Goal: Task Accomplishment & Management: Manage account settings

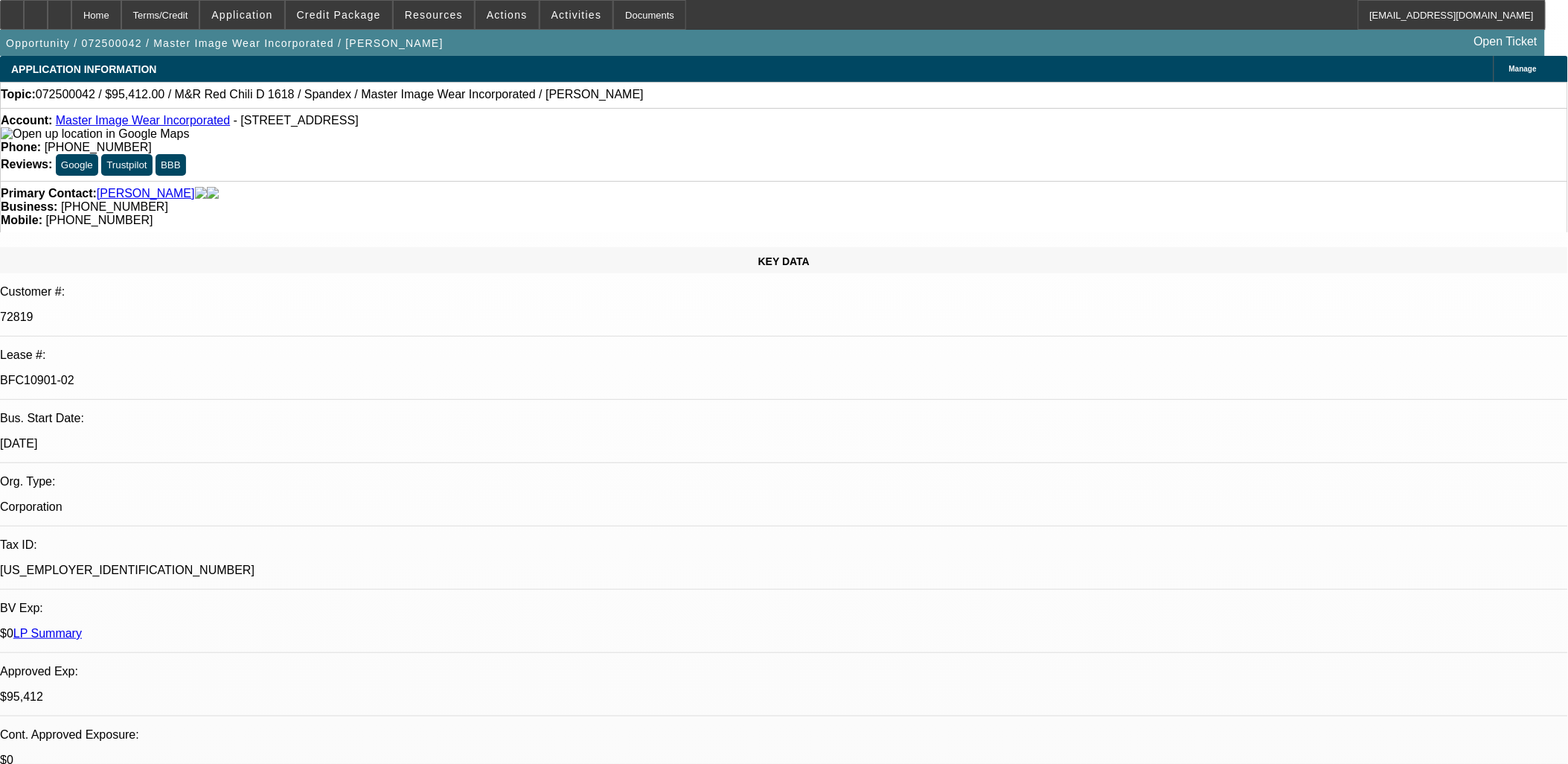
select select "0"
select select "0.1"
select select "0"
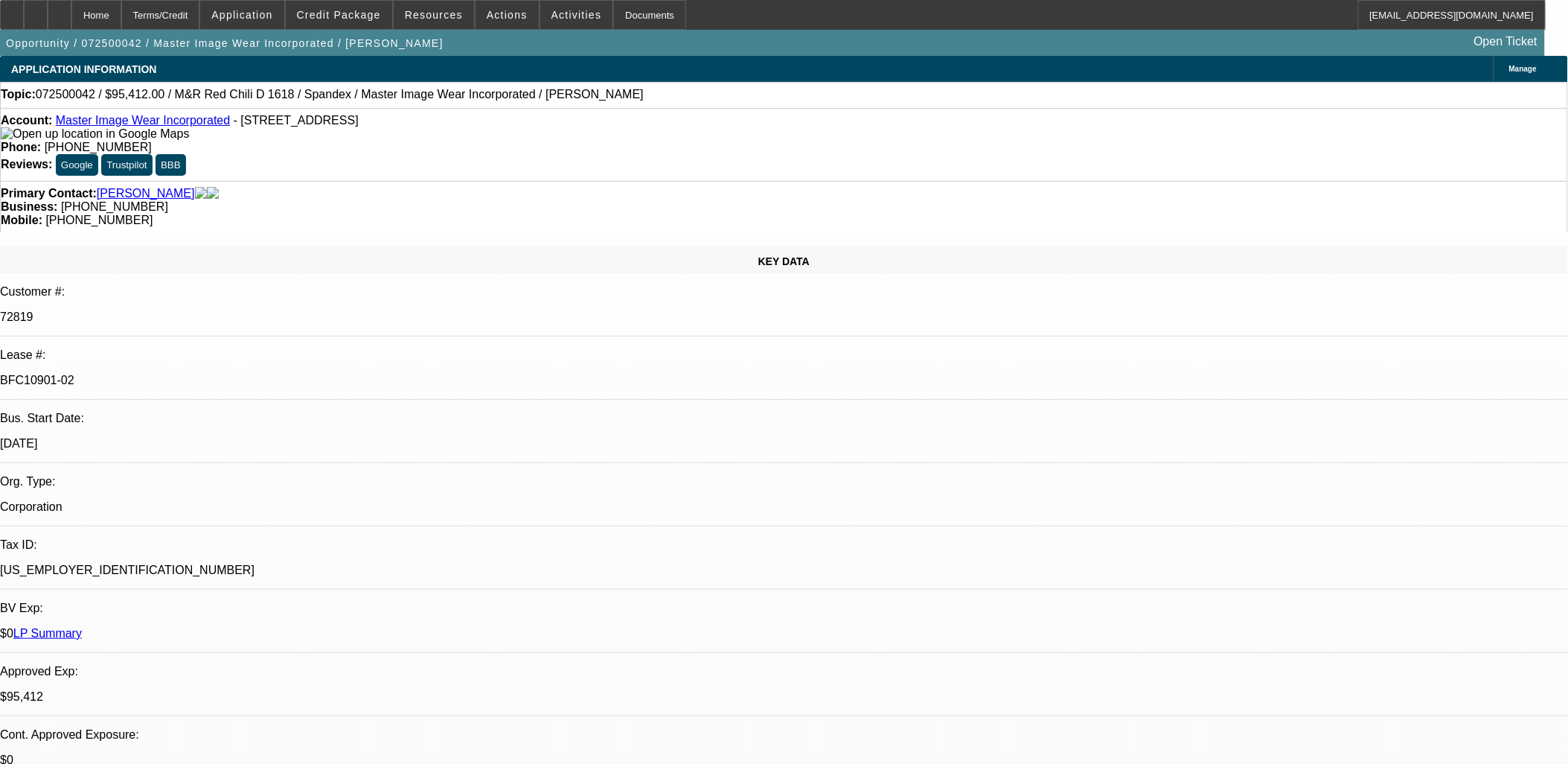
select select "0.1"
select select "0"
select select "0.1"
select select "0"
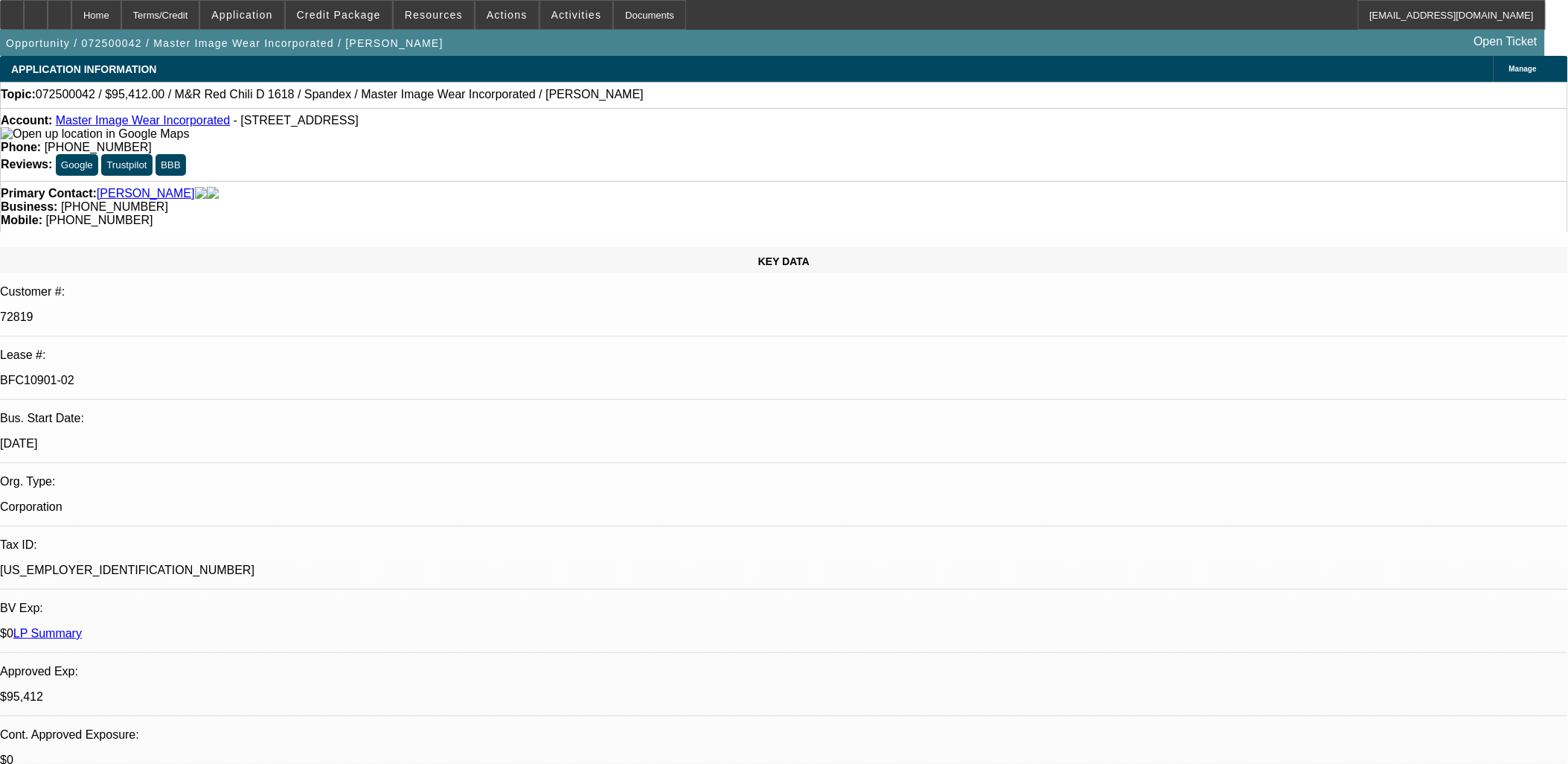
select select "0"
select select "0.1"
select select "1"
select select "4"
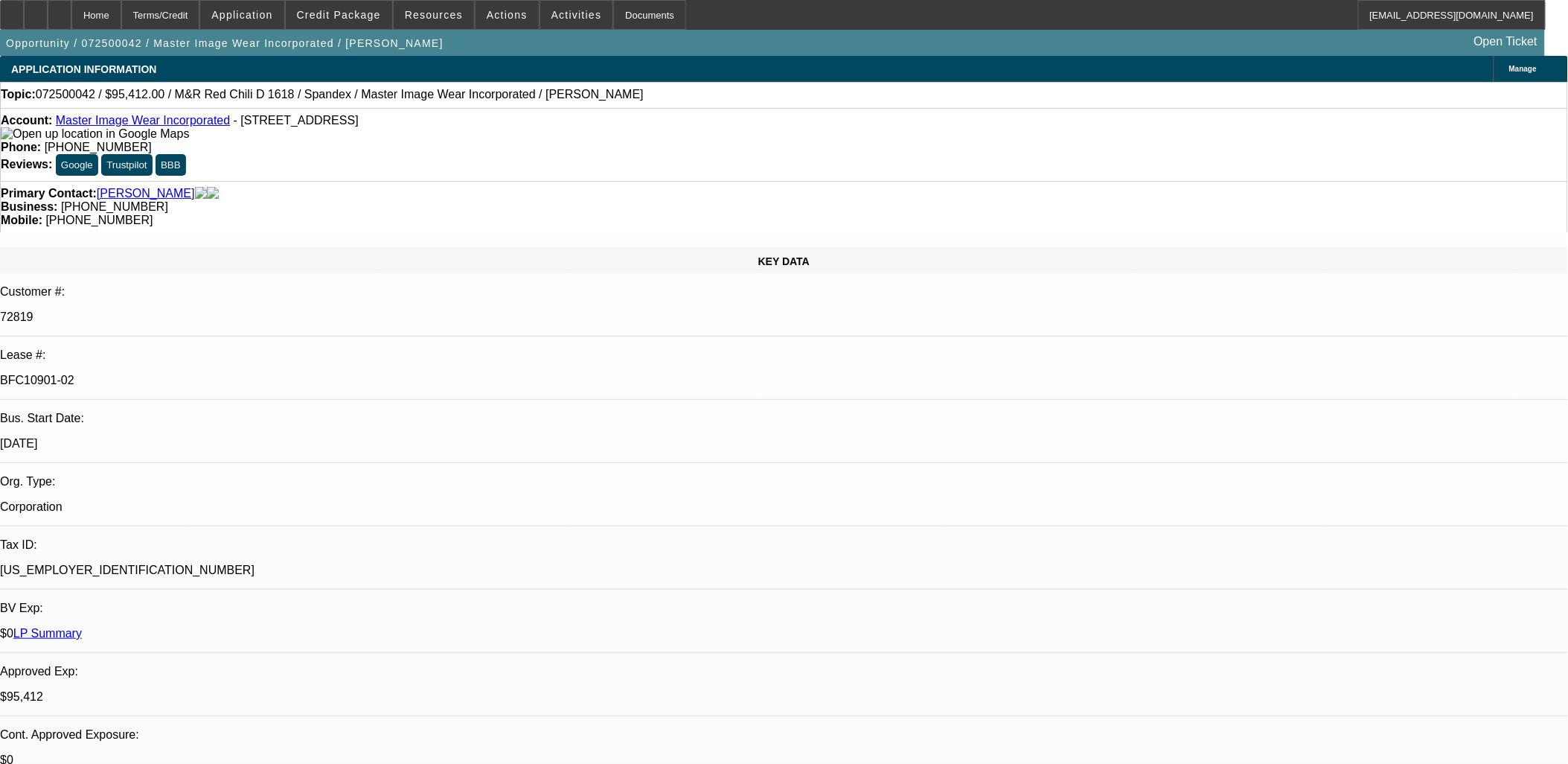
select select "1"
select select "4"
select select "1"
select select "3"
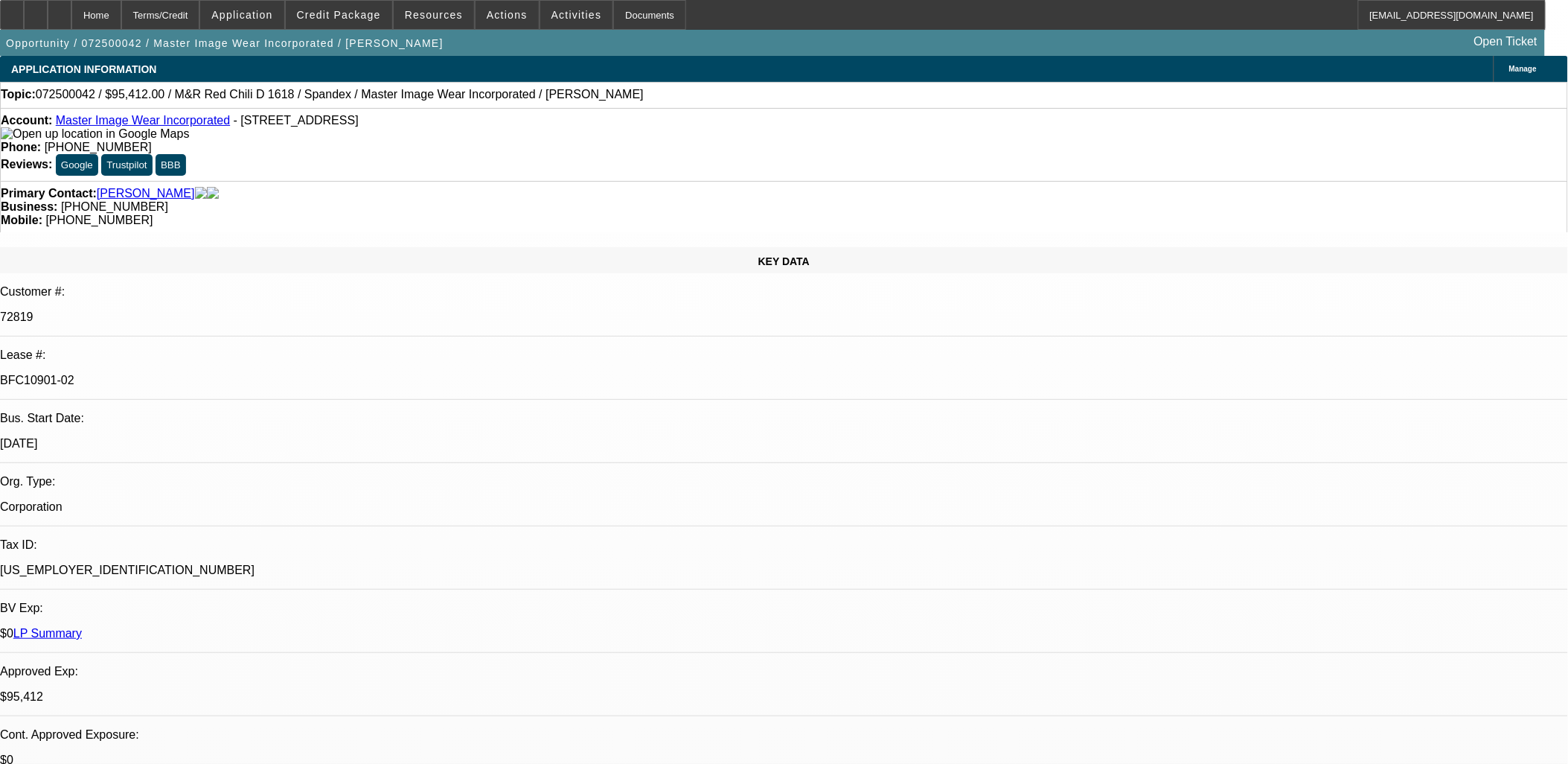
select select "4"
select select "1"
select select "3"
select select "4"
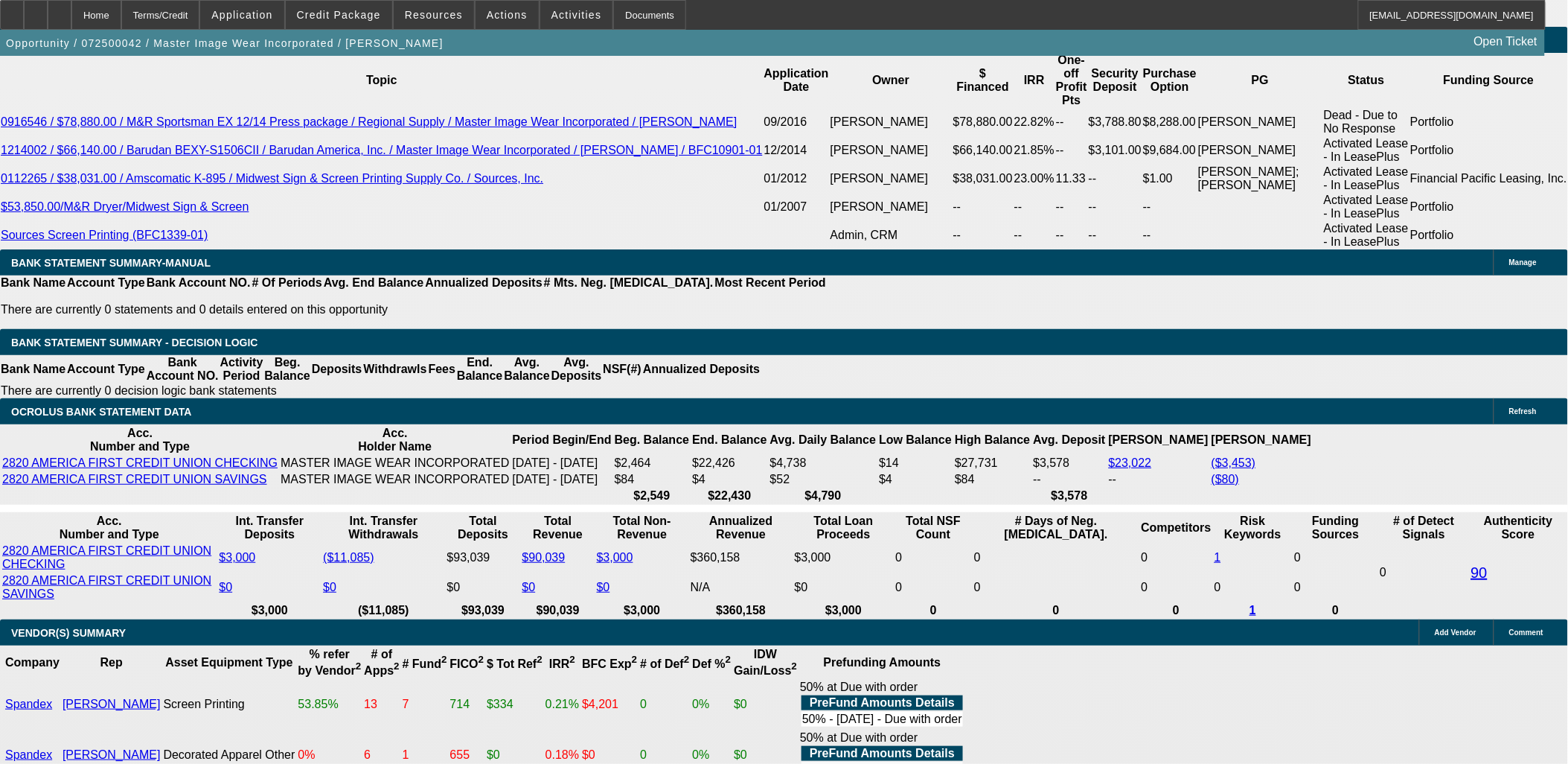
scroll to position [2565, 0]
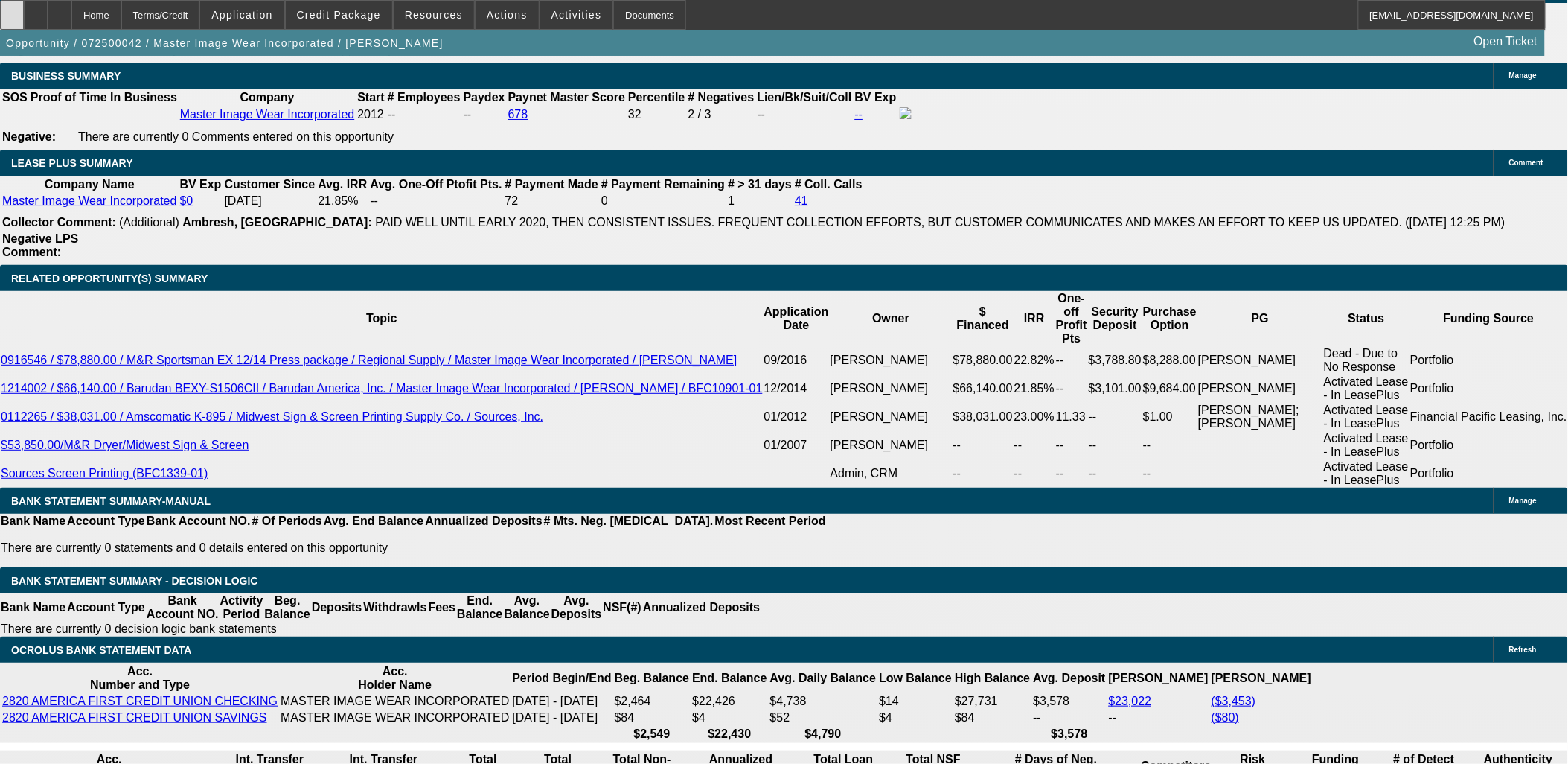
click at [23, 18] on div at bounding box center [11, 15] width 23 height 30
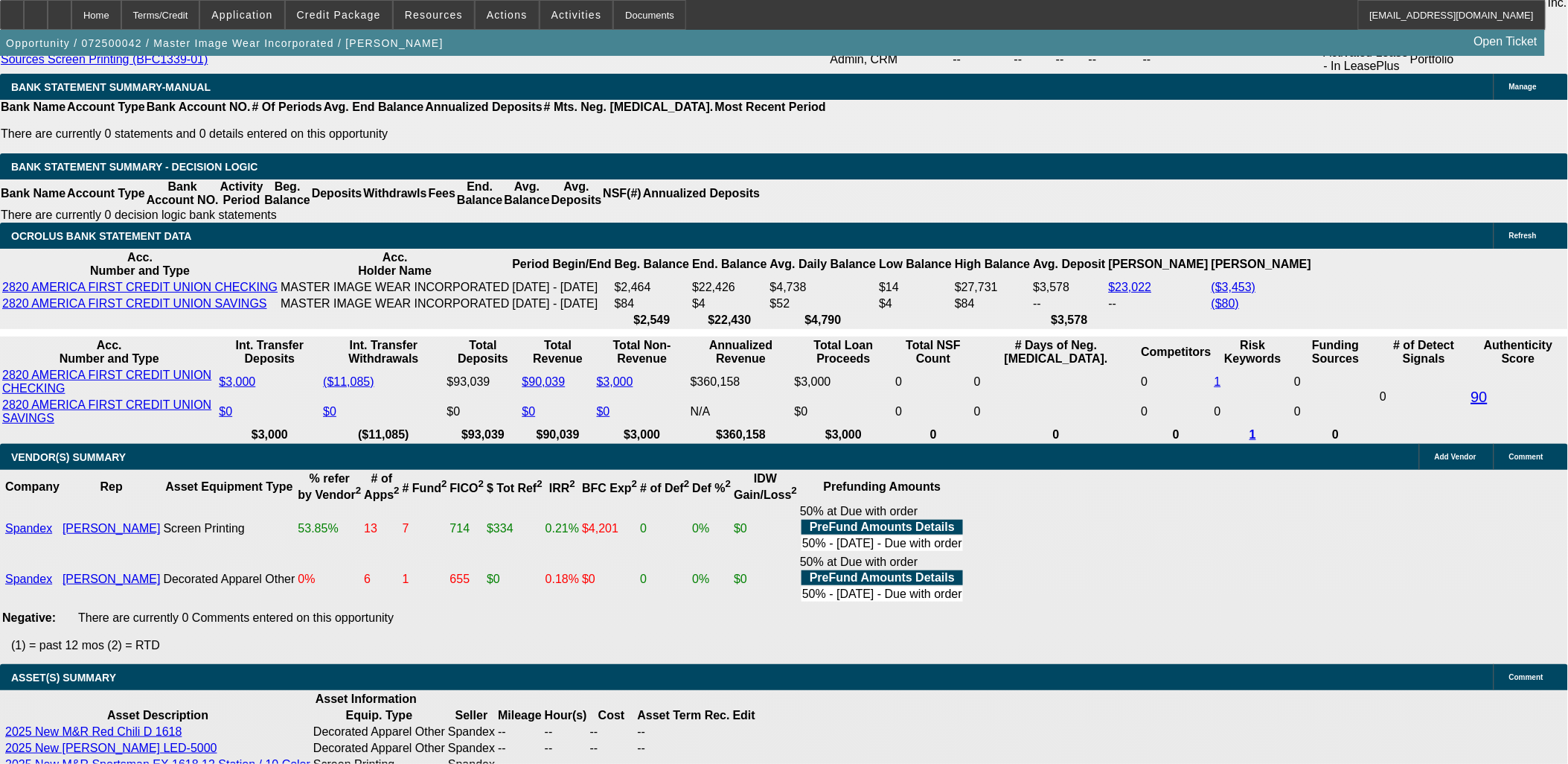
scroll to position [0, 0]
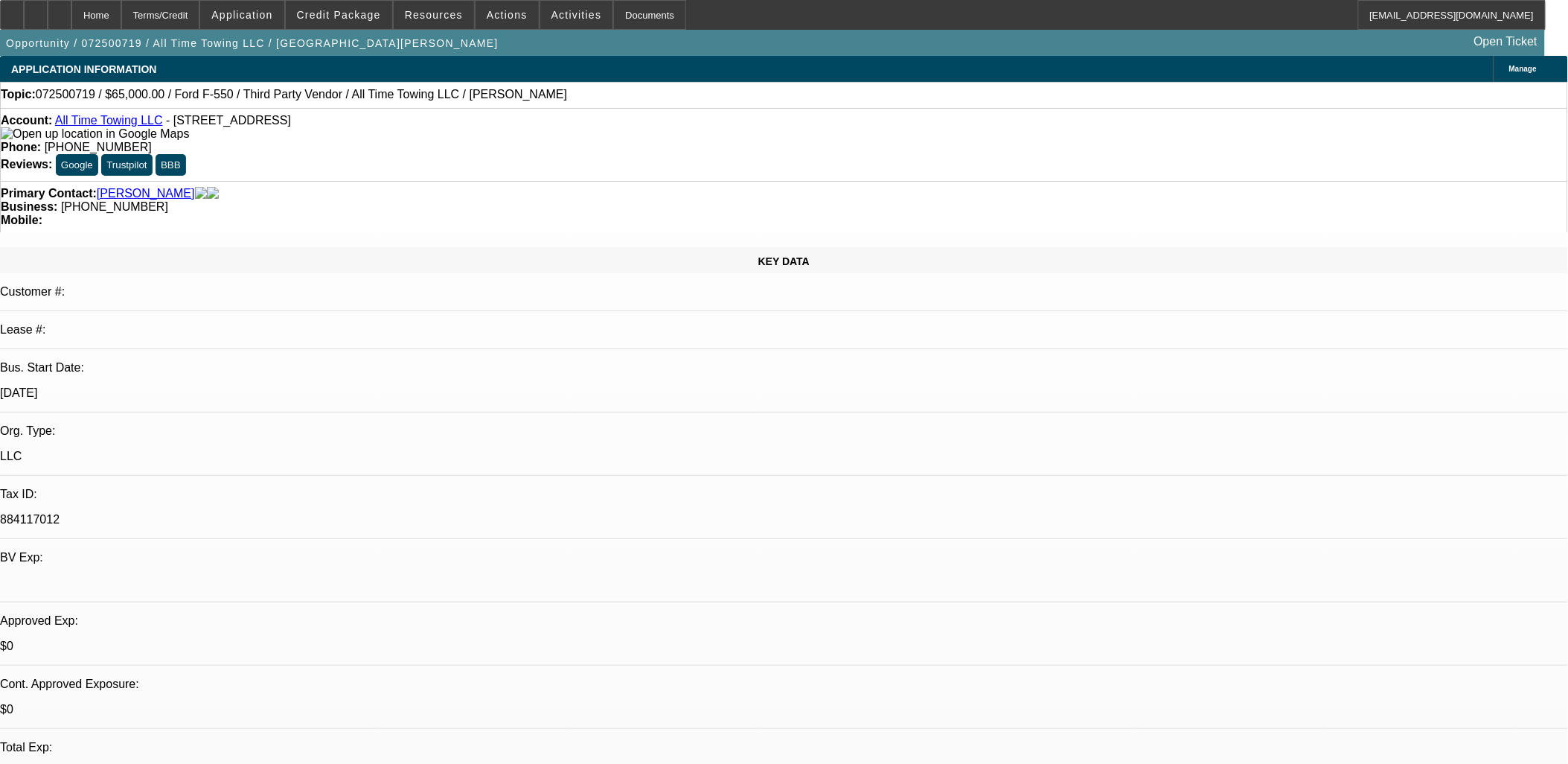
select select "0"
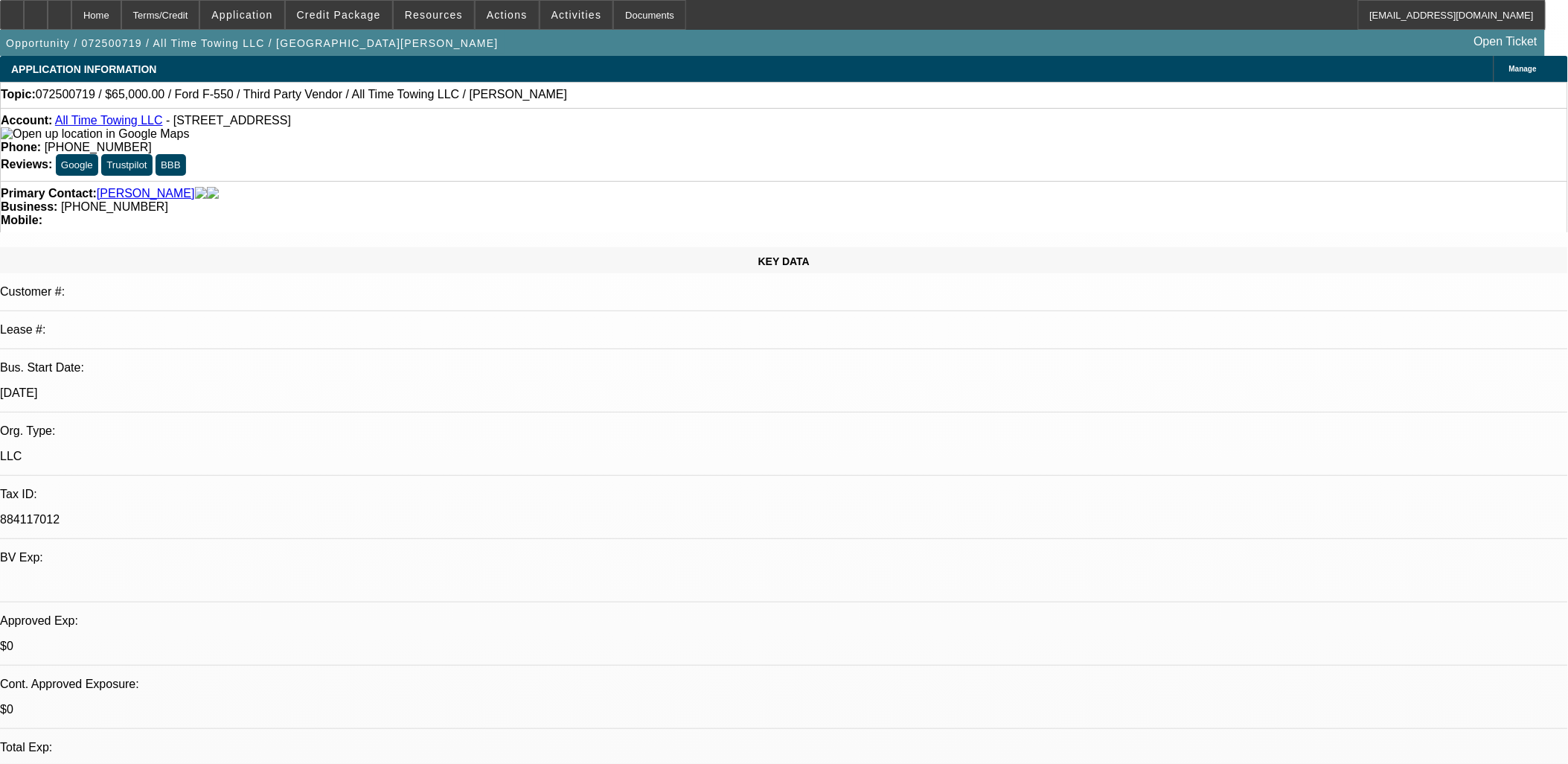
select select "0"
select select "1"
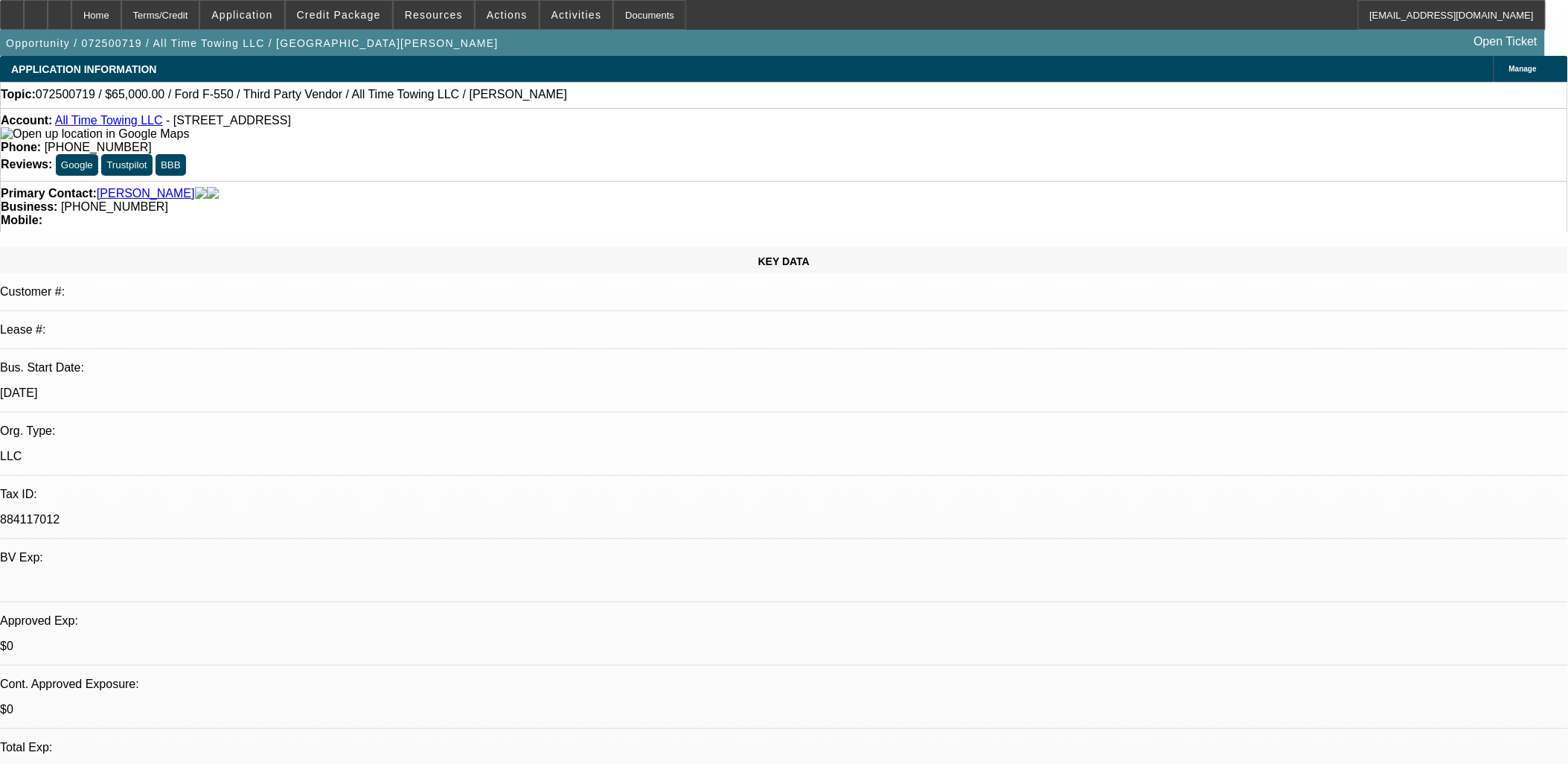
select select "3"
select select "6"
select select "1"
select select "3"
select select "6"
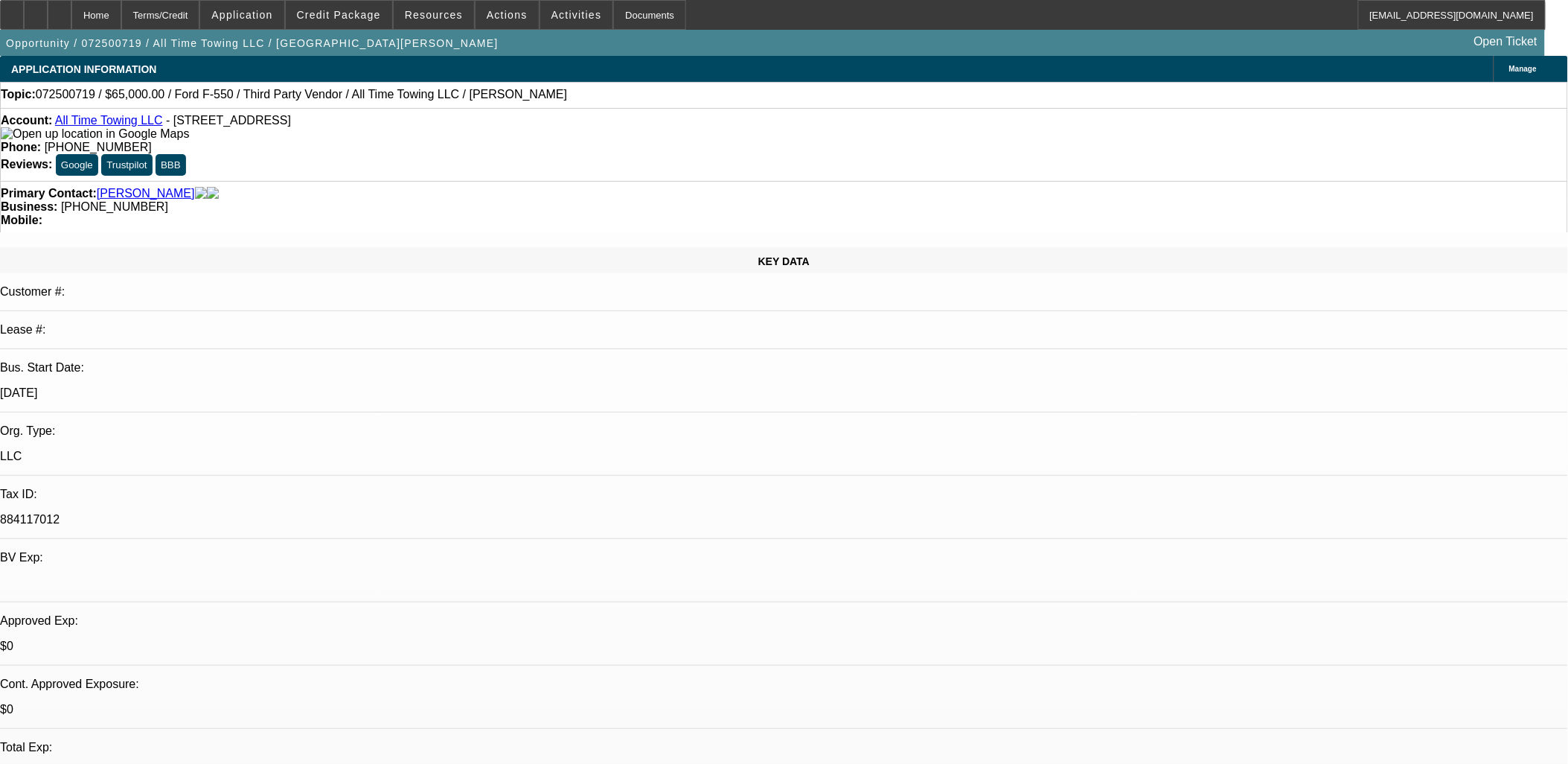
select select "1"
select select "3"
select select "6"
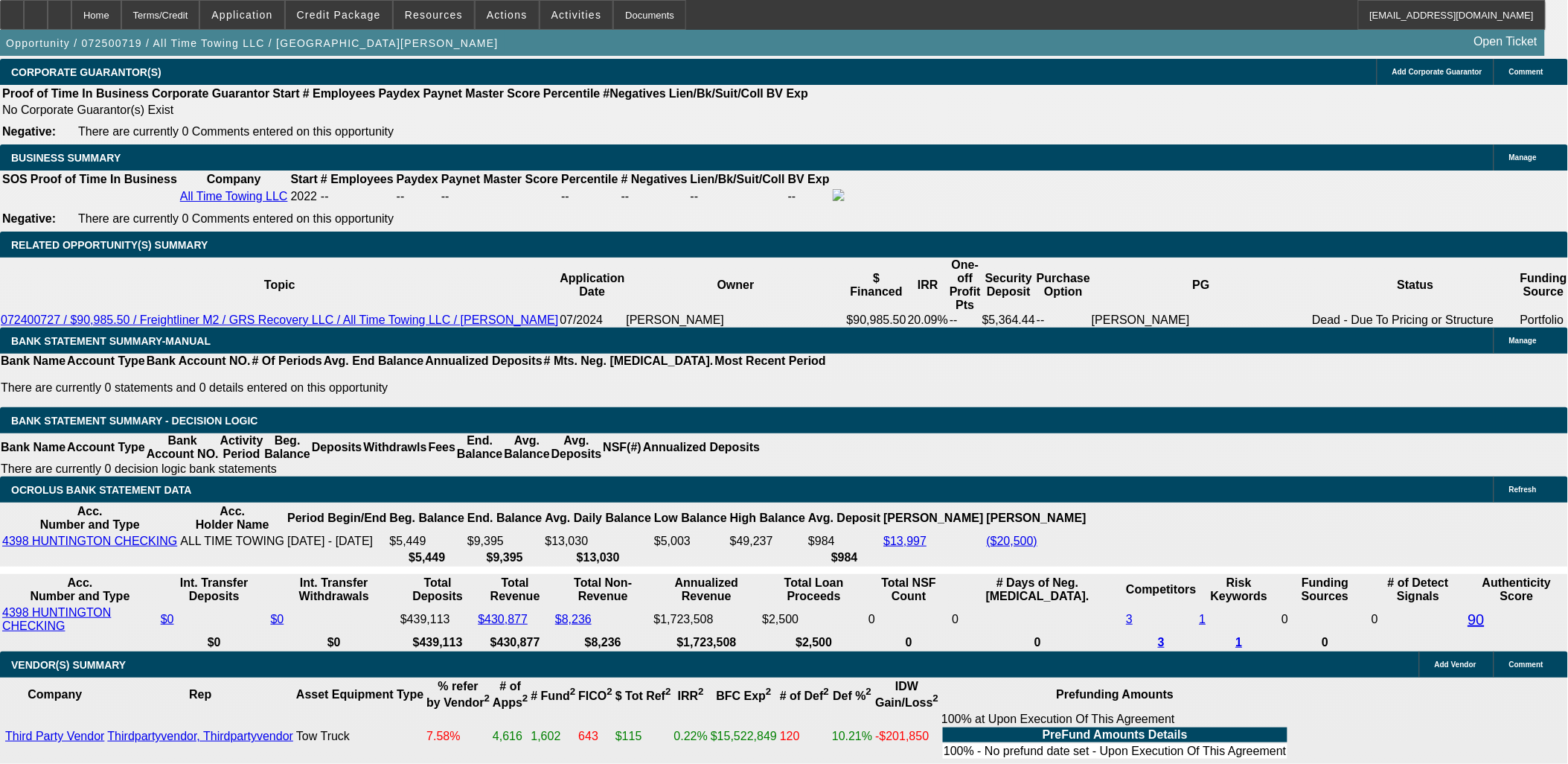
scroll to position [2565, 0]
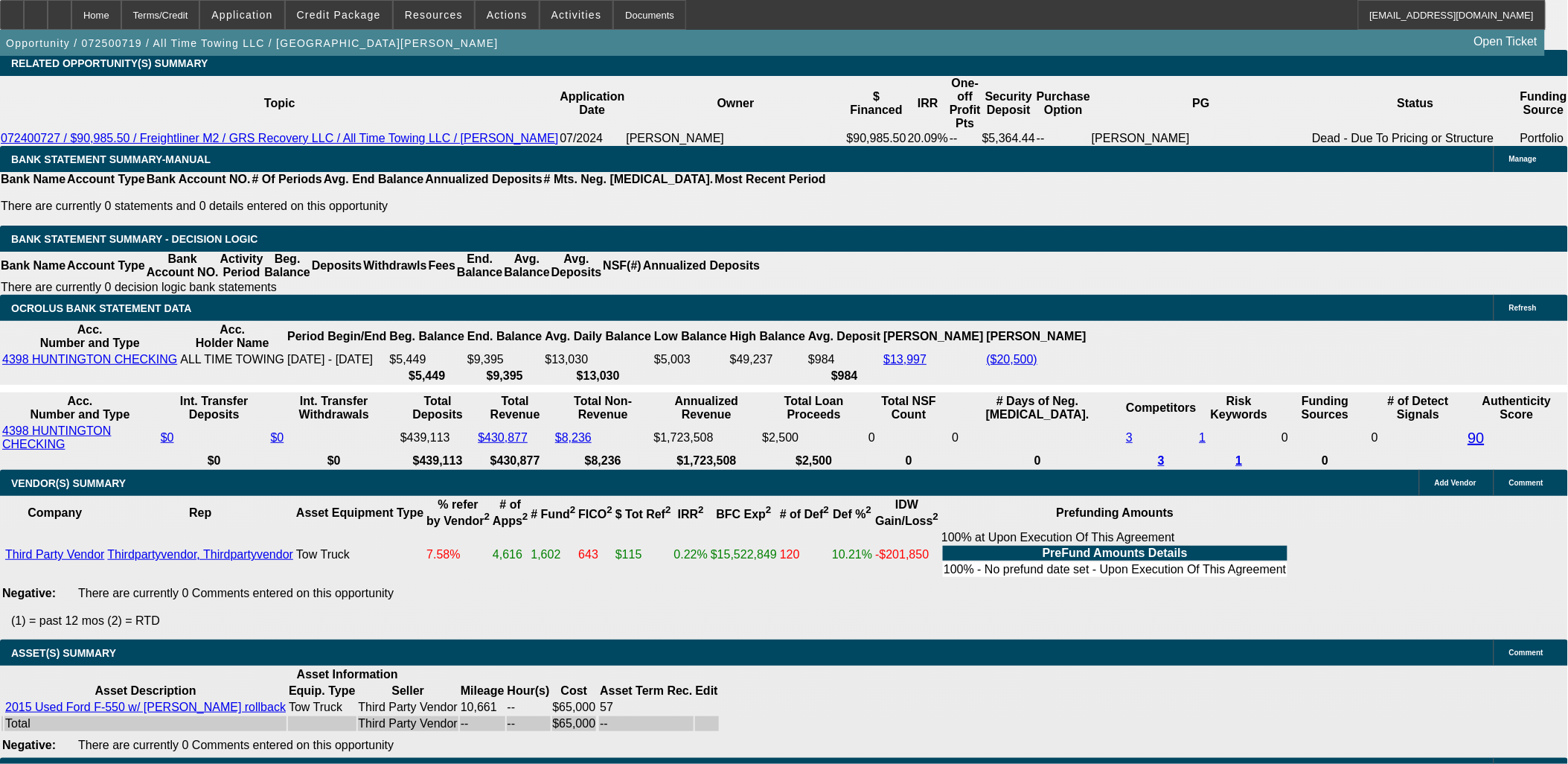
radio input "true"
type textarea "REQUEST EARLY PAYOFF DISCOUNT"
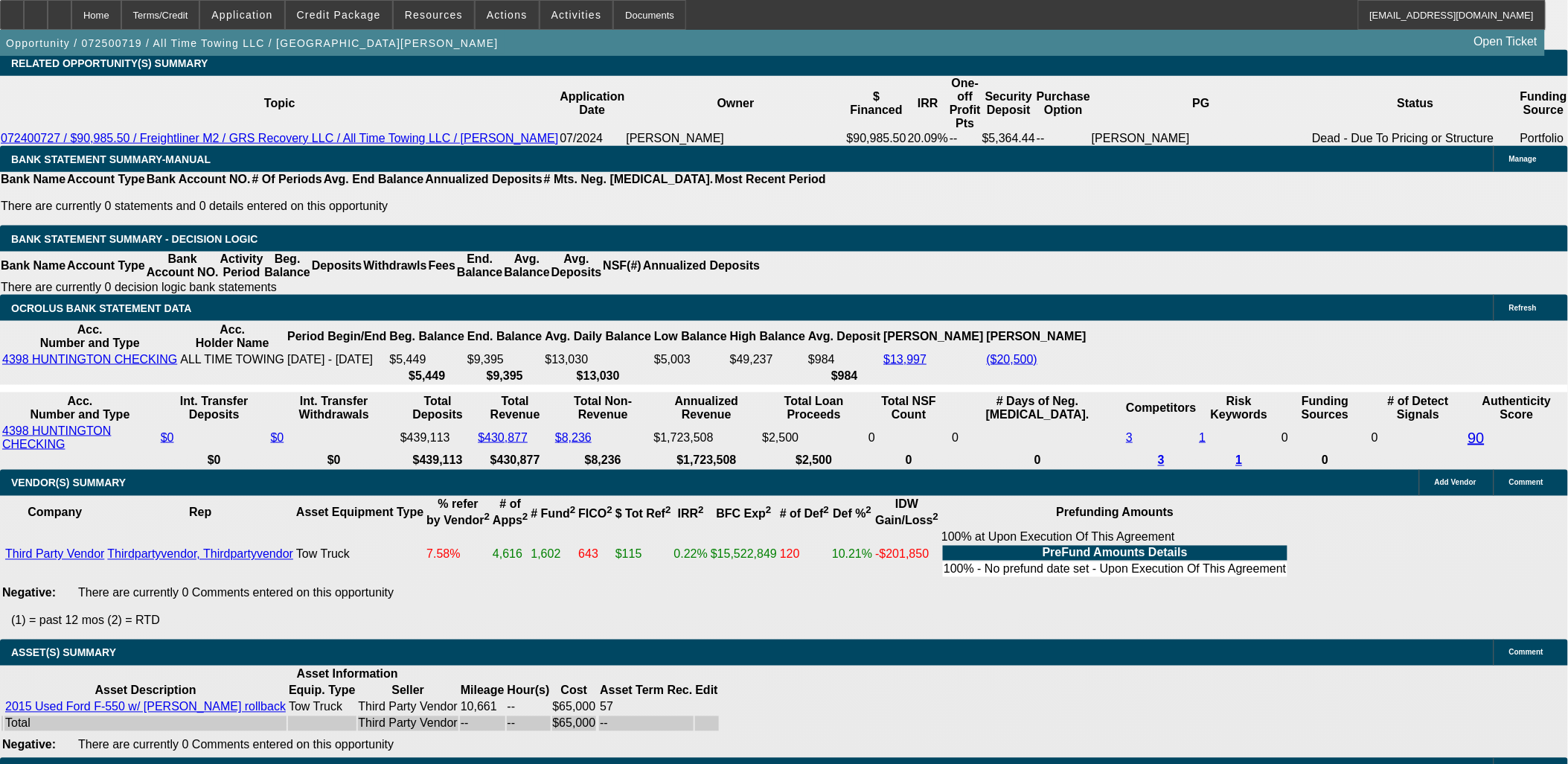
radio input "true"
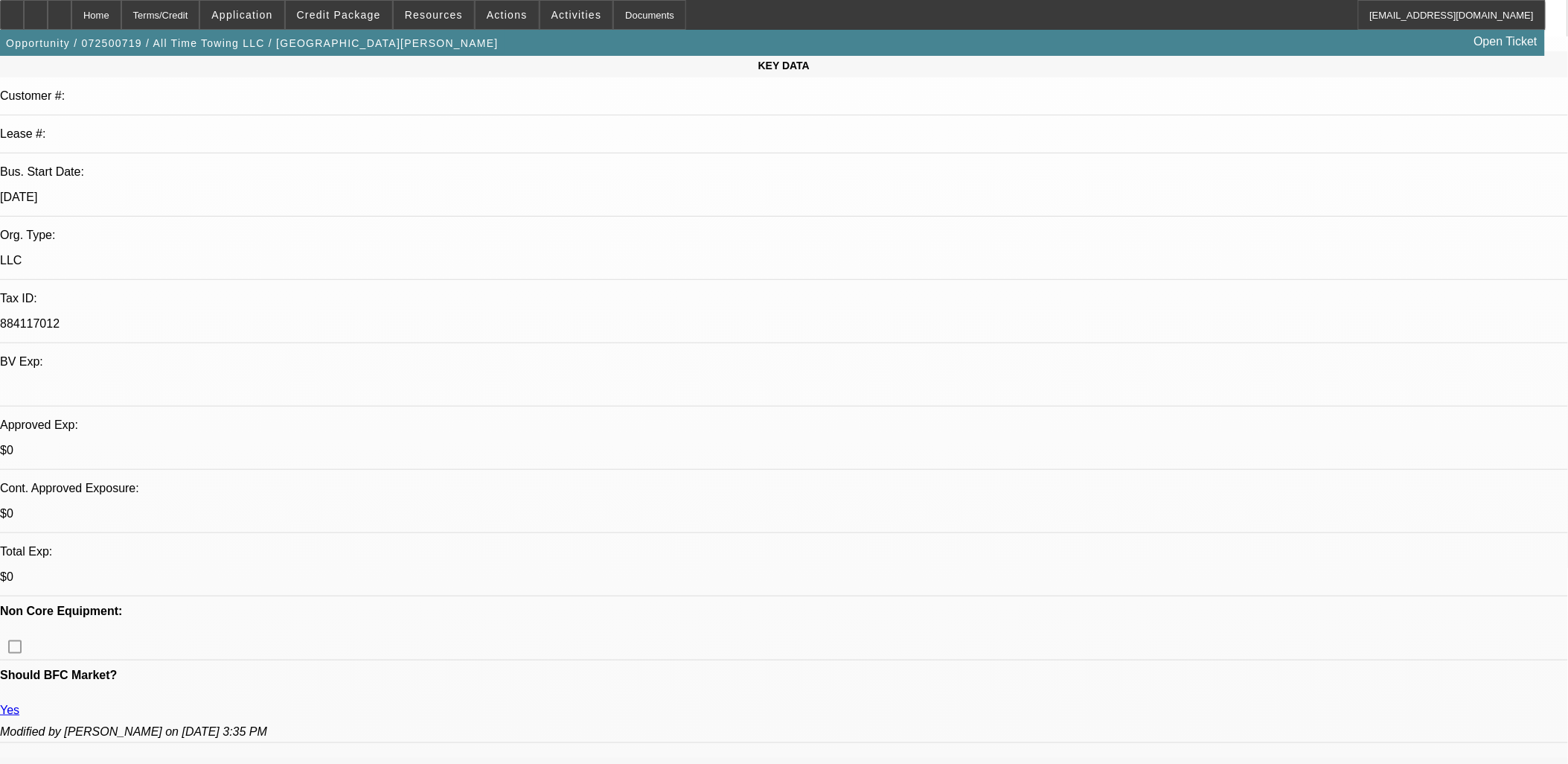
scroll to position [0, 0]
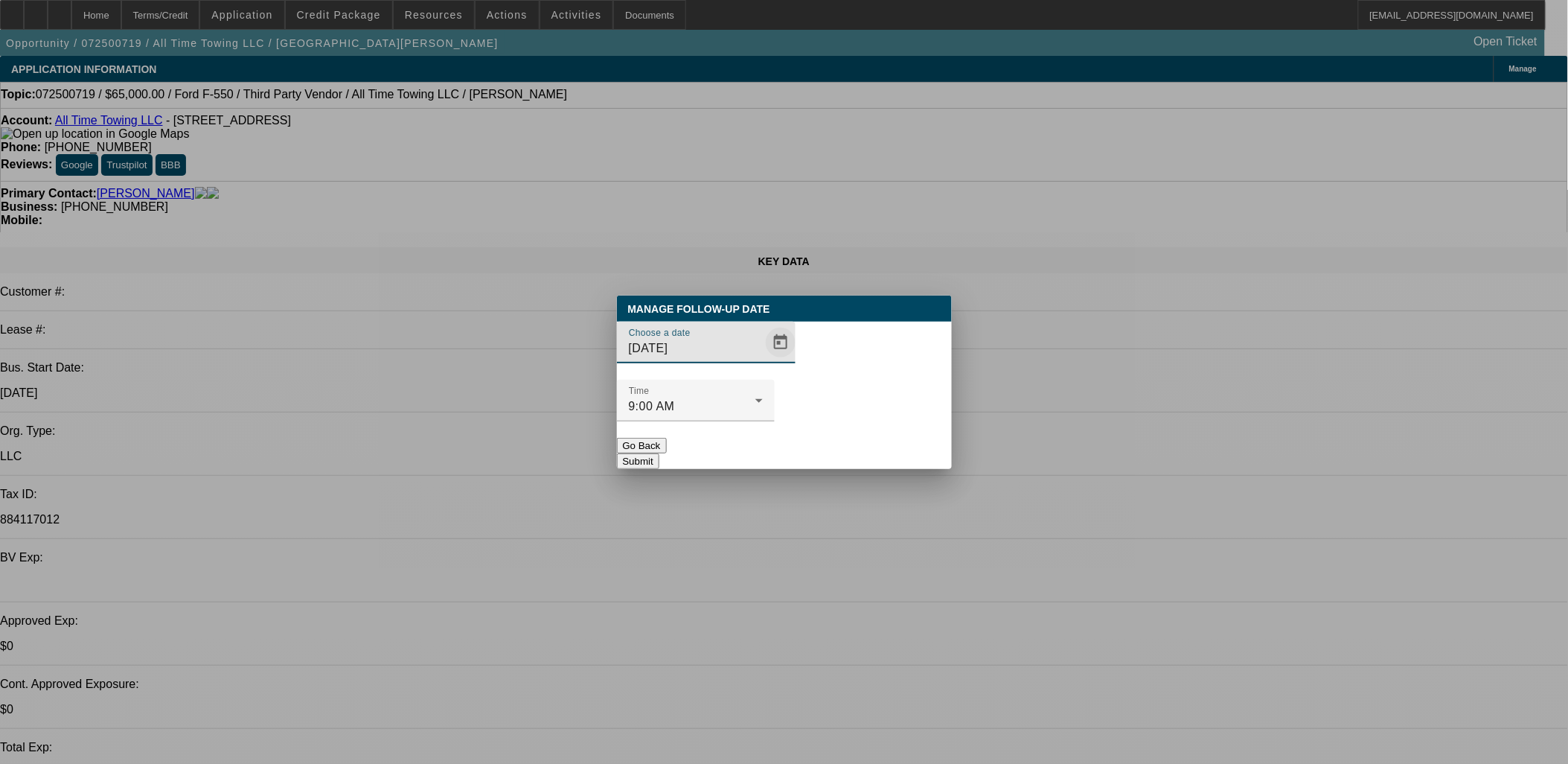
click at [767, 360] on span "Open calendar" at bounding box center [780, 342] width 36 height 36
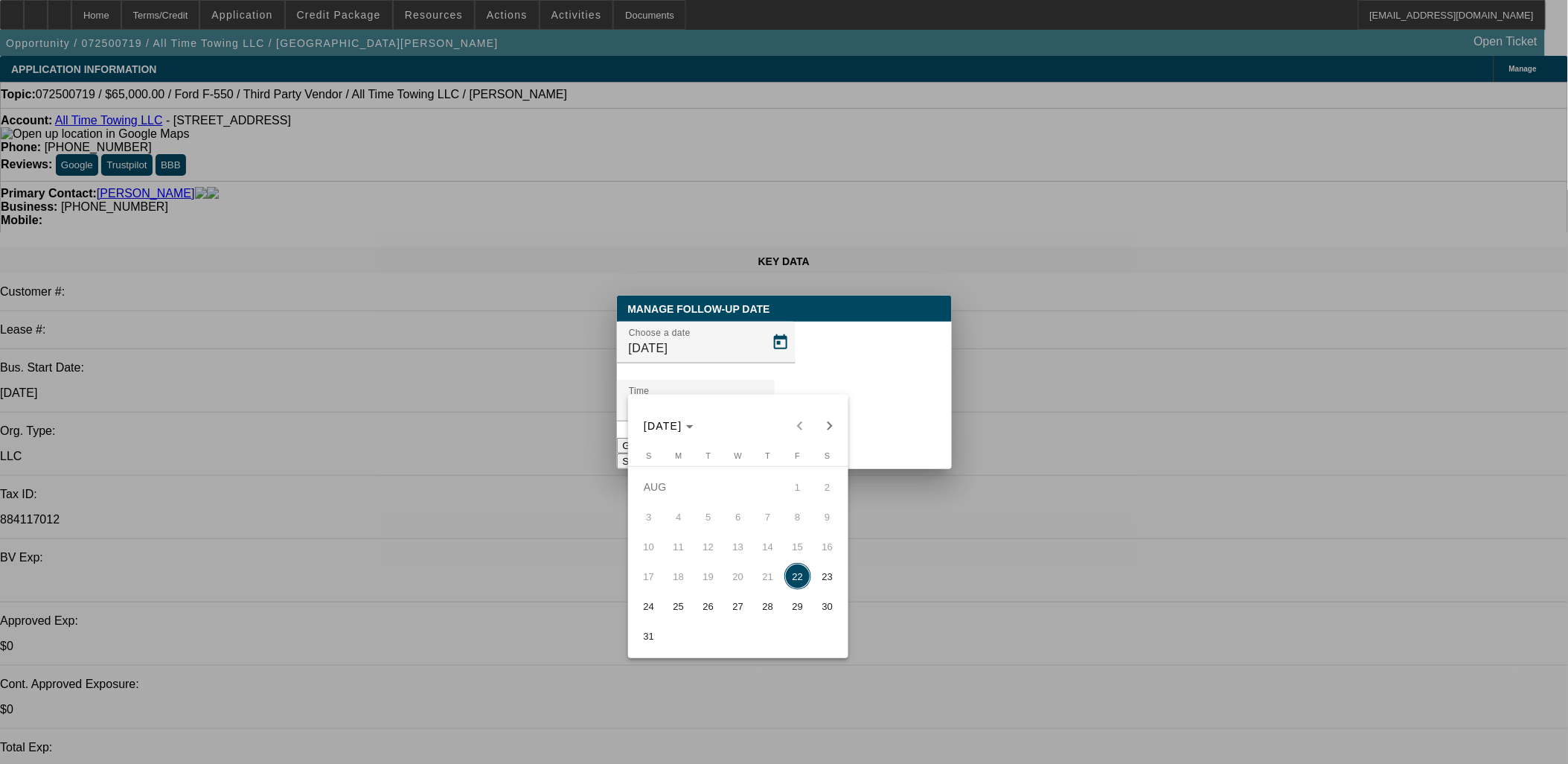
click at [682, 601] on span "25" at bounding box center [678, 606] width 27 height 27
type input "8/25/2025"
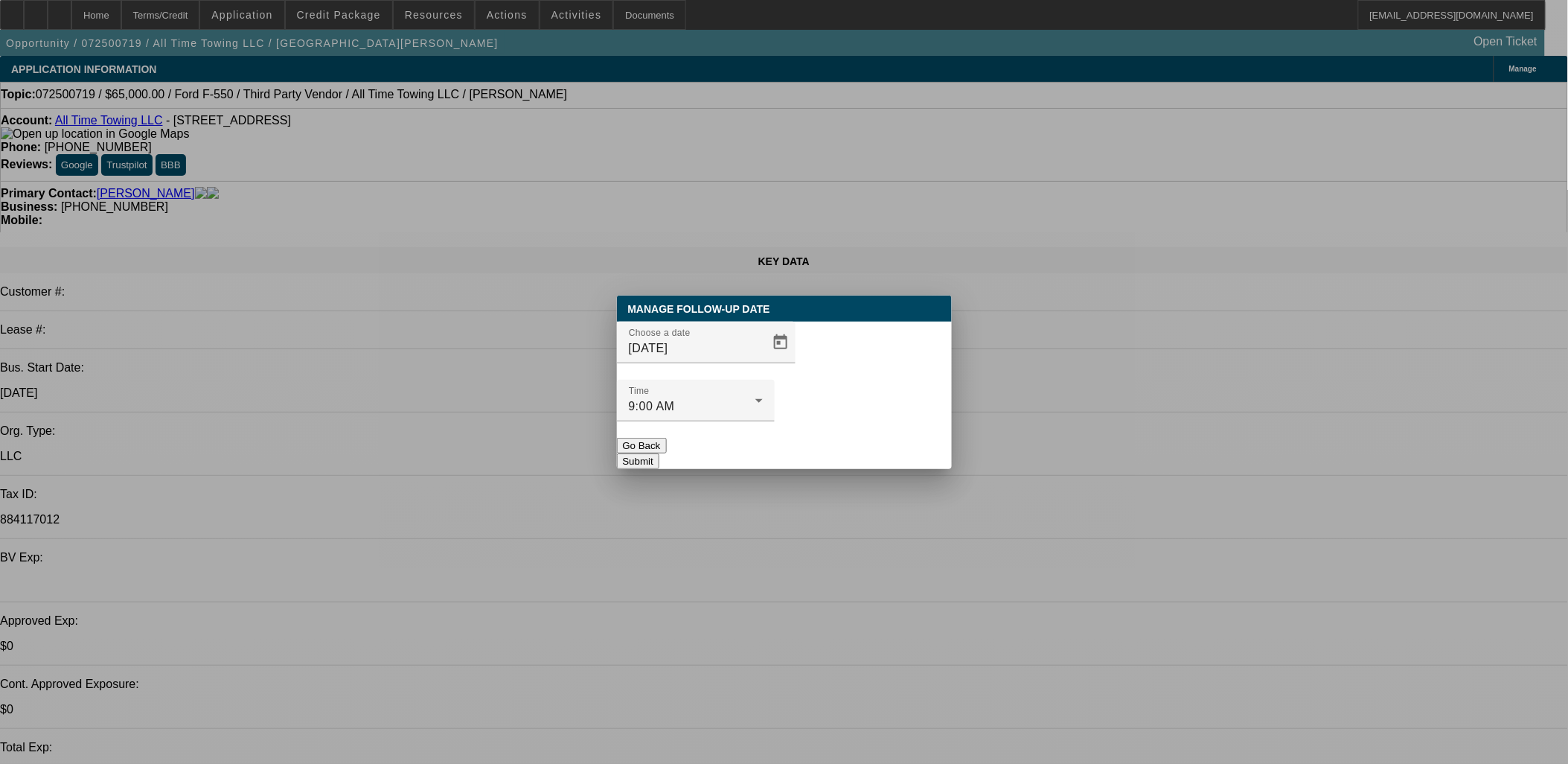
click at [659, 453] on button "Submit" at bounding box center [638, 461] width 43 height 16
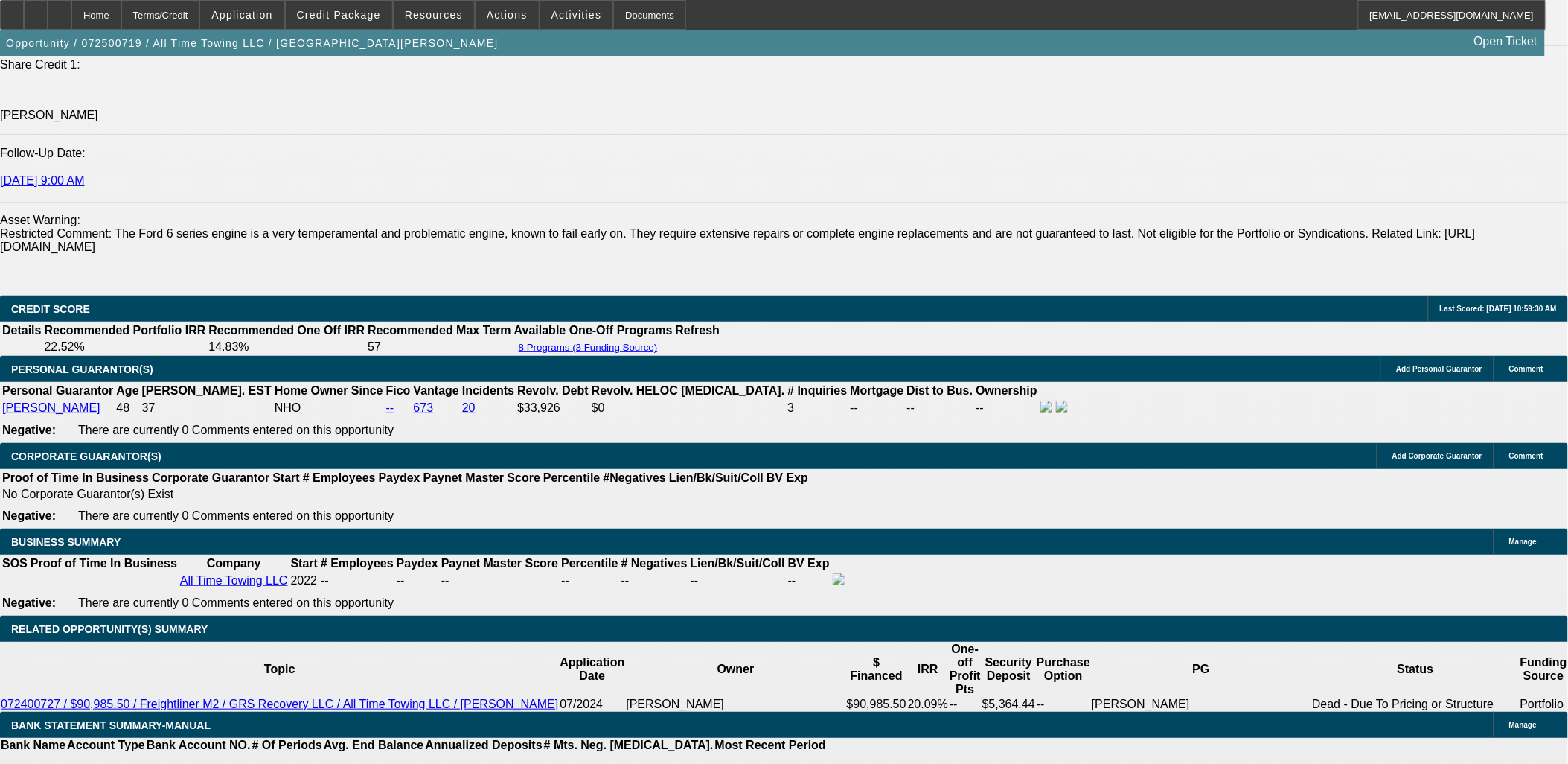
scroll to position [1986, 0]
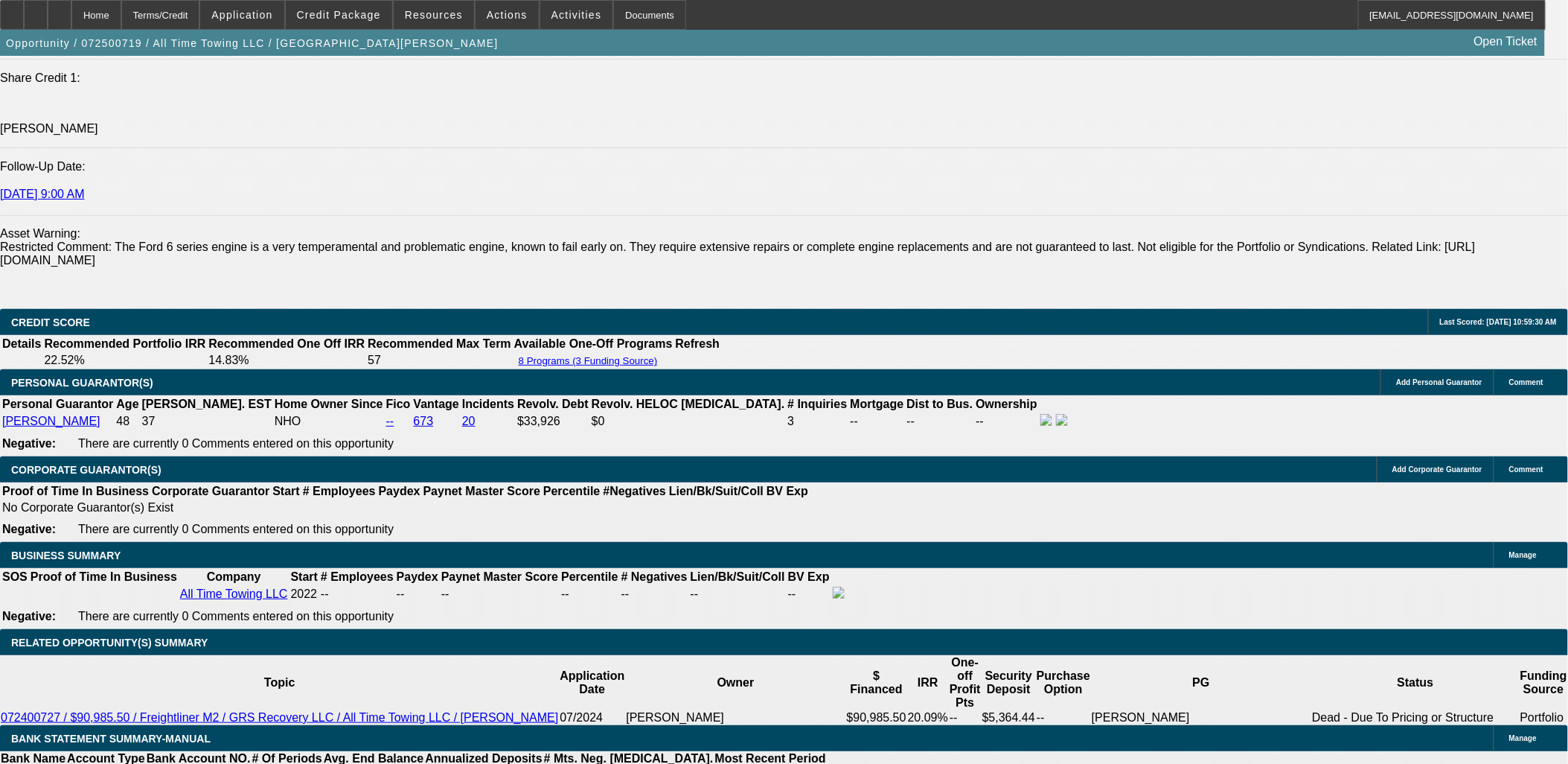
drag, startPoint x: 312, startPoint y: 607, endPoint x: 402, endPoint y: 596, distance: 90.7
type input "UNKNOWN"
type input "57"
type input "$1,618.22"
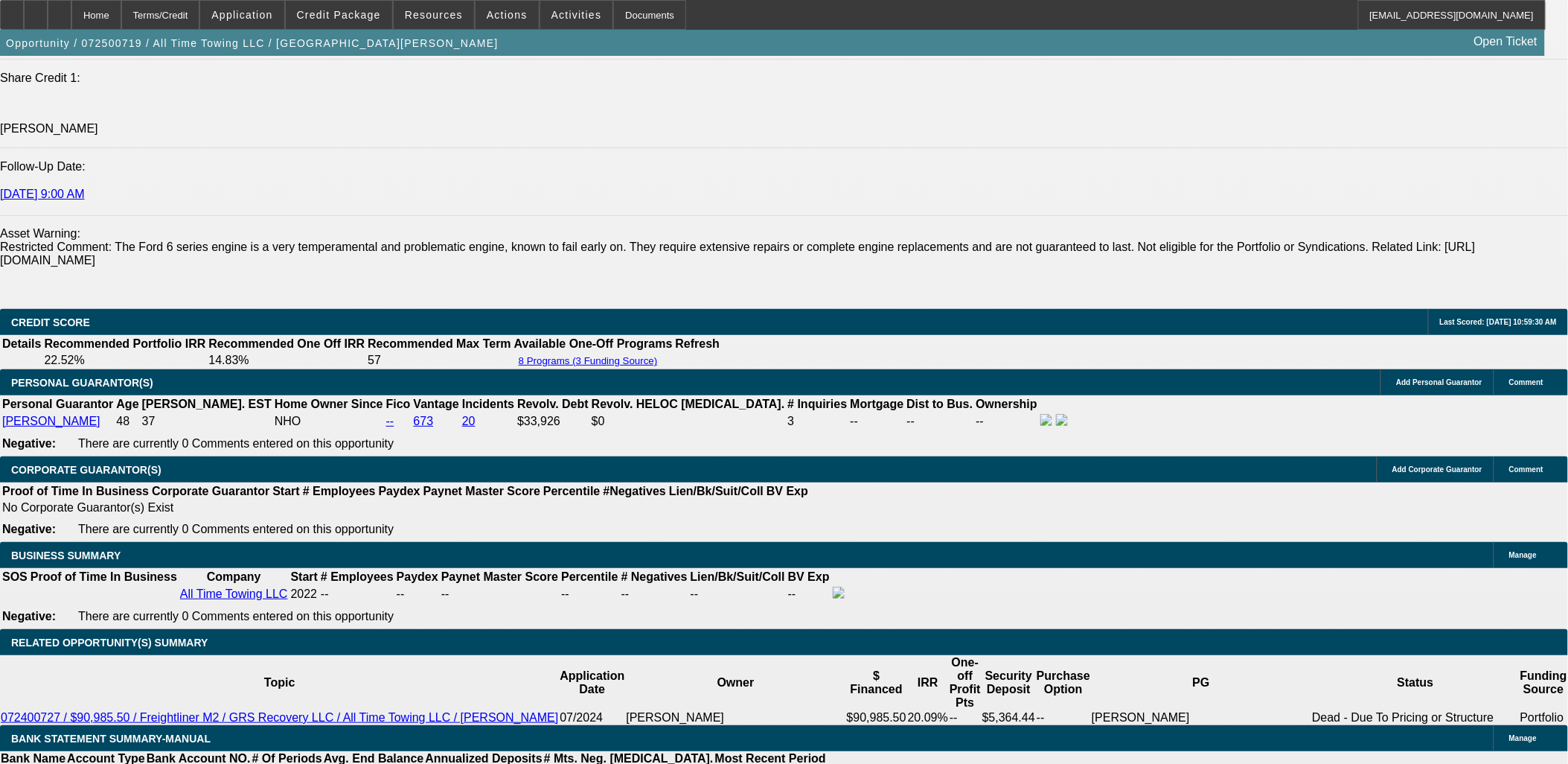
type input "57"
type input "15"
type input "1585"
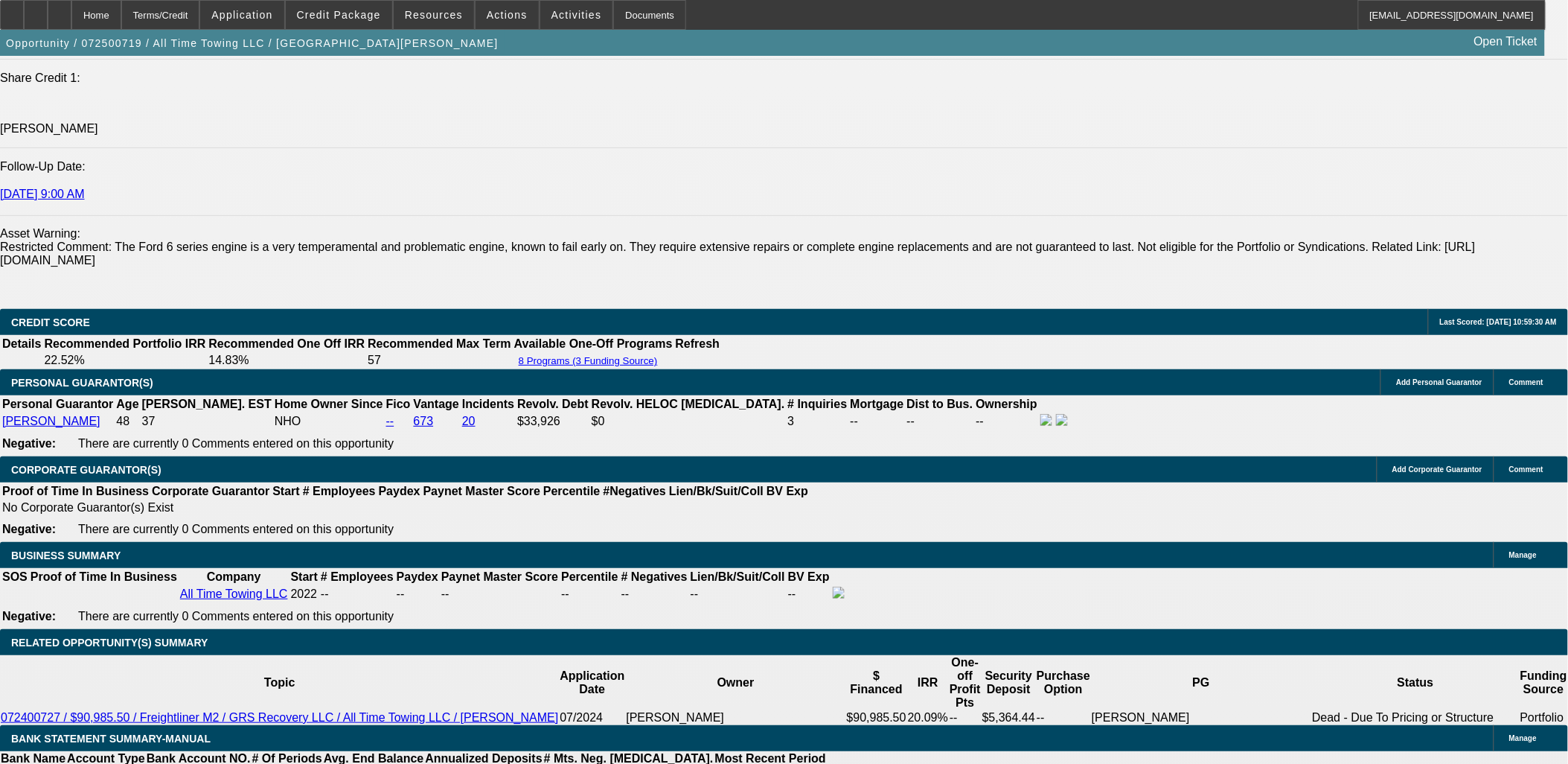
type input "14.5"
type input "$1,585.00"
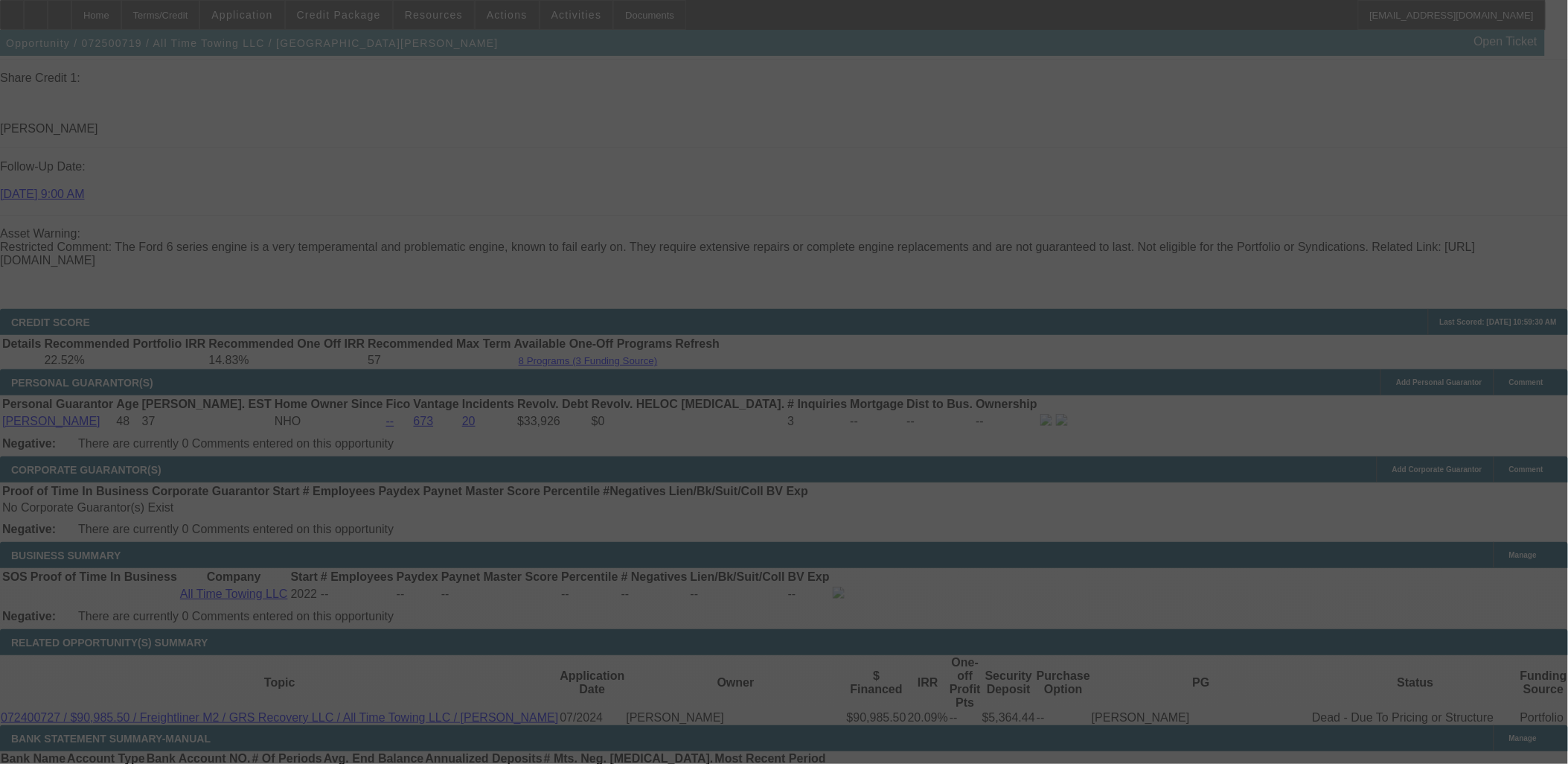
select select "0"
select select "3"
select select "0"
select select "6"
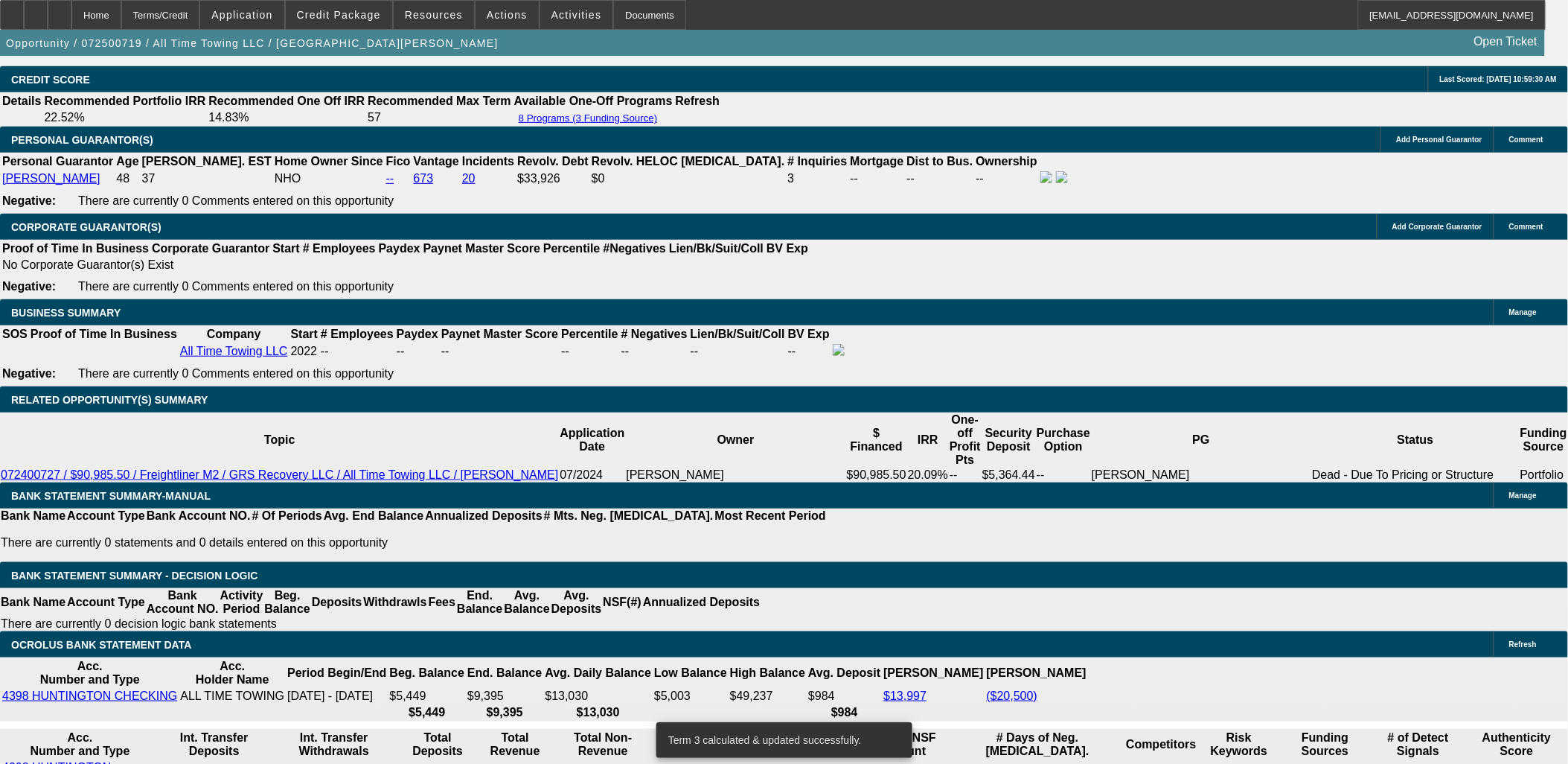
scroll to position [2068, 0]
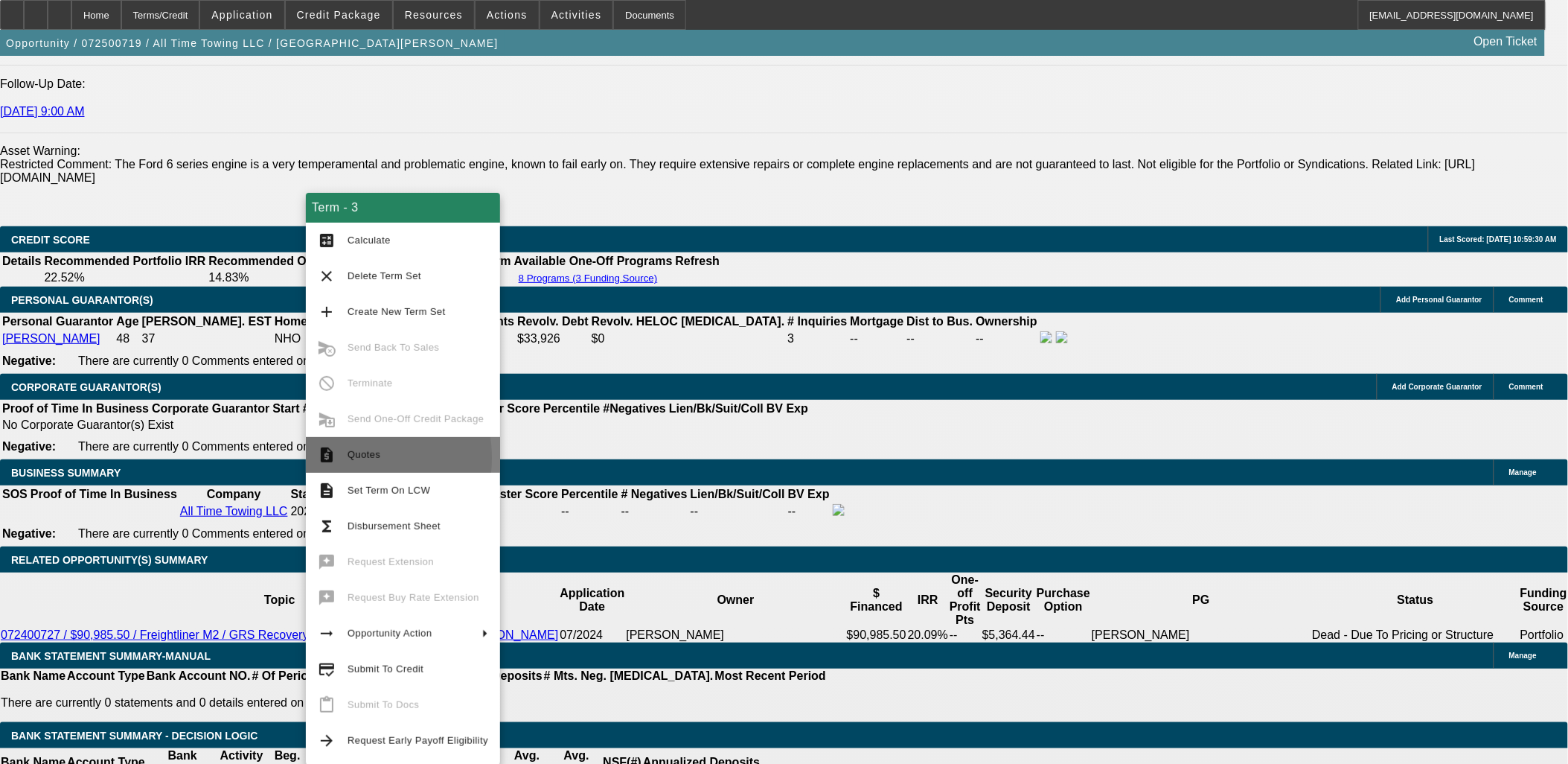
click at [344, 458] on button "request_quote Quotes" at bounding box center [403, 454] width 194 height 36
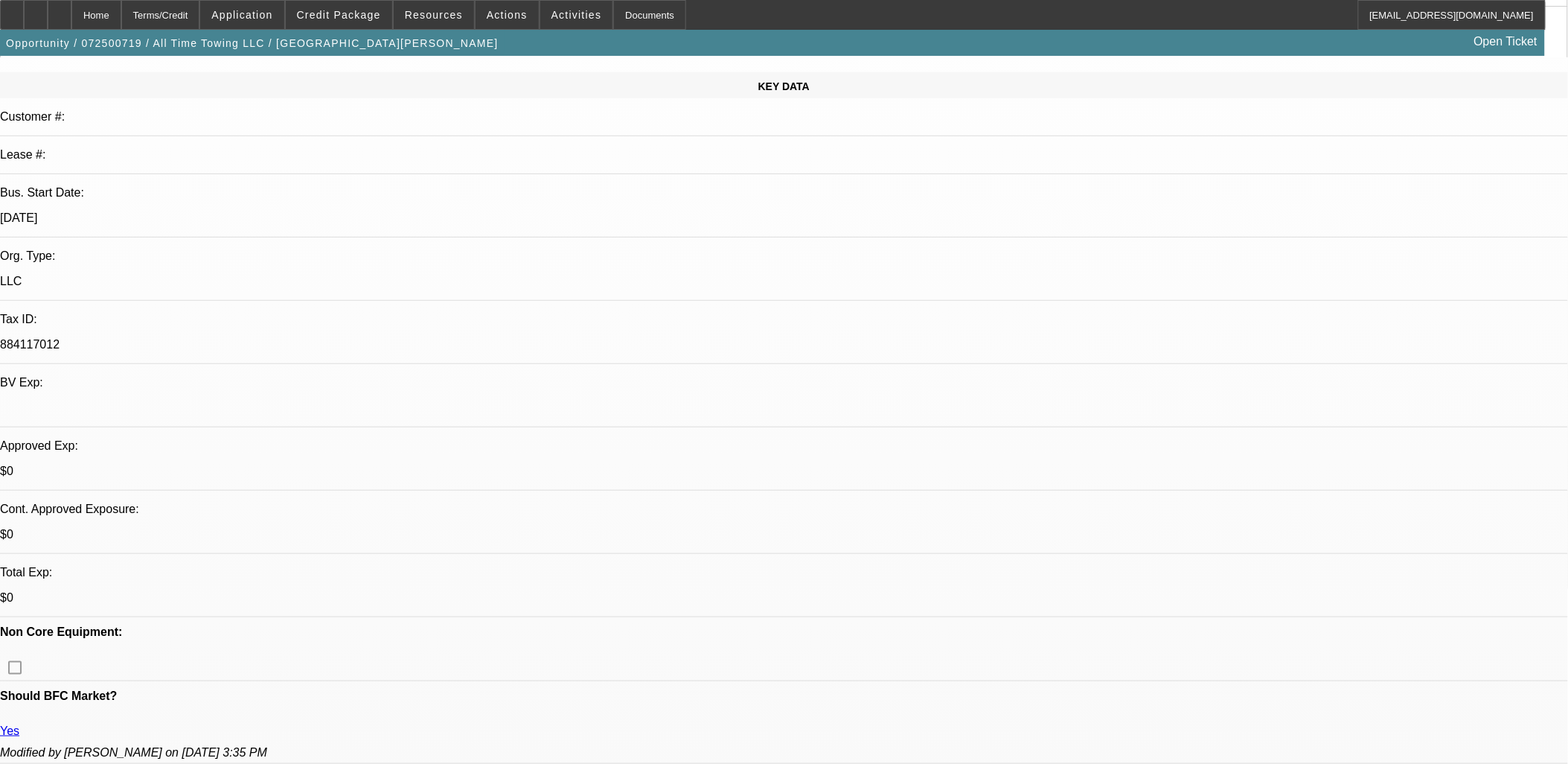
scroll to position [0, 0]
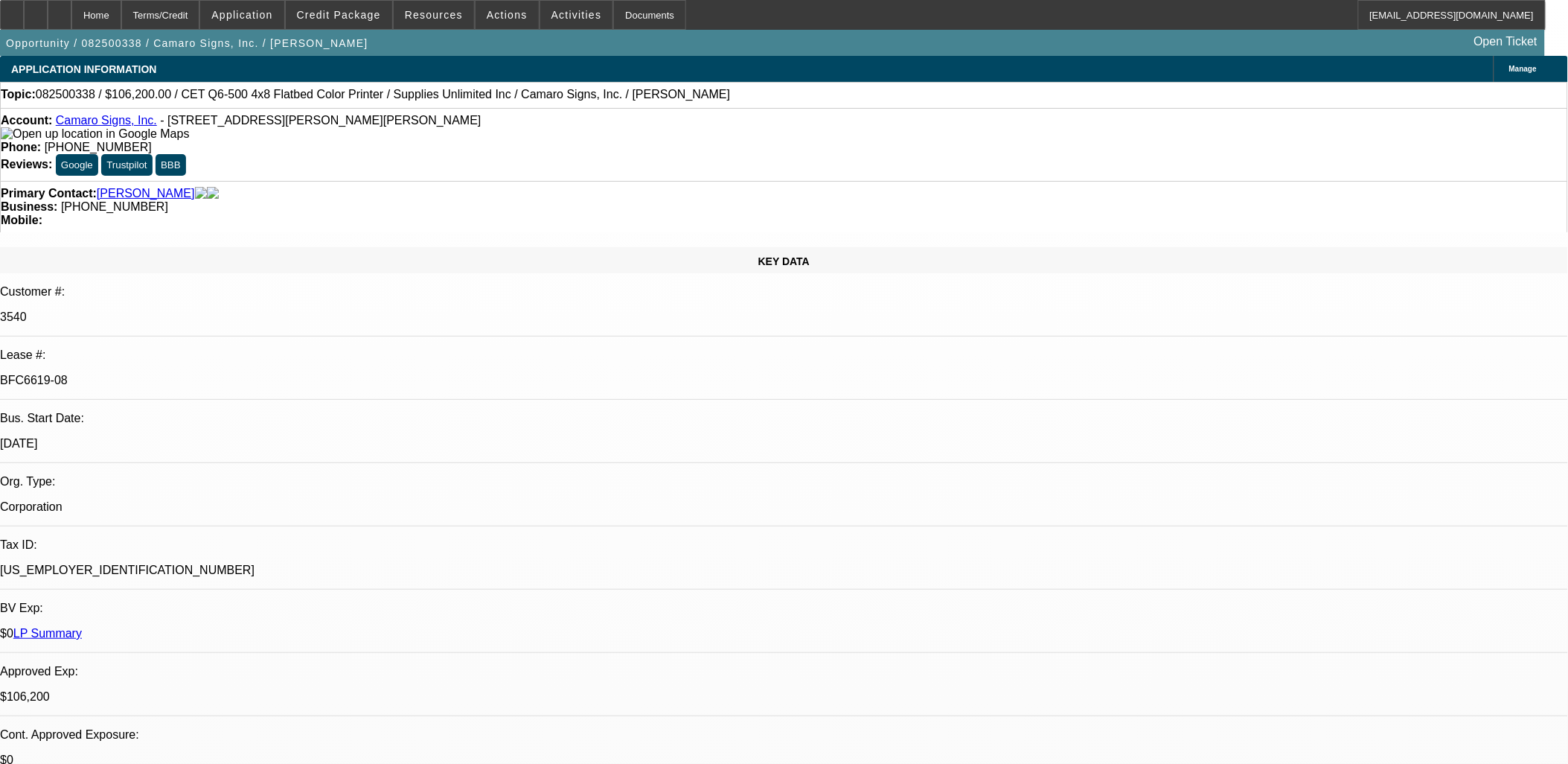
select select "0"
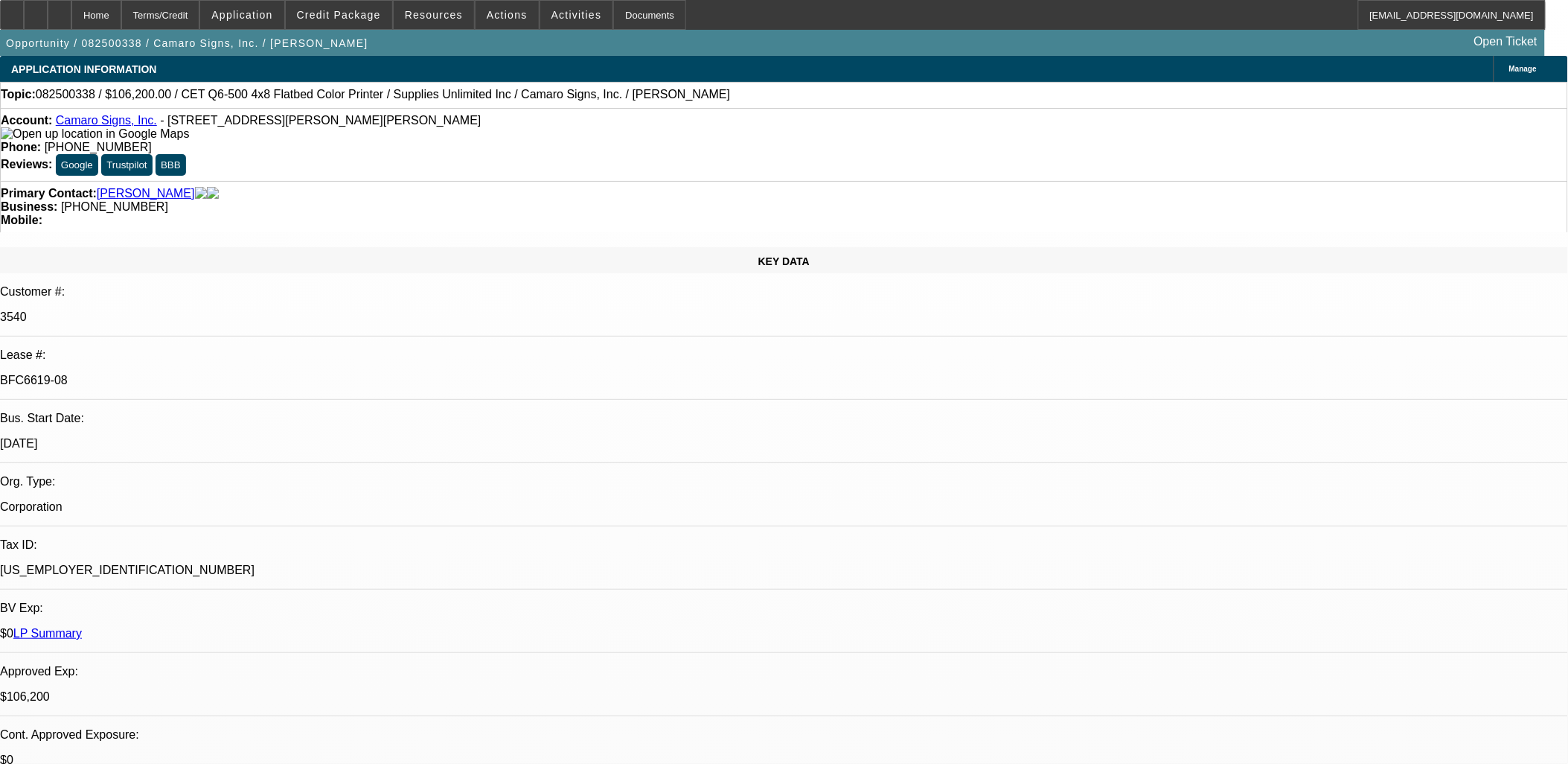
select select "0"
select select "1"
select select "3"
select select "2"
select select "1"
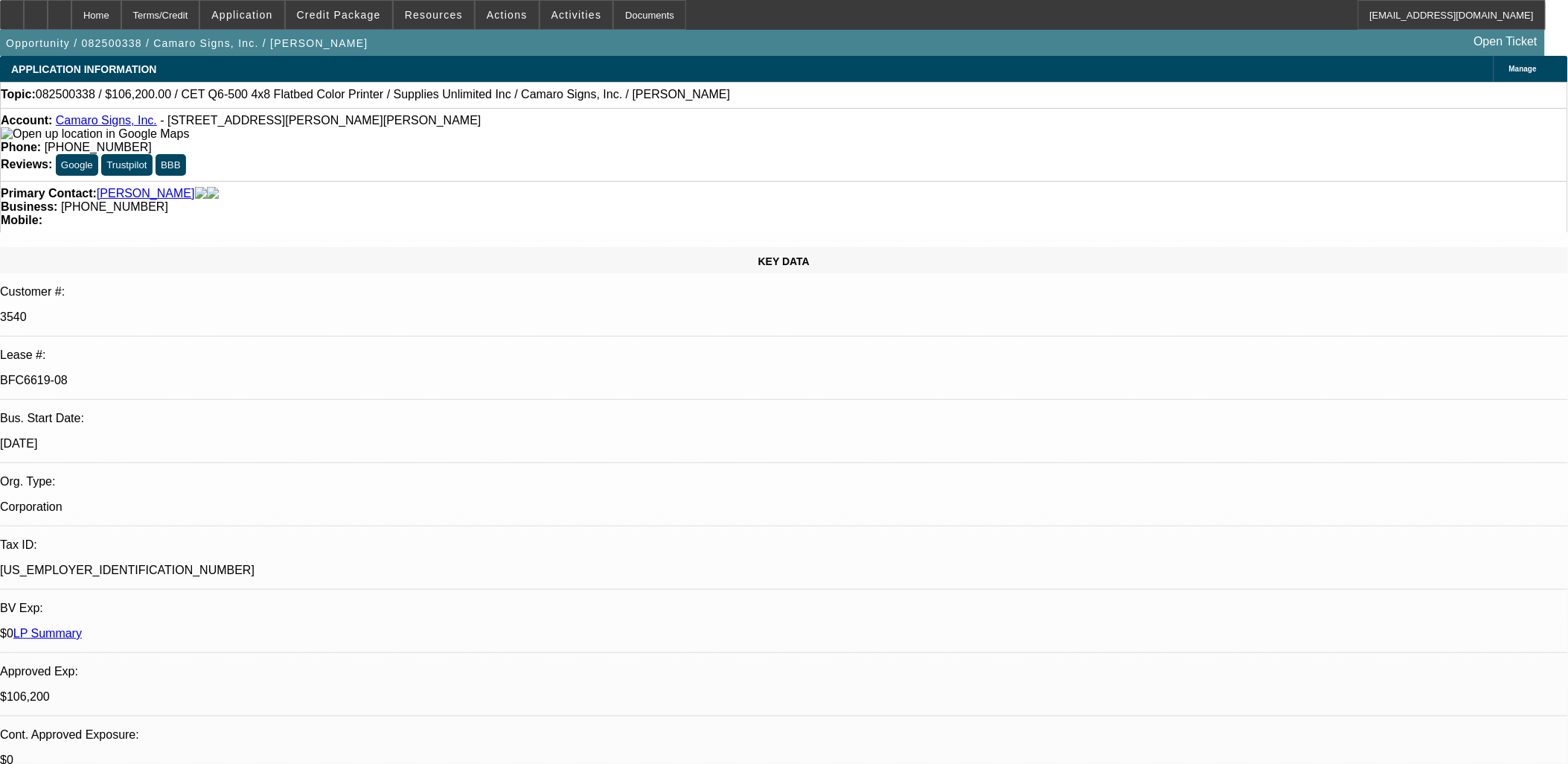
select select "3"
select select "2"
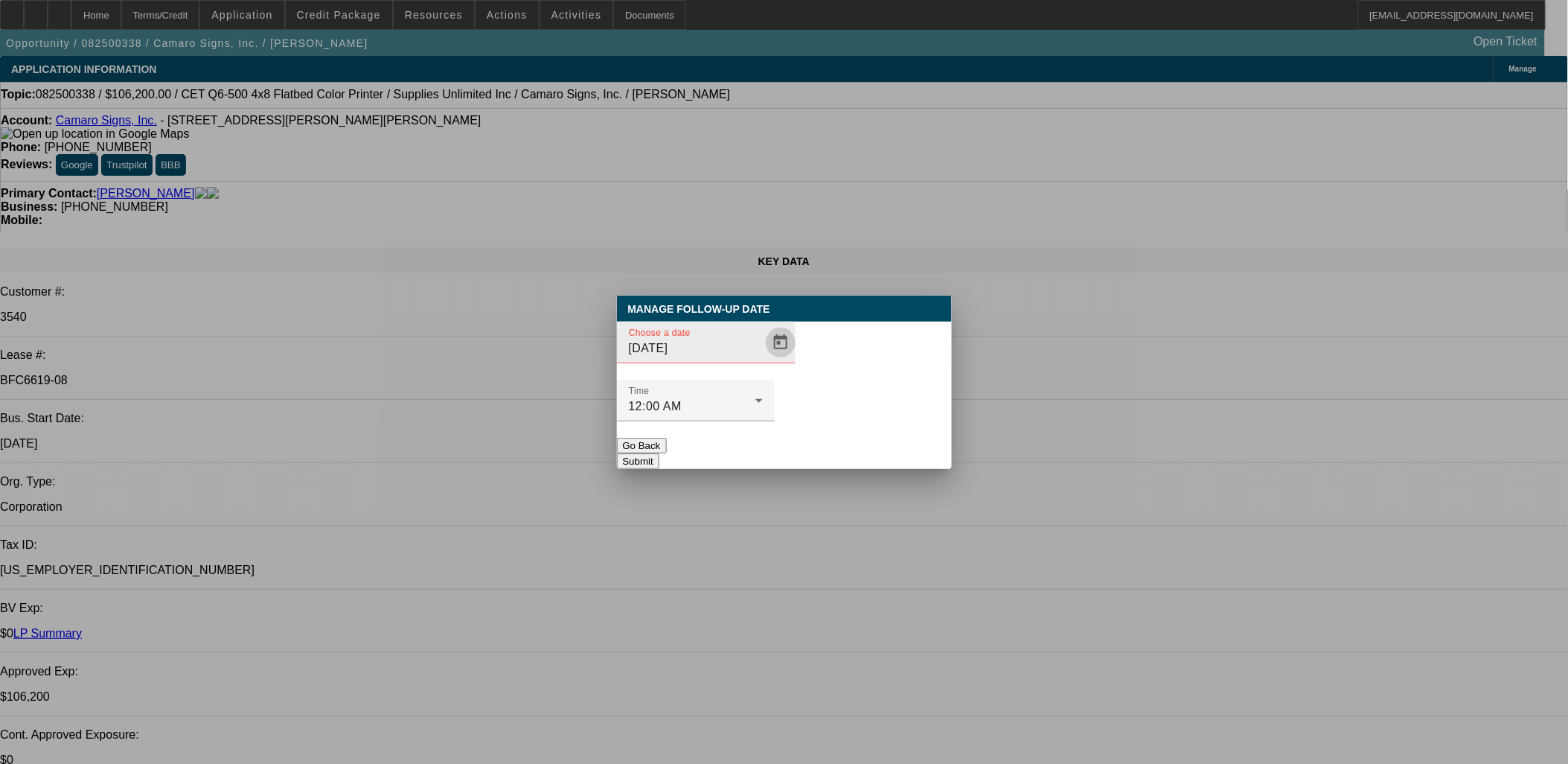
click at [763, 360] on span "Open calendar" at bounding box center [780, 342] width 36 height 36
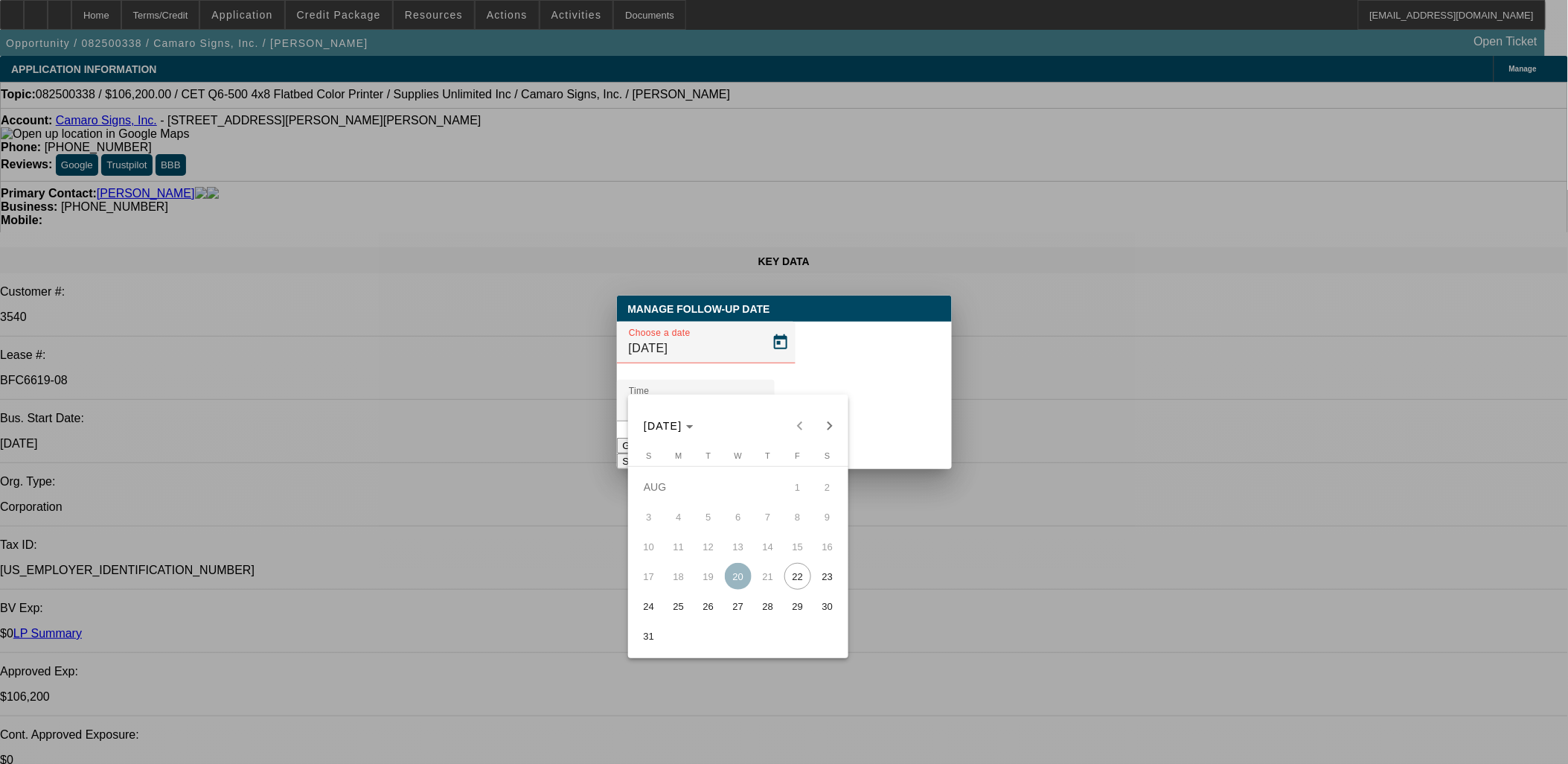
click at [739, 605] on span "27" at bounding box center [738, 606] width 27 height 27
type input "8/27/2025"
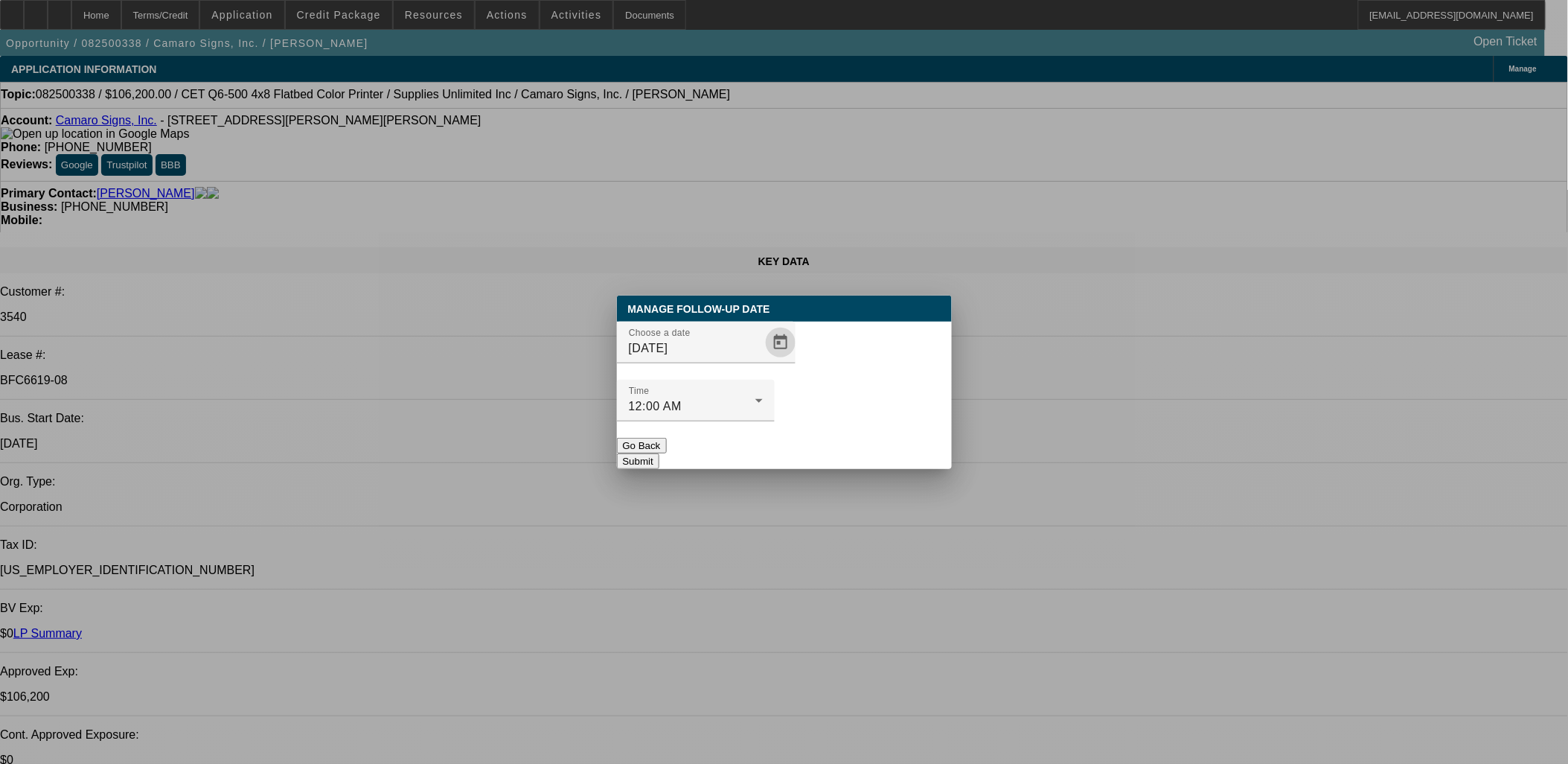
click at [659, 453] on button "Submit" at bounding box center [638, 461] width 43 height 16
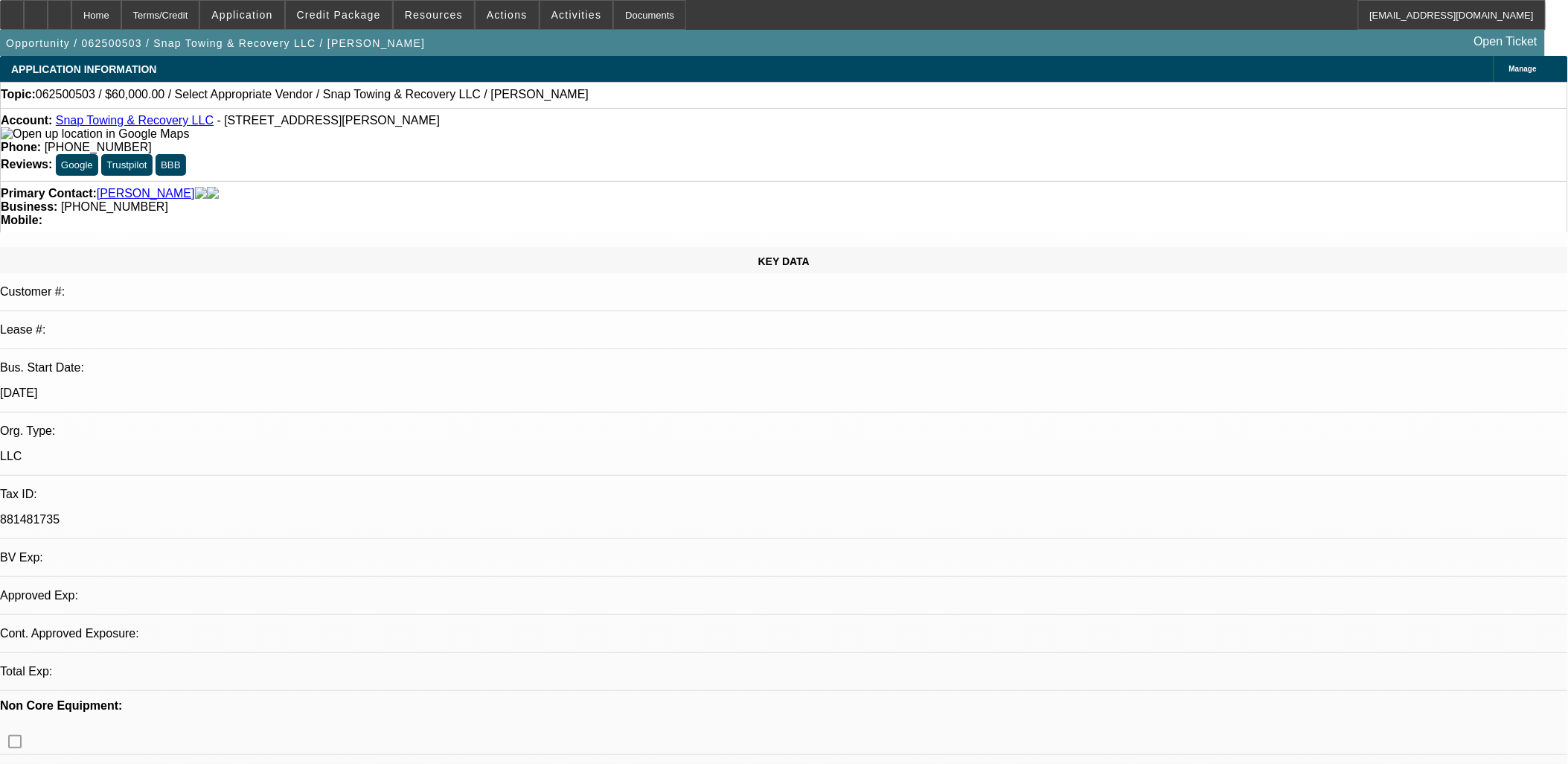
select select "0"
select select "2"
select select "0.1"
select select "1"
select select "2"
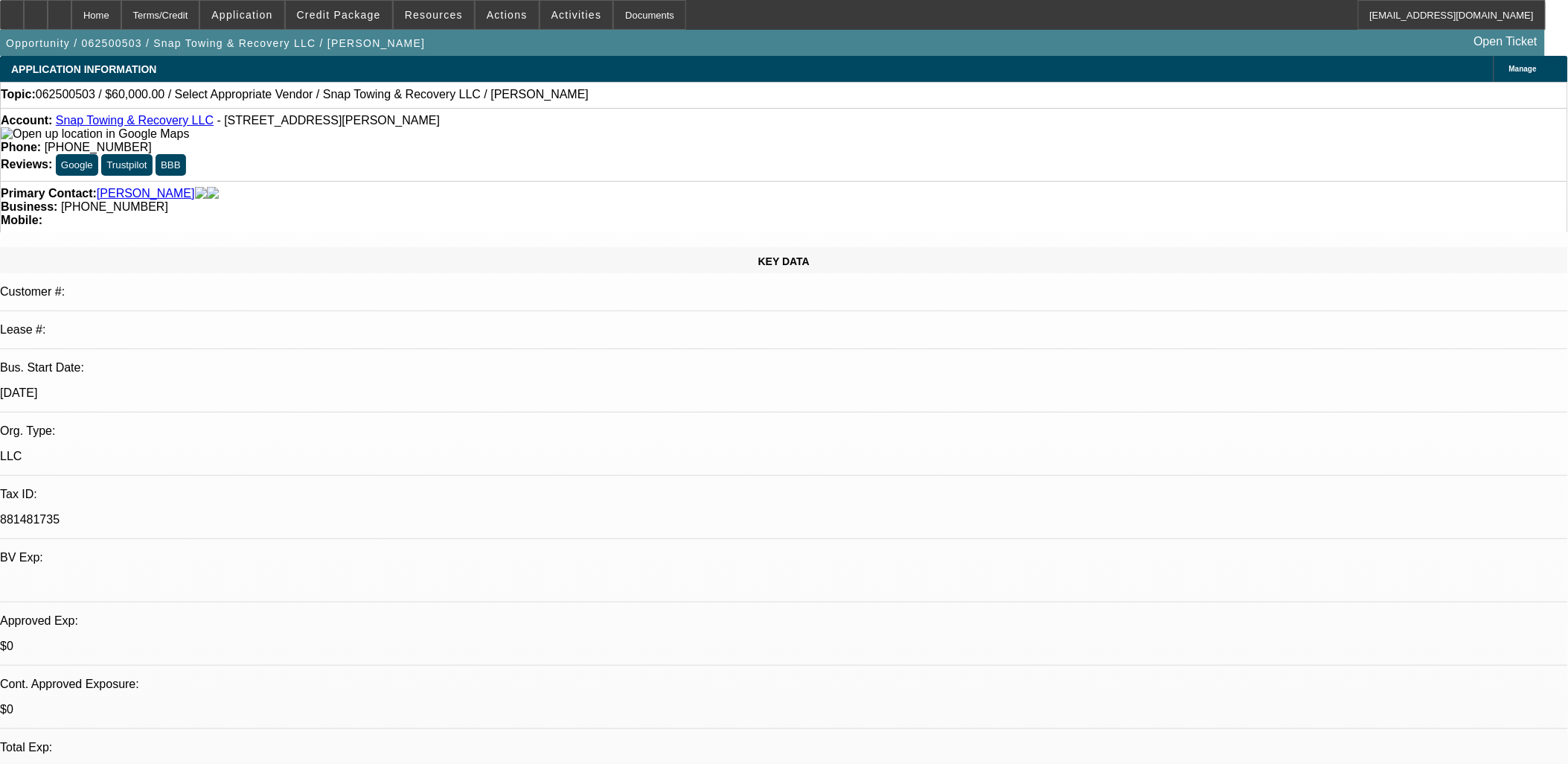
select select "4"
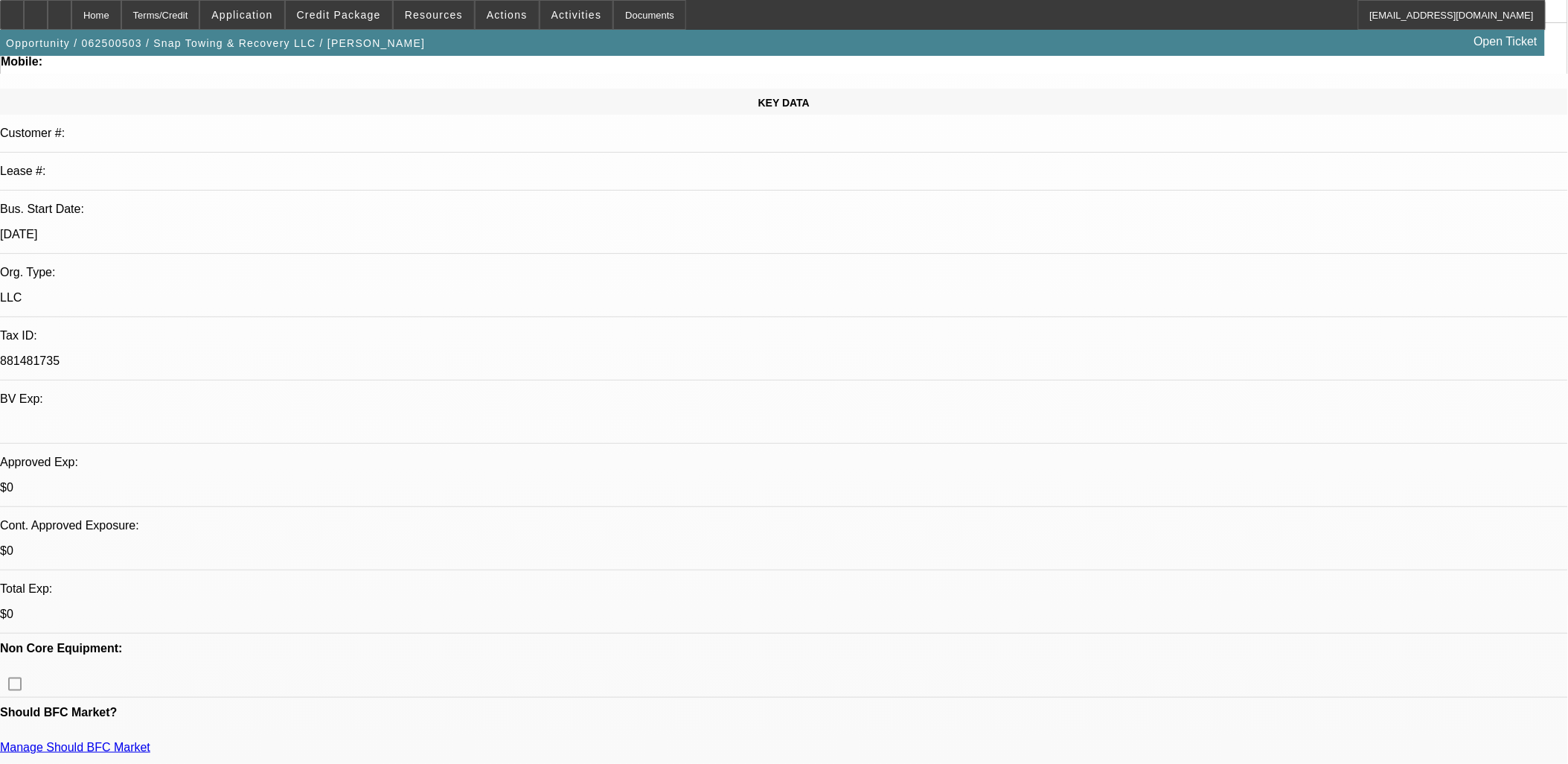
scroll to position [165, 0]
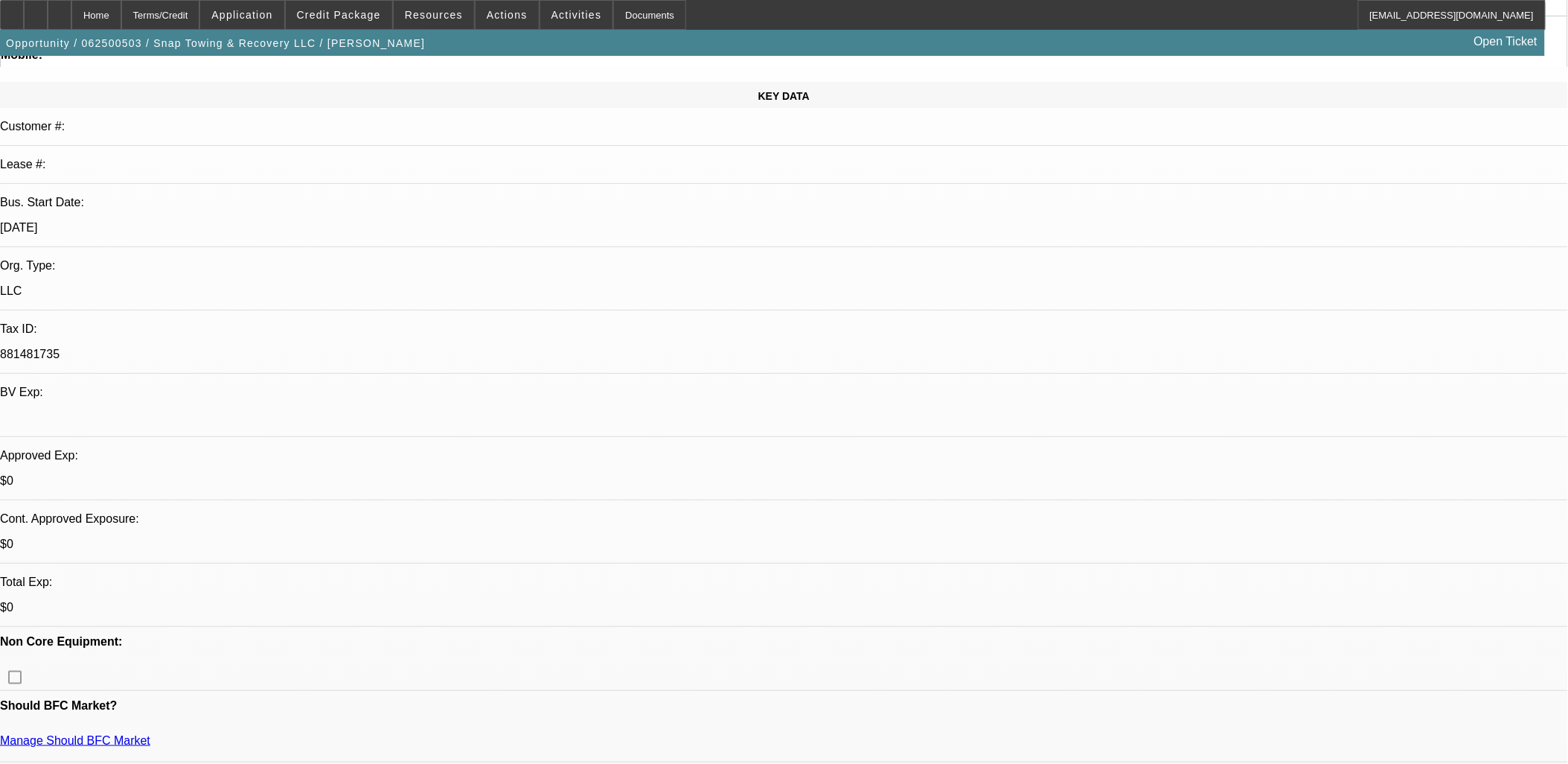
click at [490, 17] on span "Actions" at bounding box center [507, 15] width 41 height 12
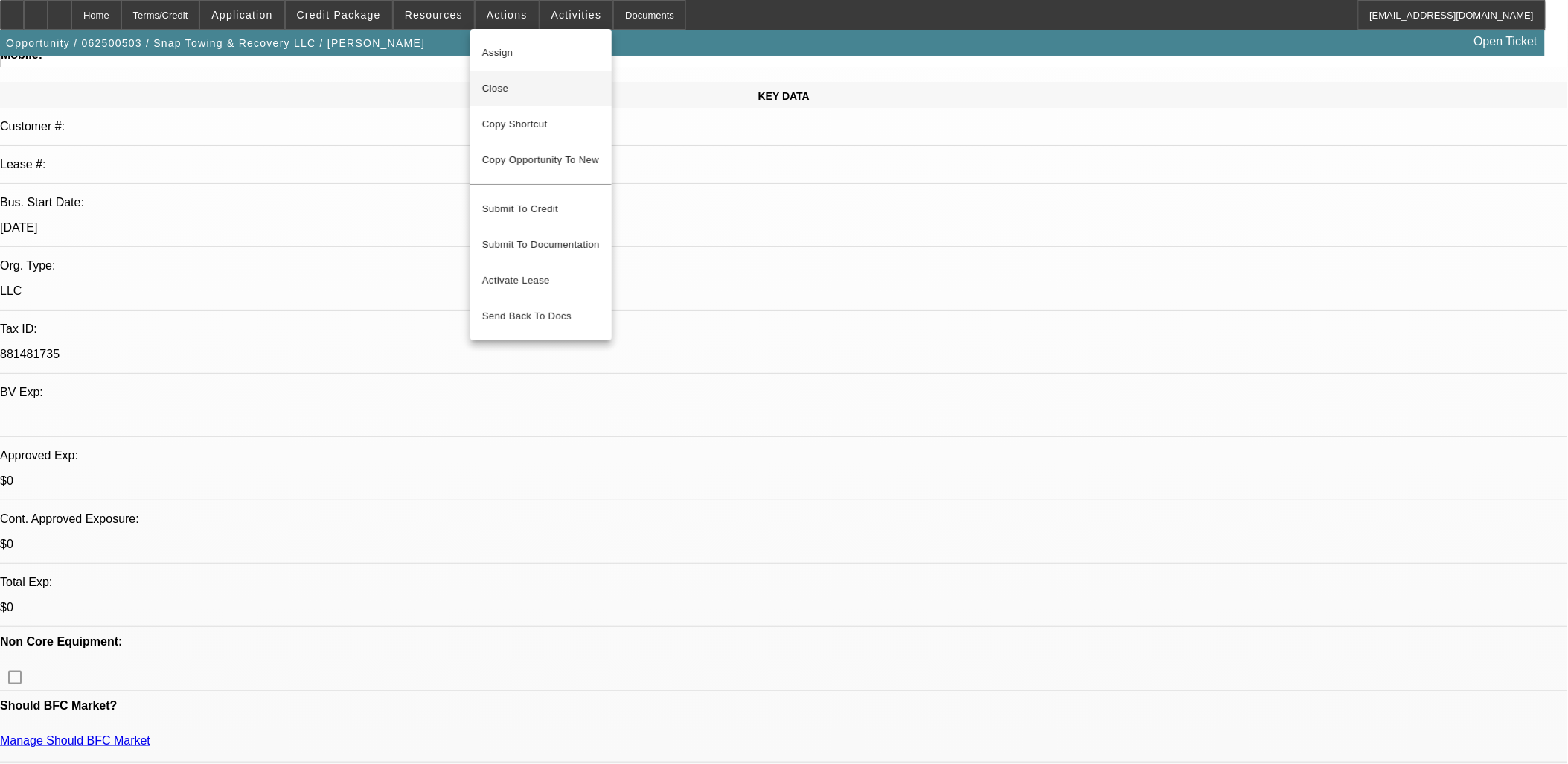
click at [489, 85] on span "Close" at bounding box center [541, 89] width 117 height 18
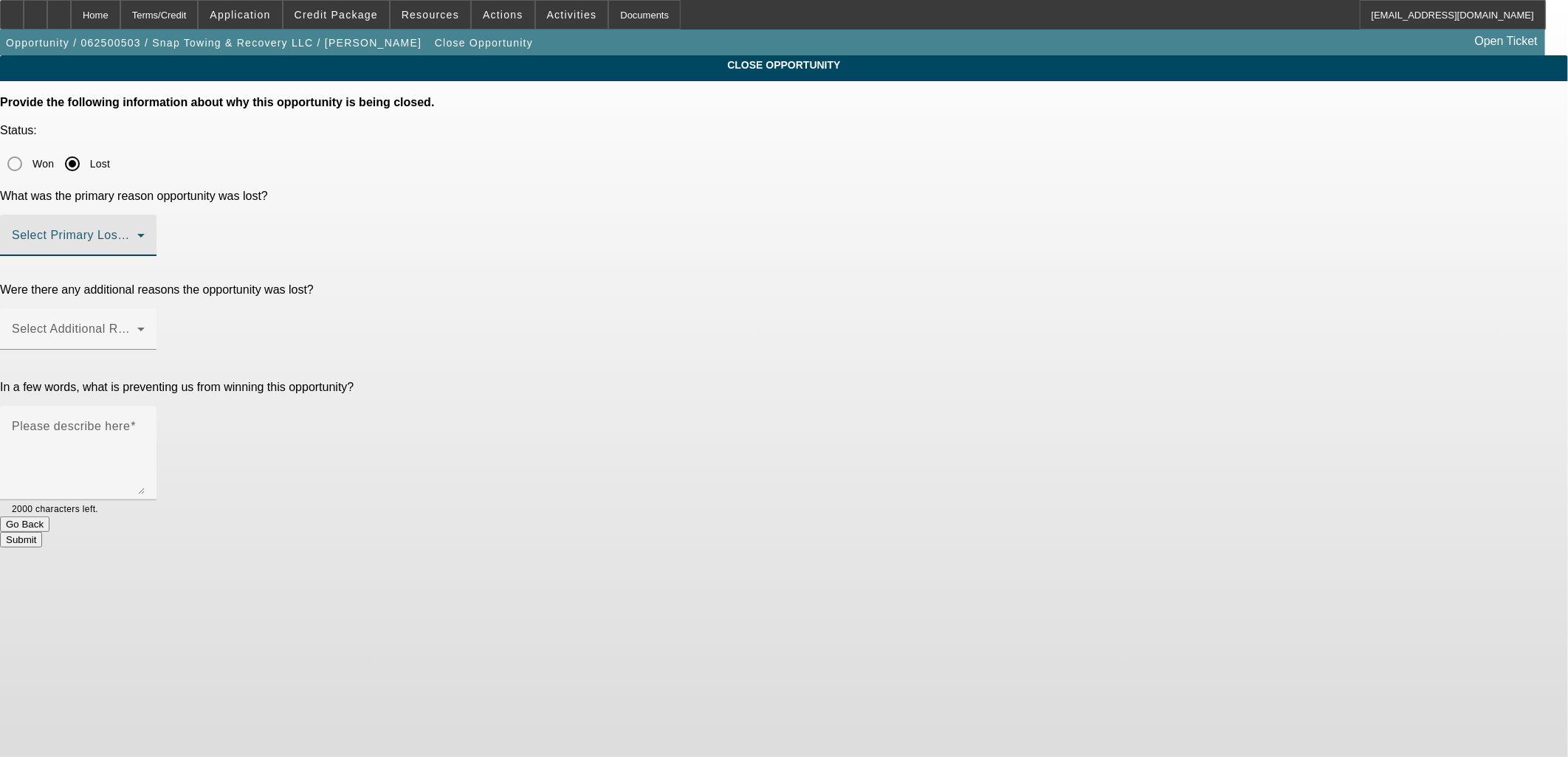
click at [137, 233] on span at bounding box center [75, 241] width 126 height 18
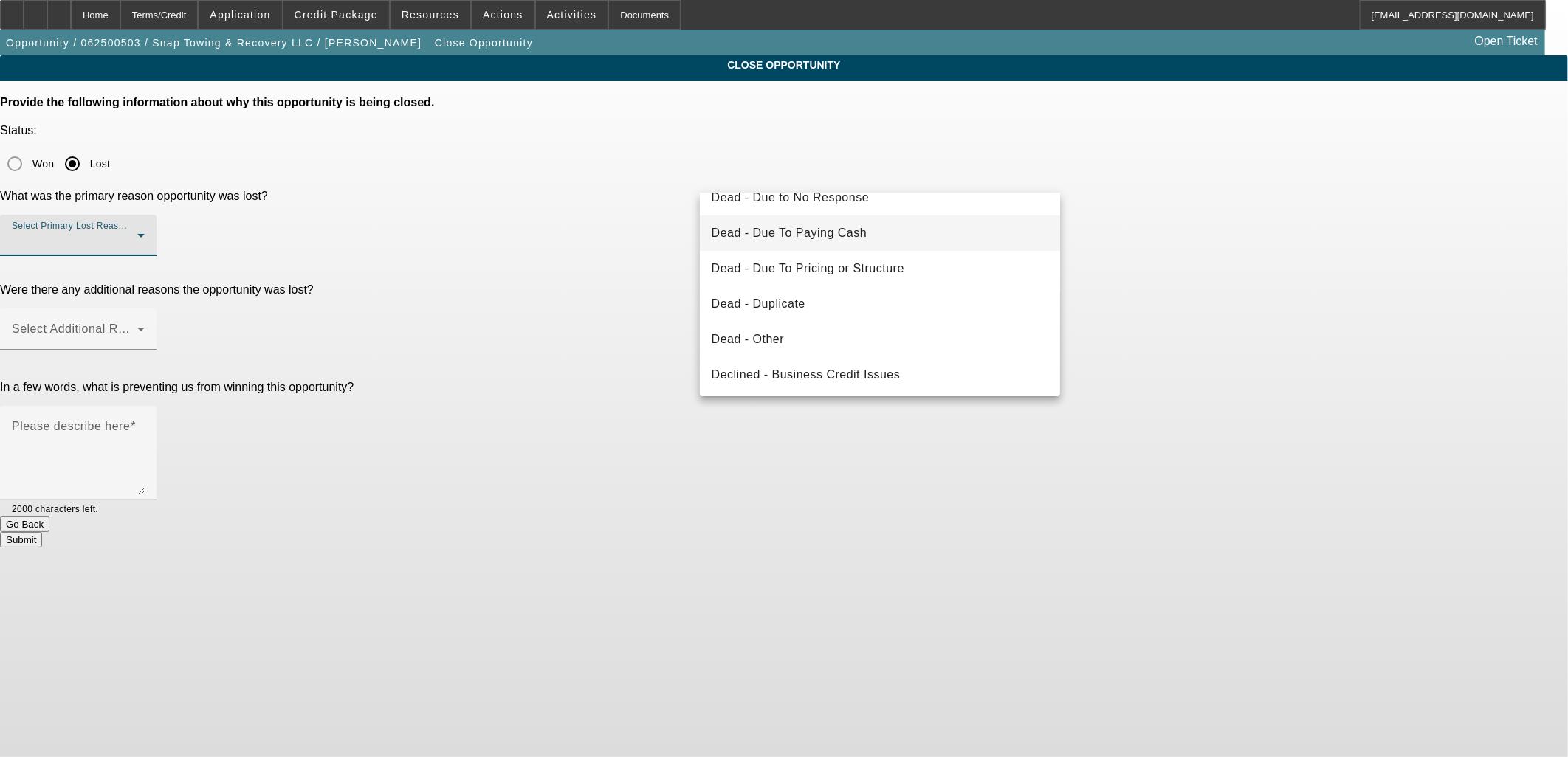
scroll to position [197, 0]
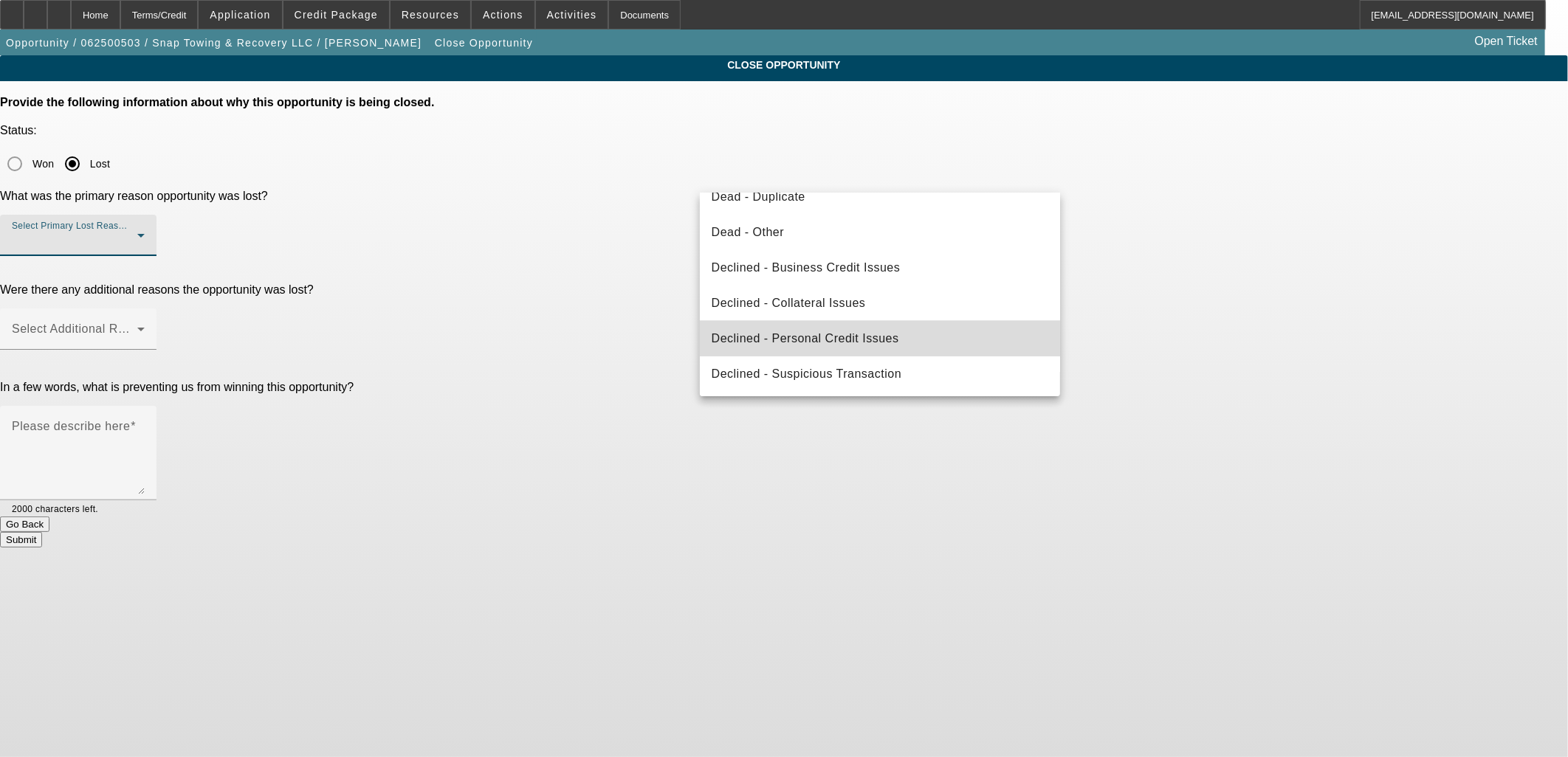
click at [918, 336] on mat-option "Declined - Personal Credit Issues" at bounding box center [880, 338] width 361 height 35
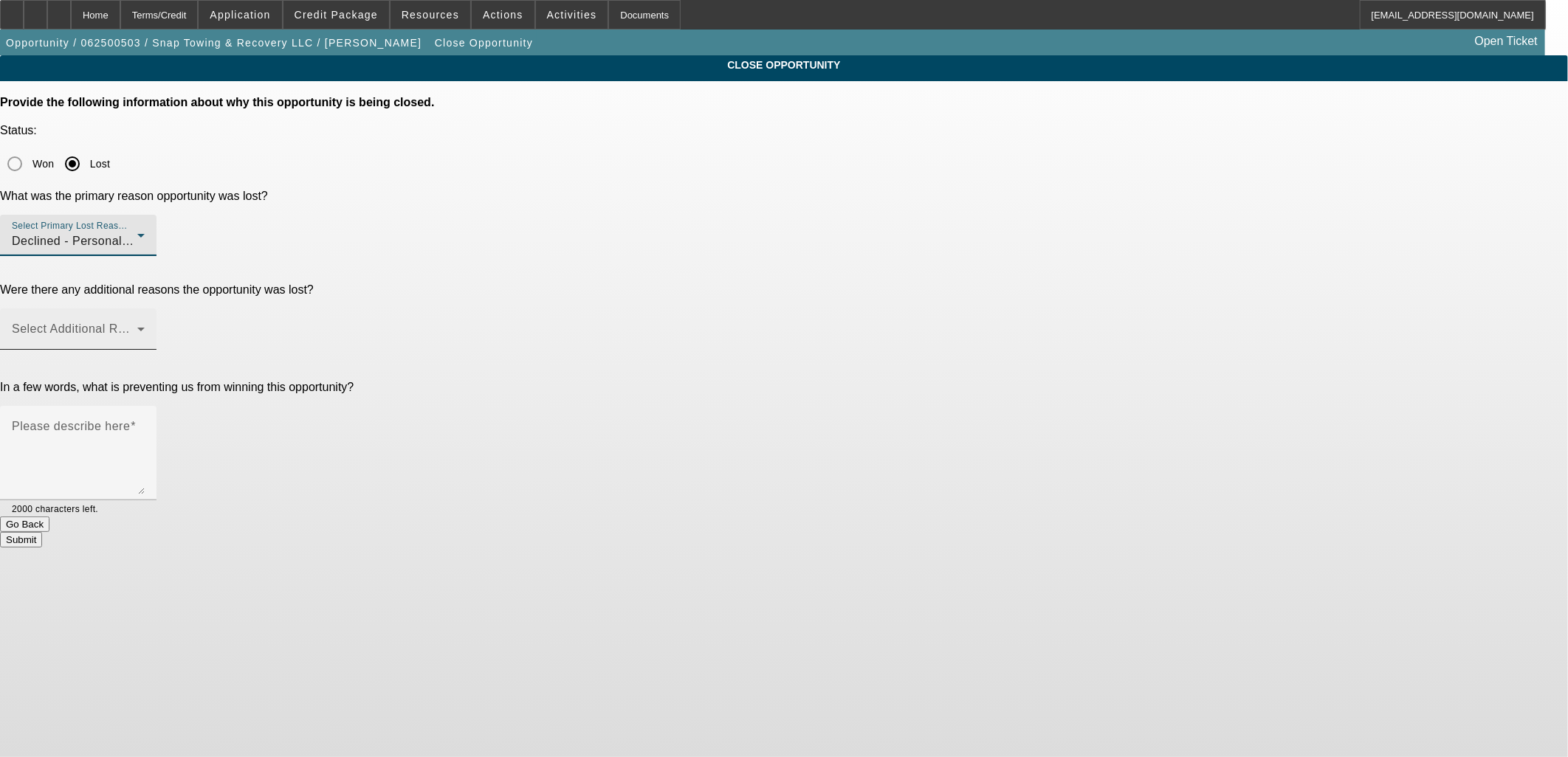
click at [137, 326] on span at bounding box center [75, 335] width 126 height 18
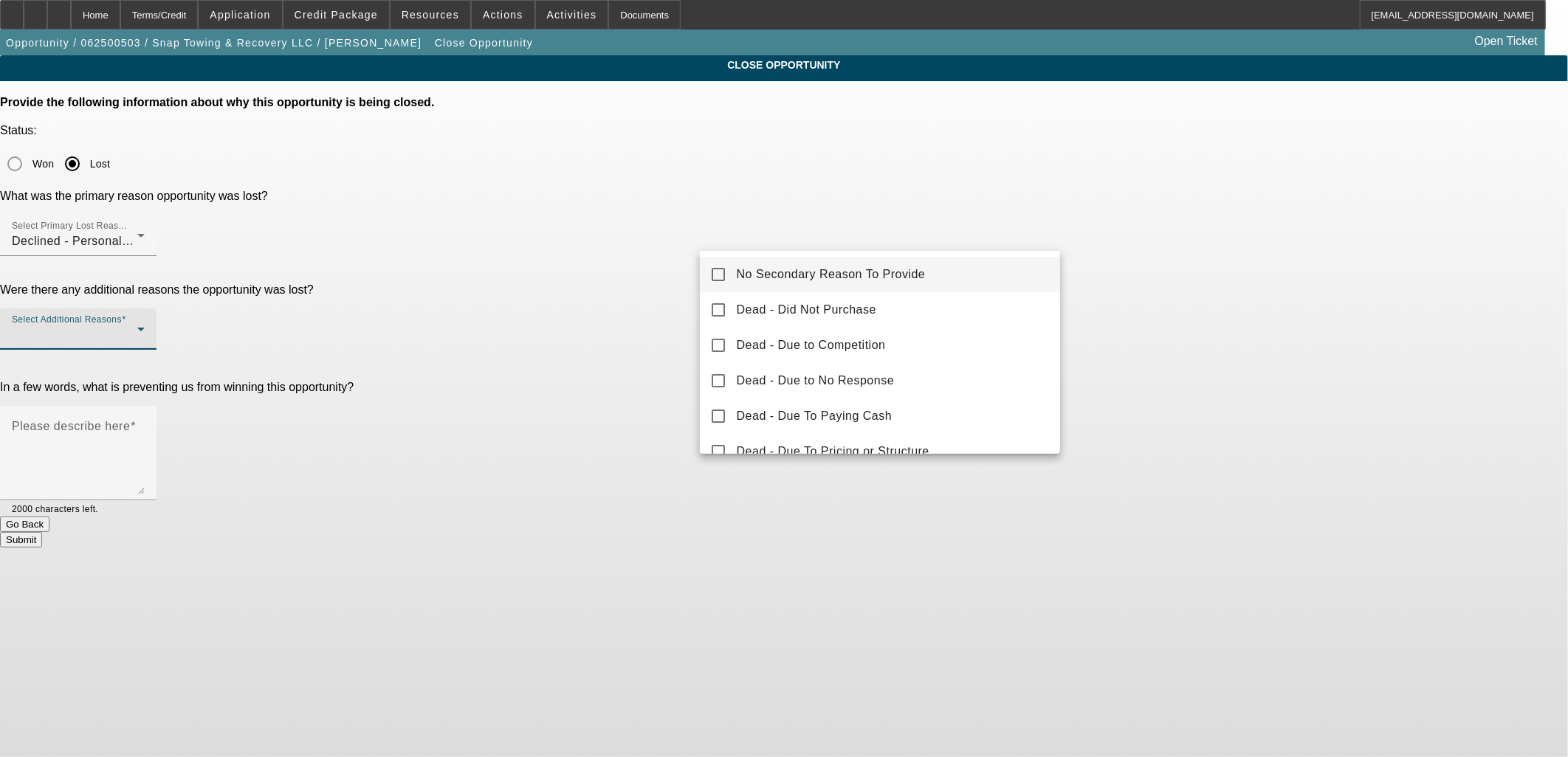
click at [807, 272] on span "No Secondary Reason To Provide" at bounding box center [831, 274] width 189 height 18
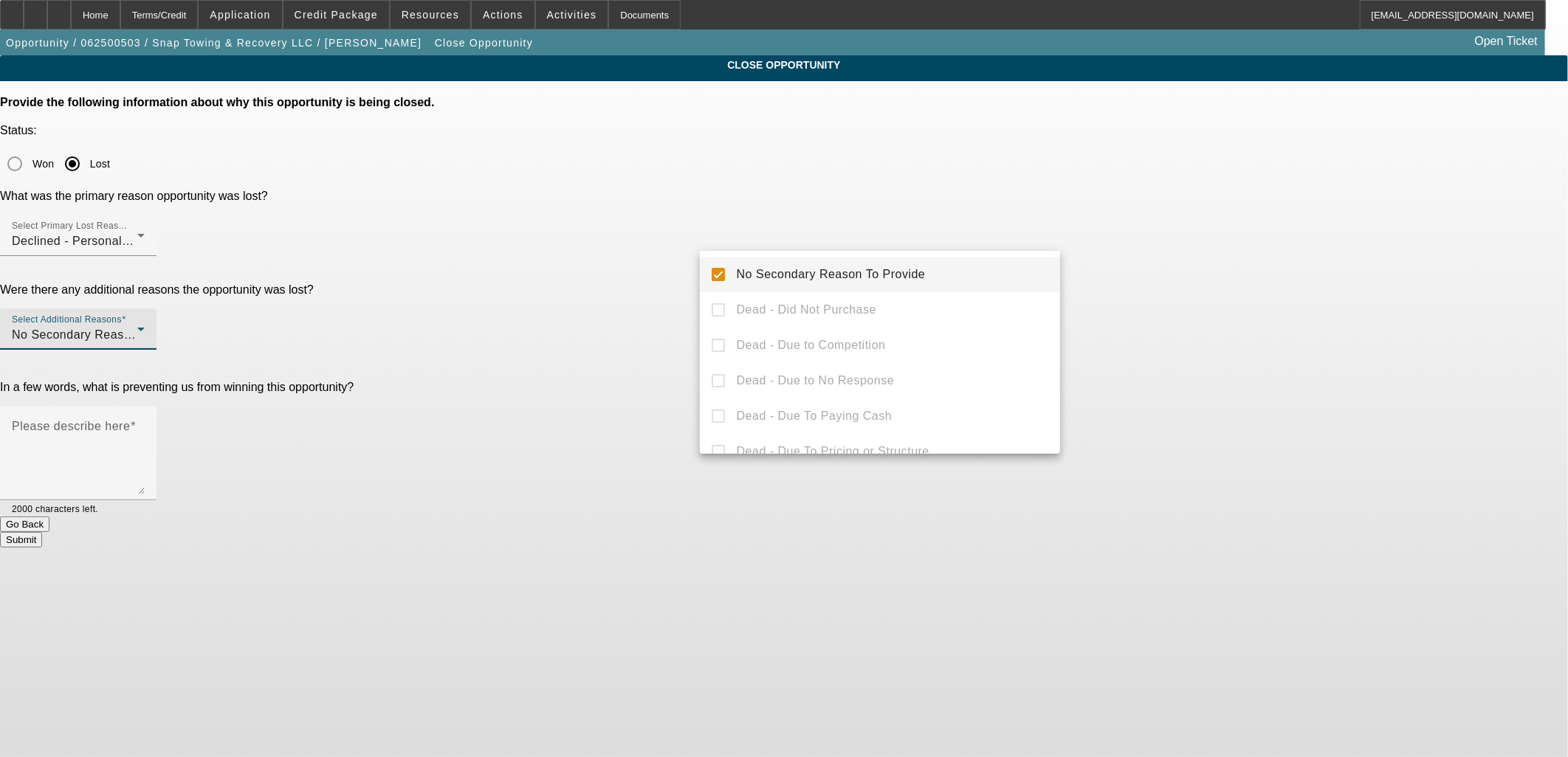
click at [743, 275] on span "No Secondary Reason To Provide" at bounding box center [831, 274] width 189 height 18
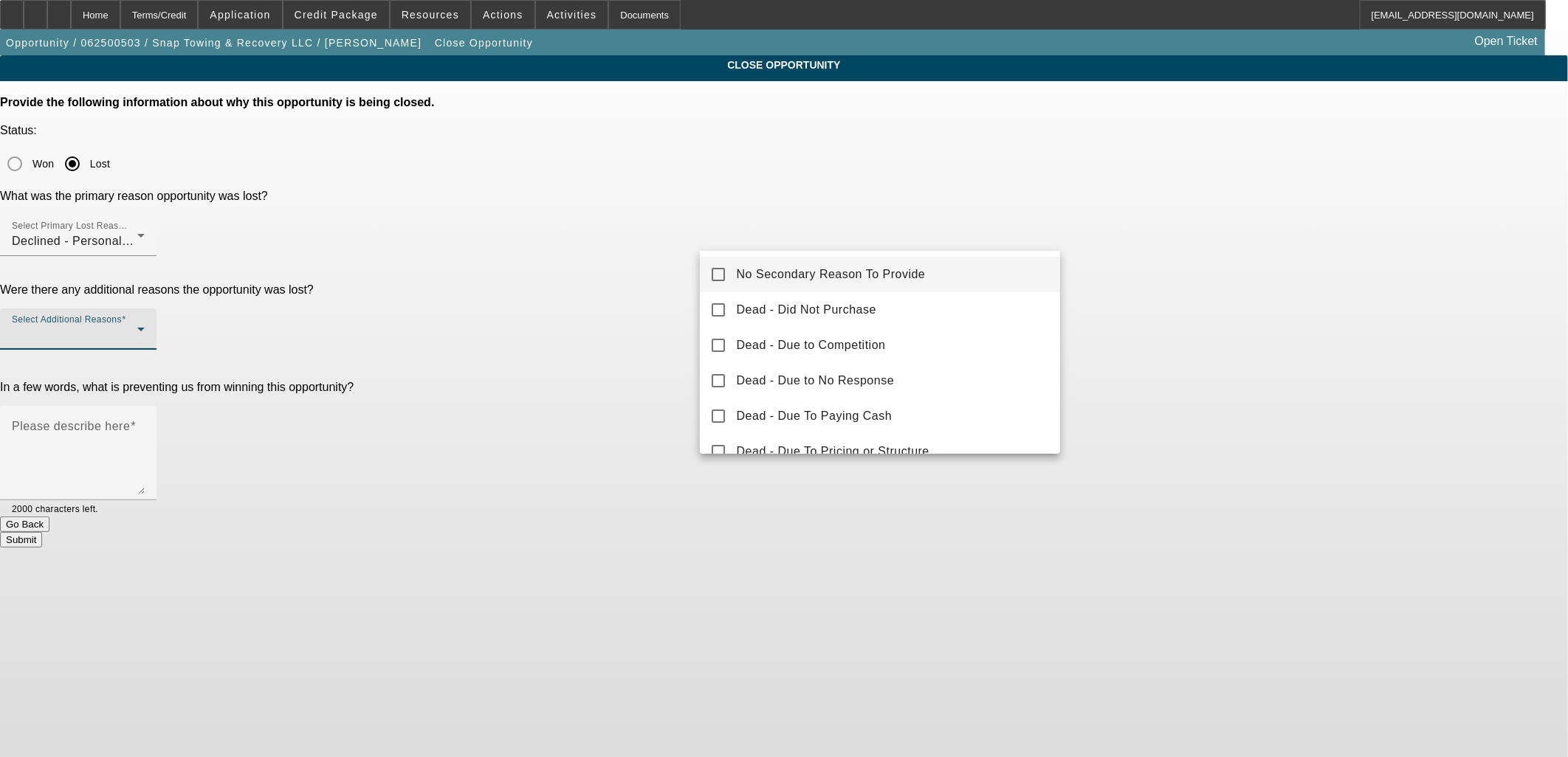
click at [786, 273] on span "No Secondary Reason To Provide" at bounding box center [831, 274] width 189 height 18
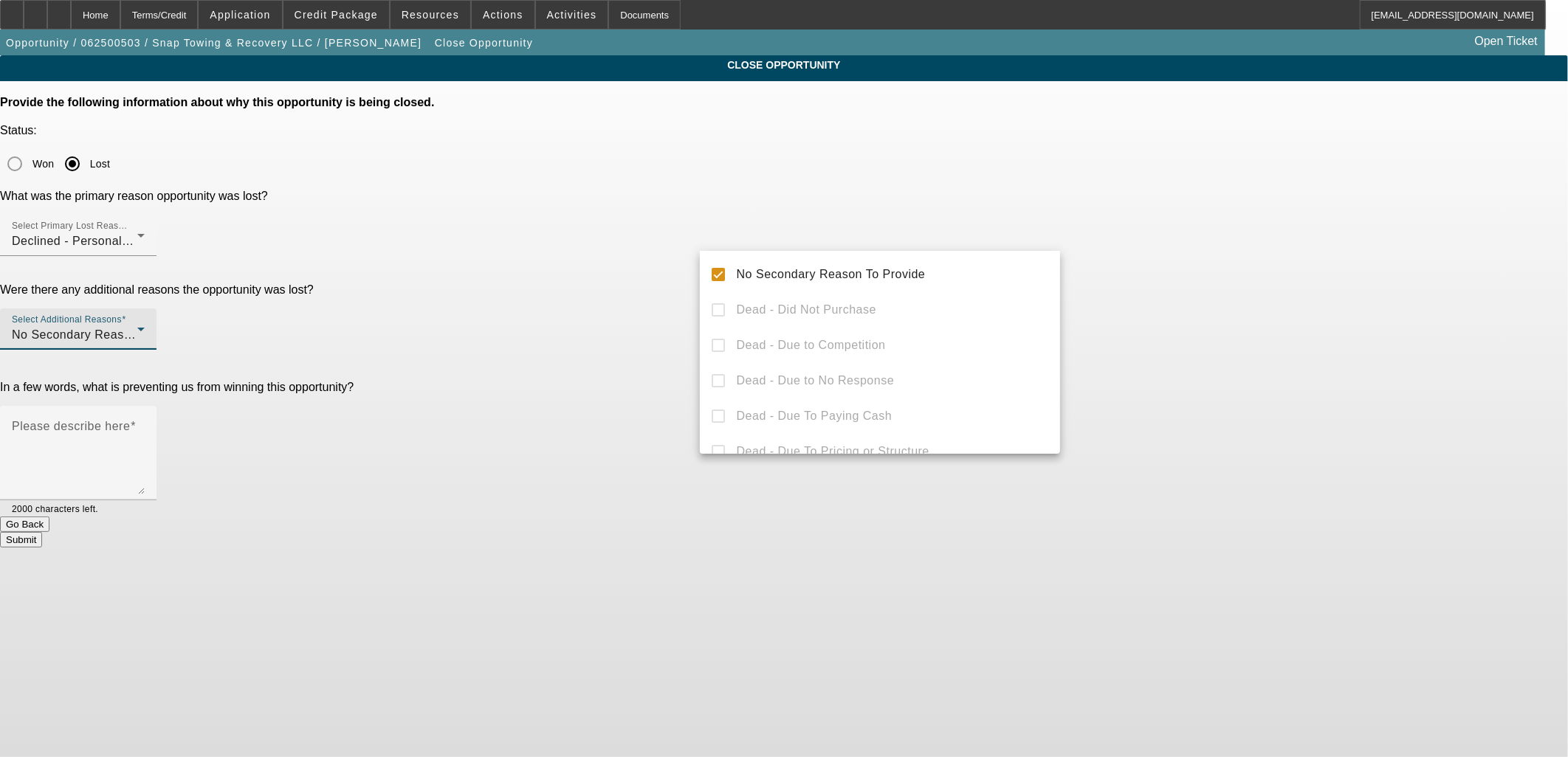
click at [794, 172] on div at bounding box center [784, 378] width 1568 height 757
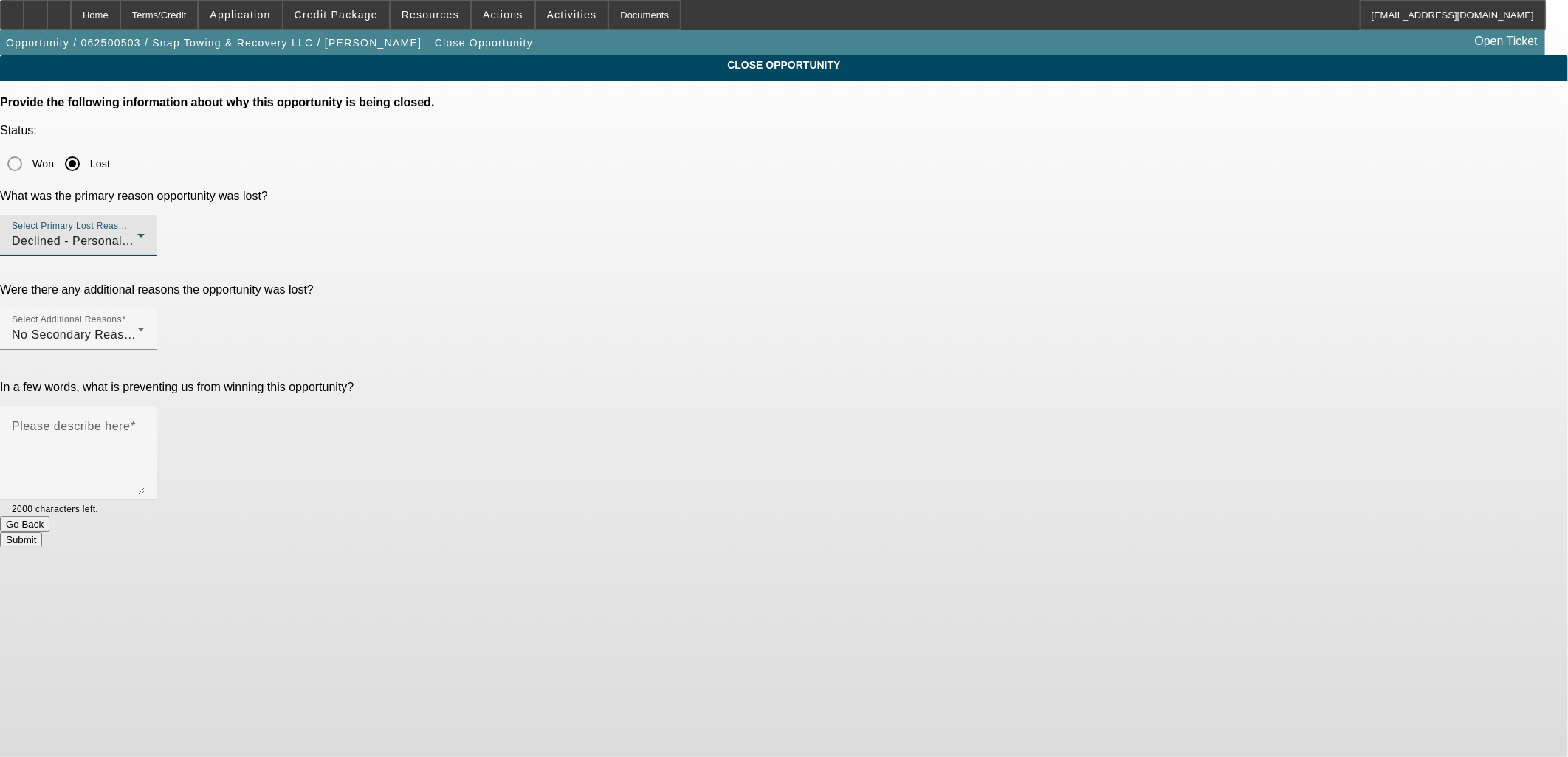
click at [137, 233] on div "Declined - Personal Credit Issues" at bounding box center [75, 241] width 126 height 18
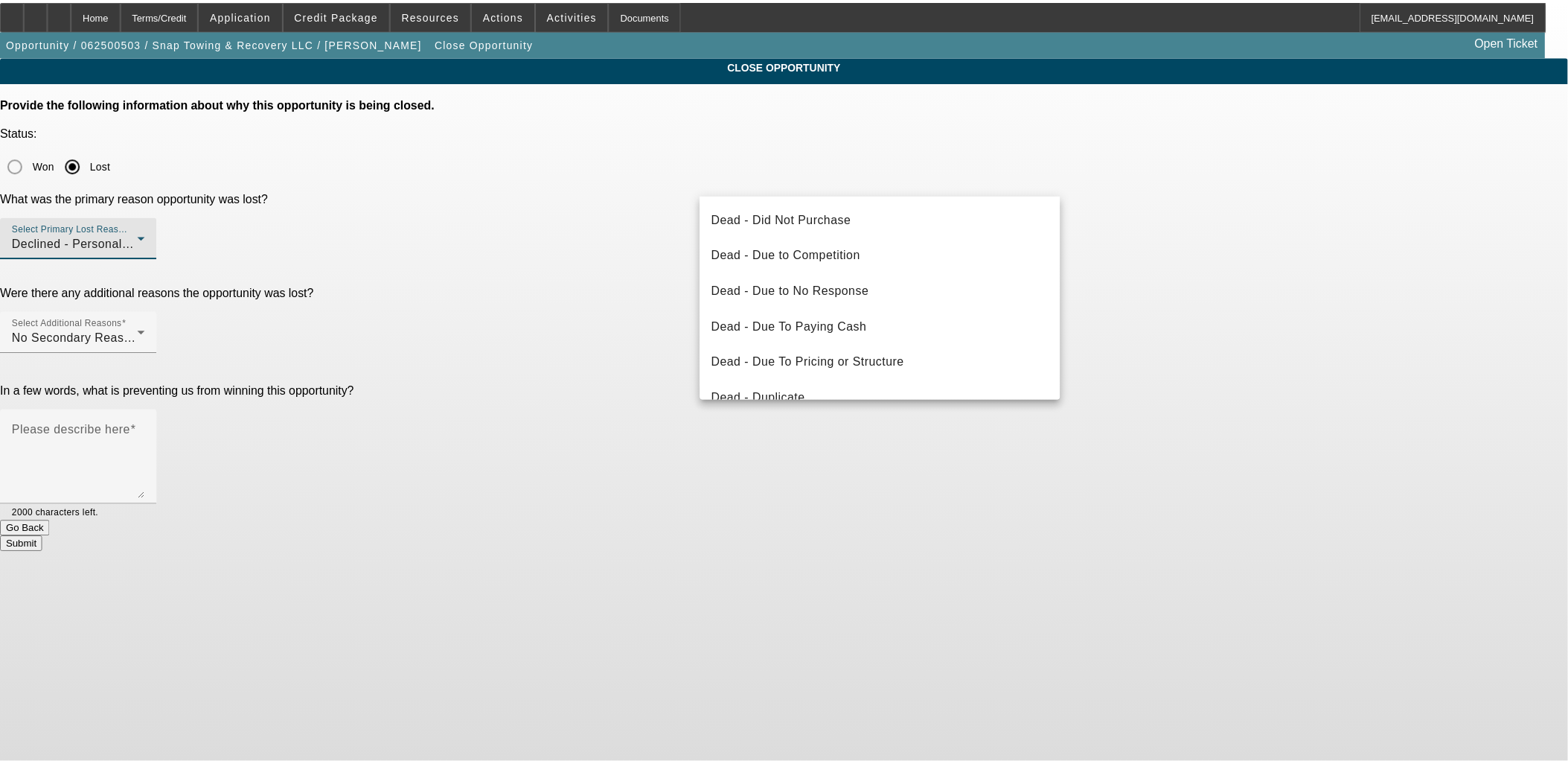
scroll to position [158, 0]
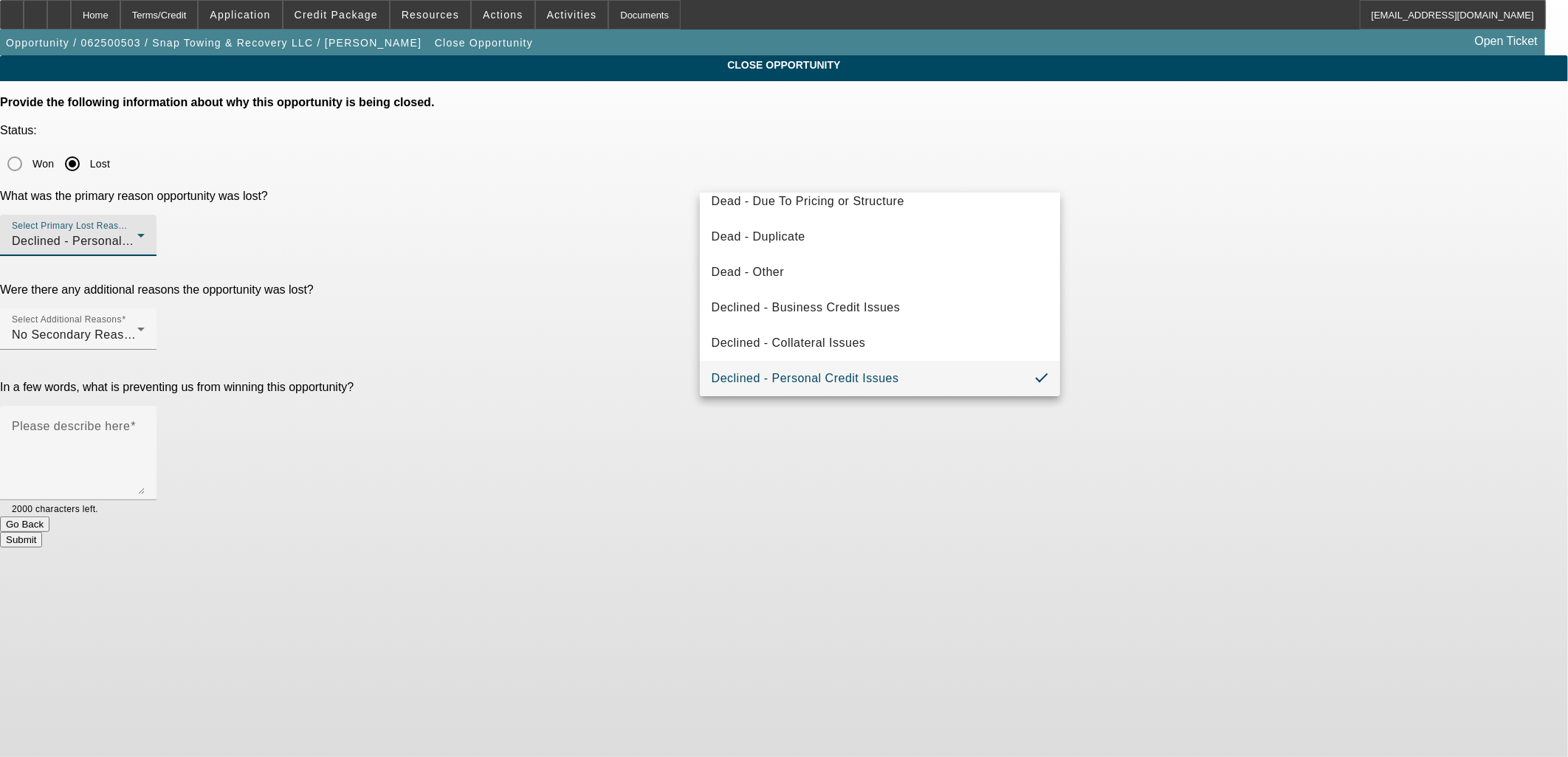
click at [645, 392] on div at bounding box center [784, 378] width 1568 height 757
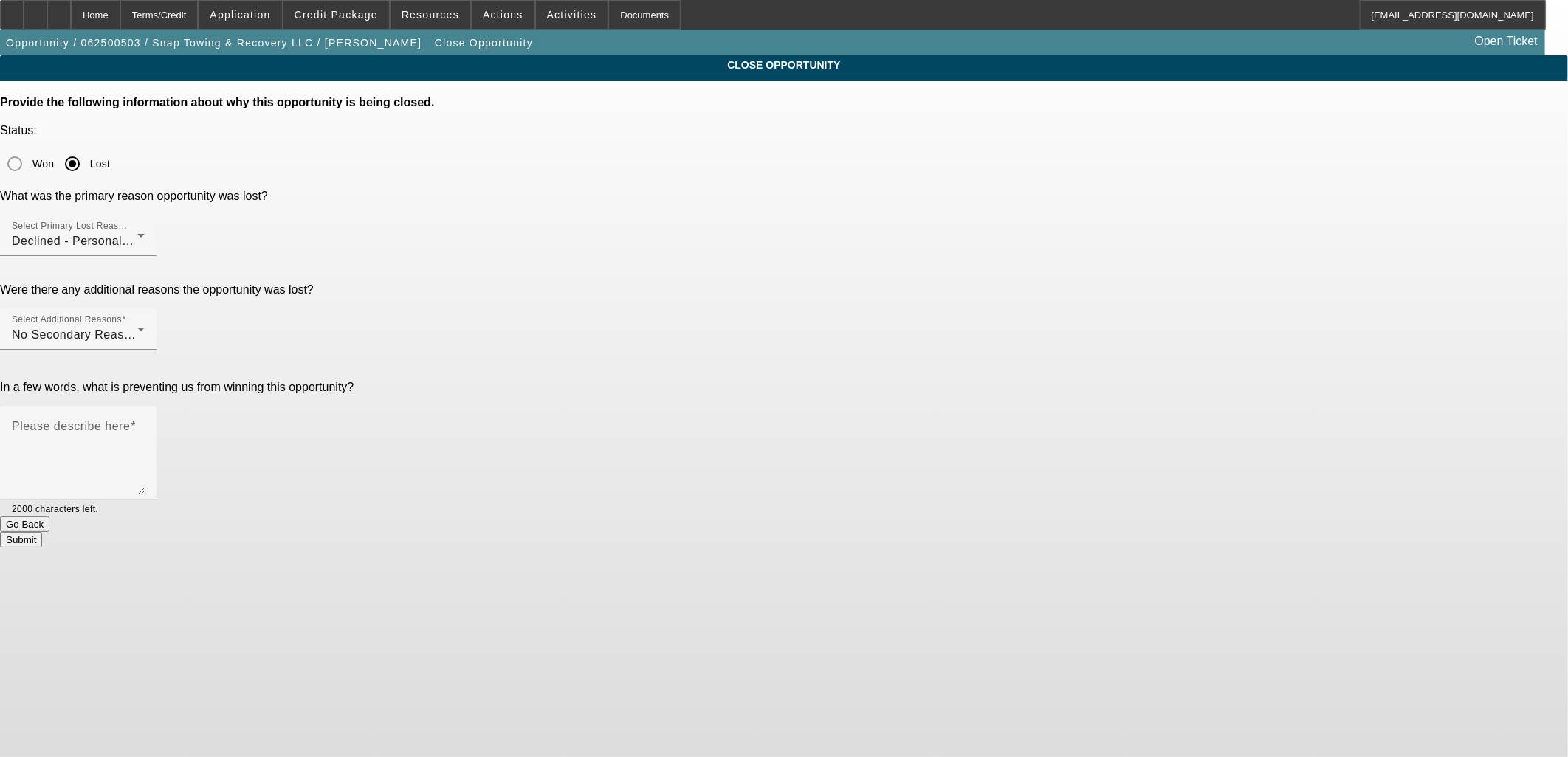
click at [49, 516] on button "Go Back" at bounding box center [24, 524] width 49 height 16
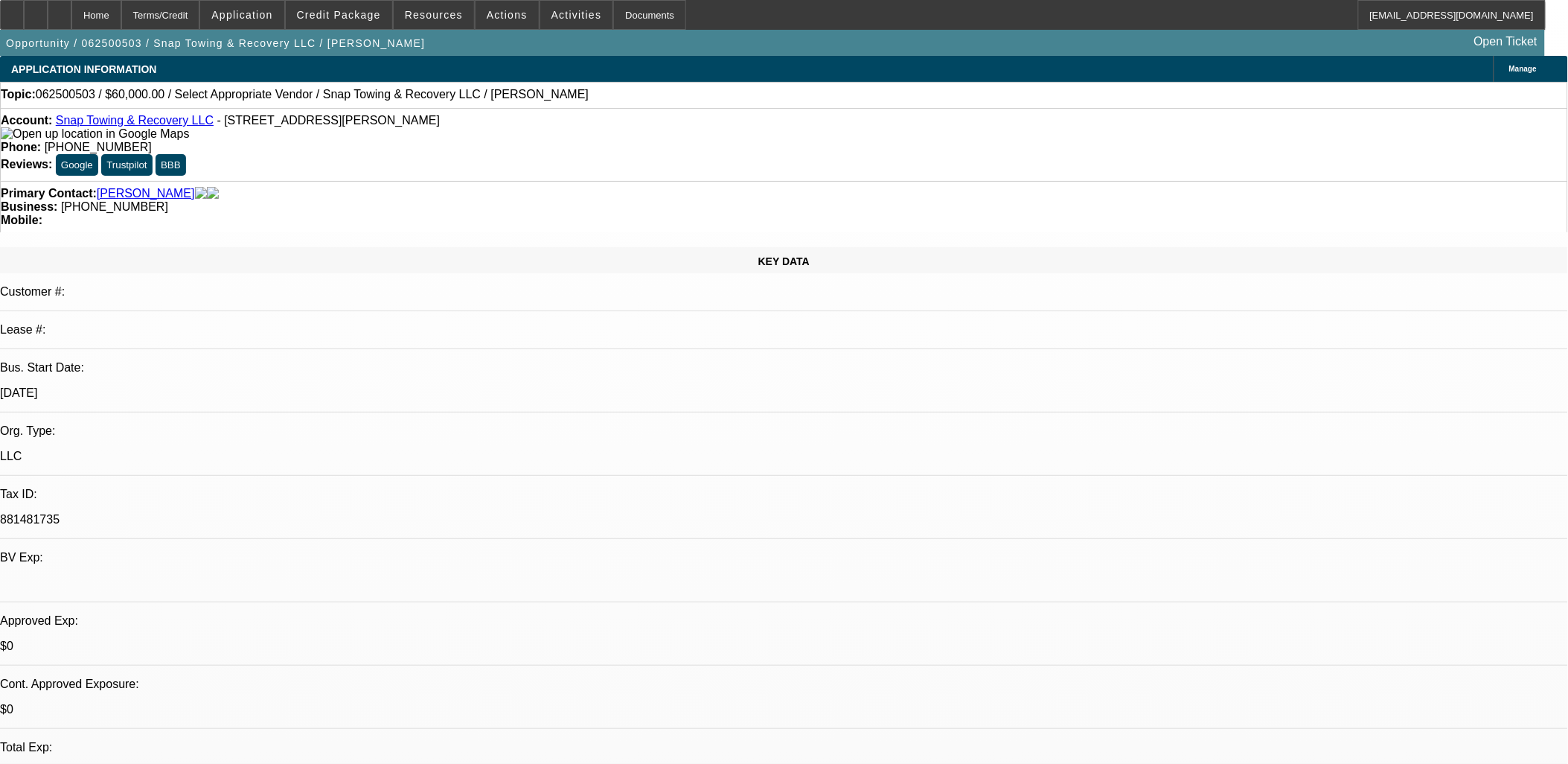
select select "0"
select select "2"
select select "0.1"
select select "4"
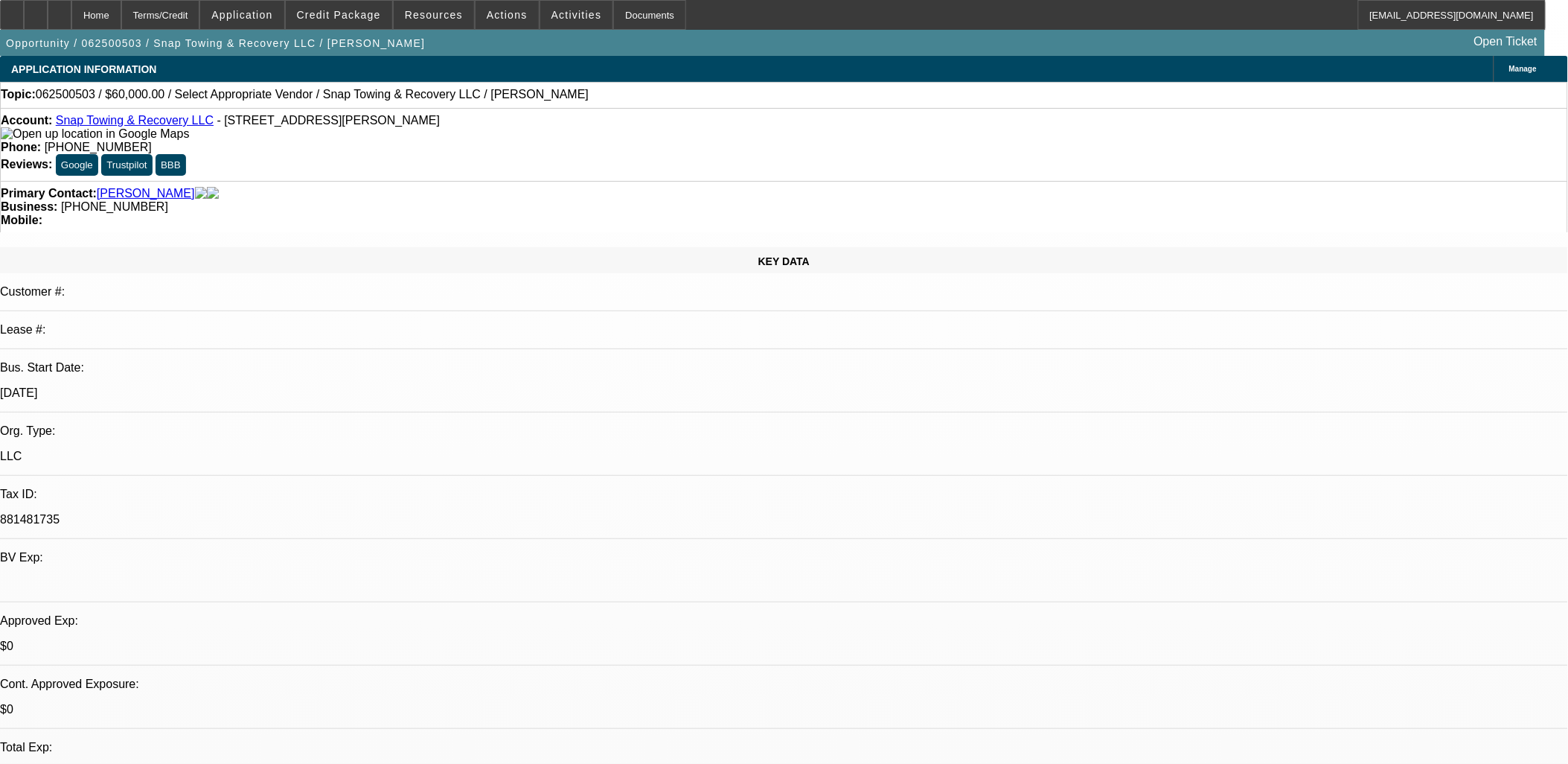
scroll to position [331, 0]
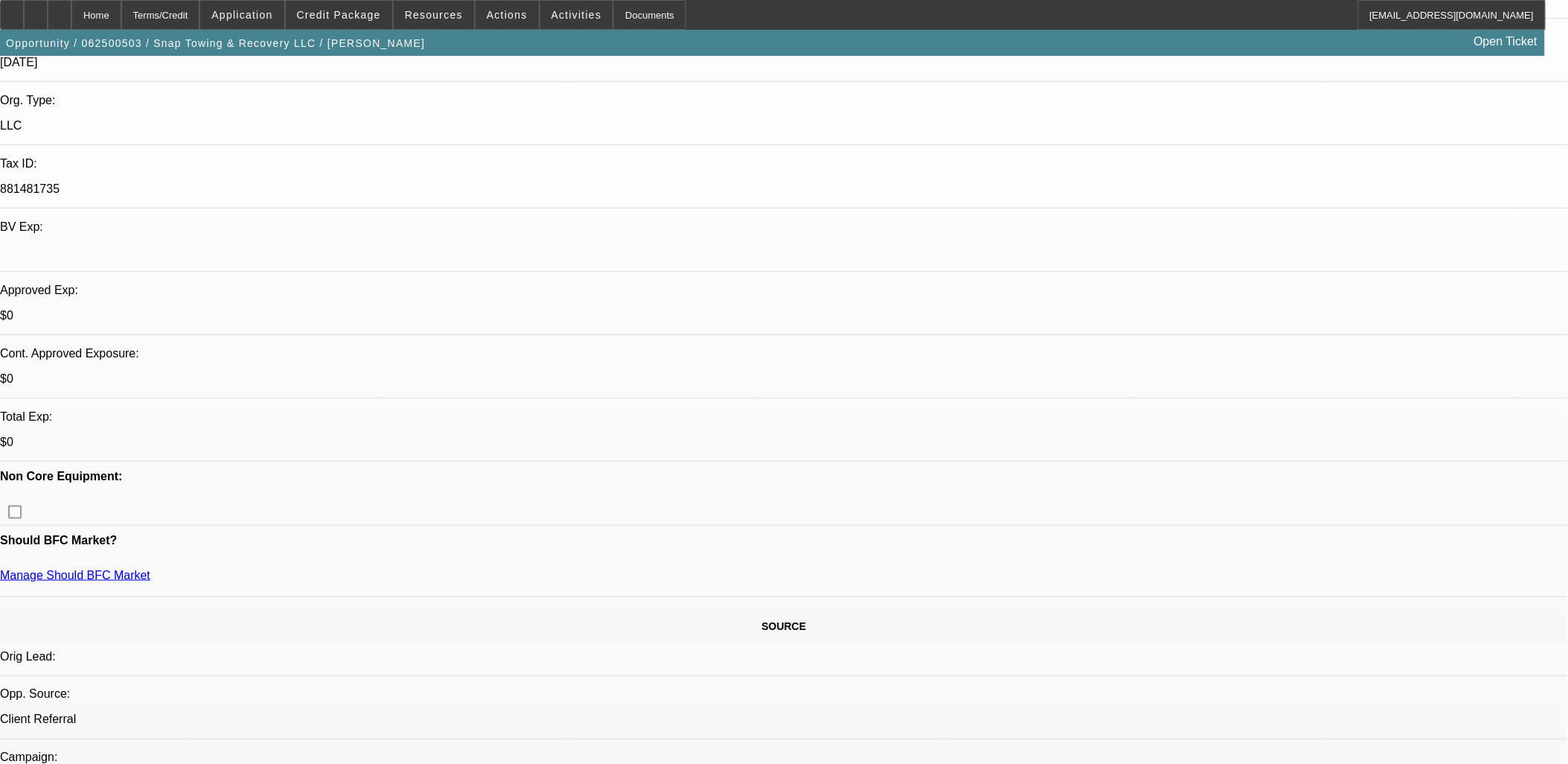
click at [524, 12] on span at bounding box center [507, 15] width 63 height 36
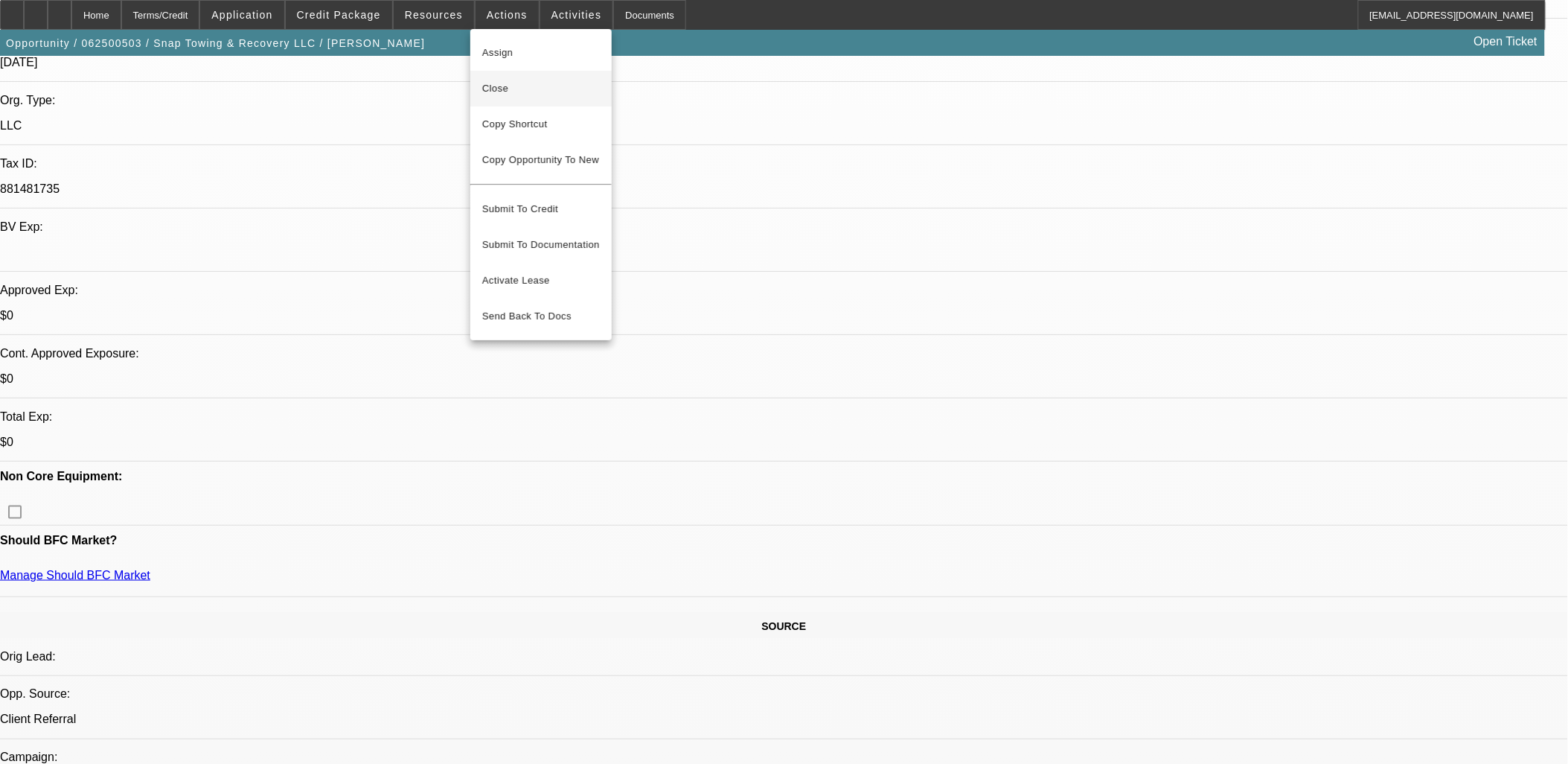
click at [517, 83] on span "Close" at bounding box center [541, 89] width 117 height 18
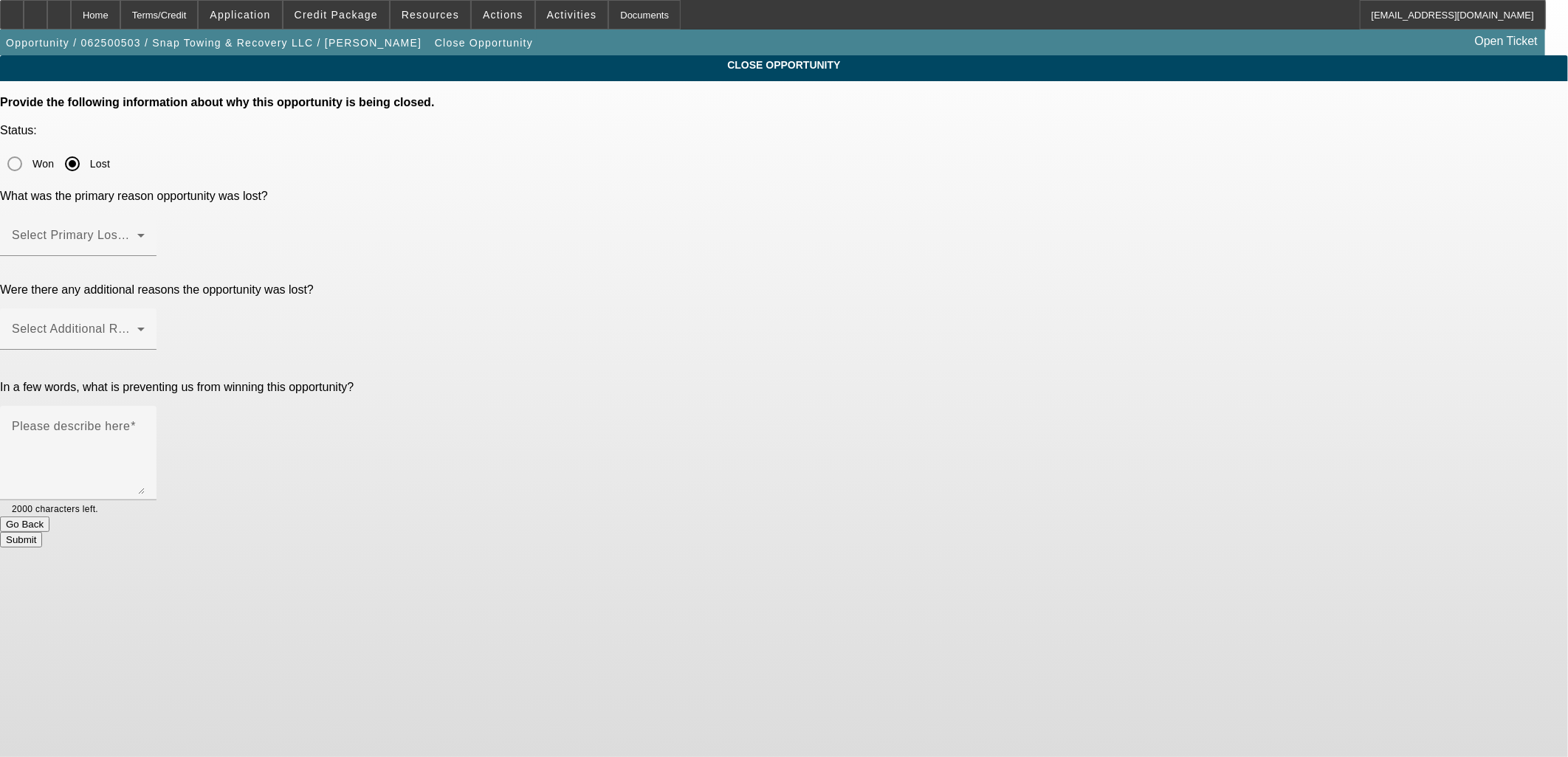
click at [137, 233] on span at bounding box center [75, 241] width 126 height 18
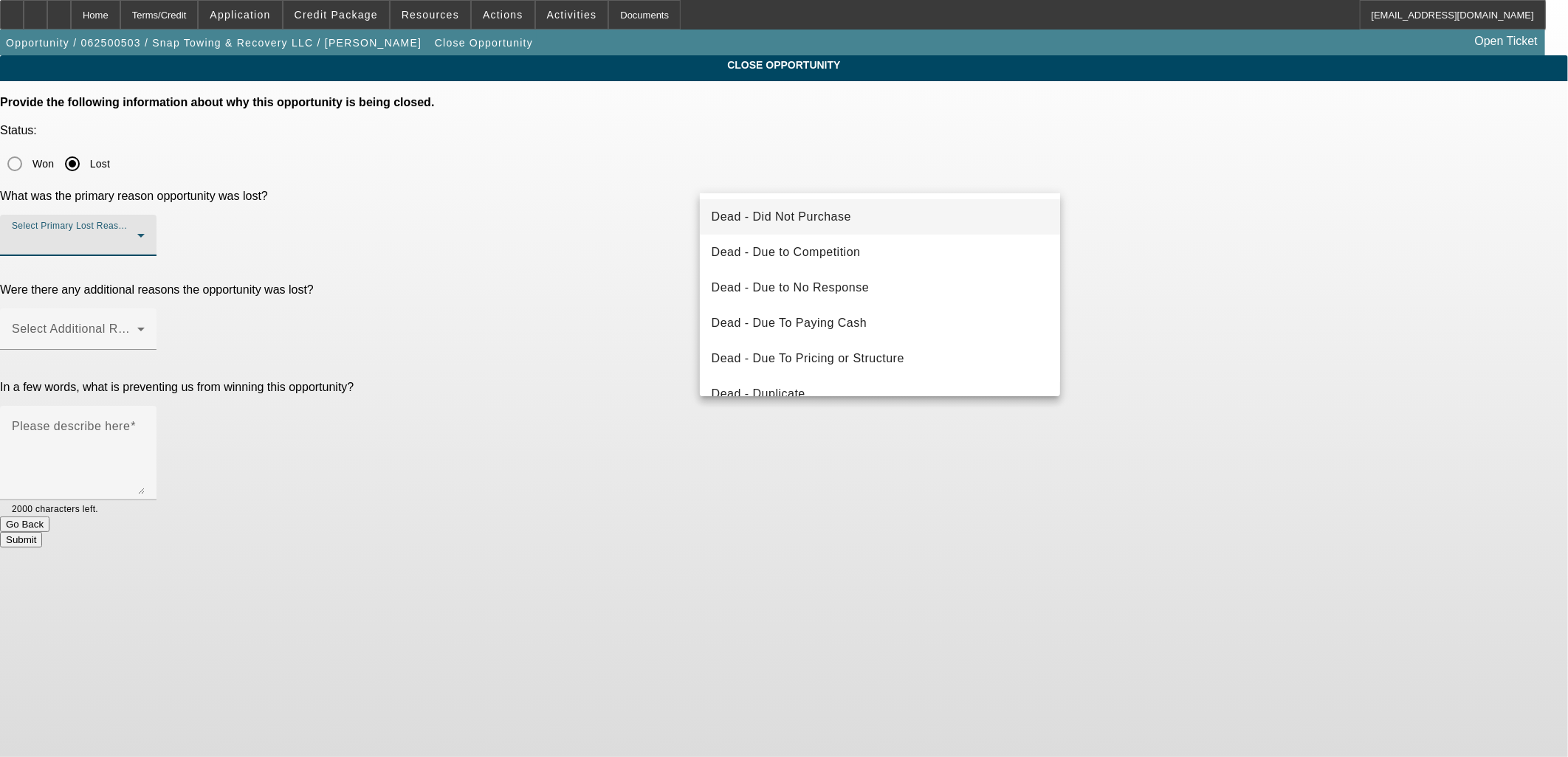
click at [802, 216] on span "Dead - Did Not Purchase" at bounding box center [781, 216] width 140 height 18
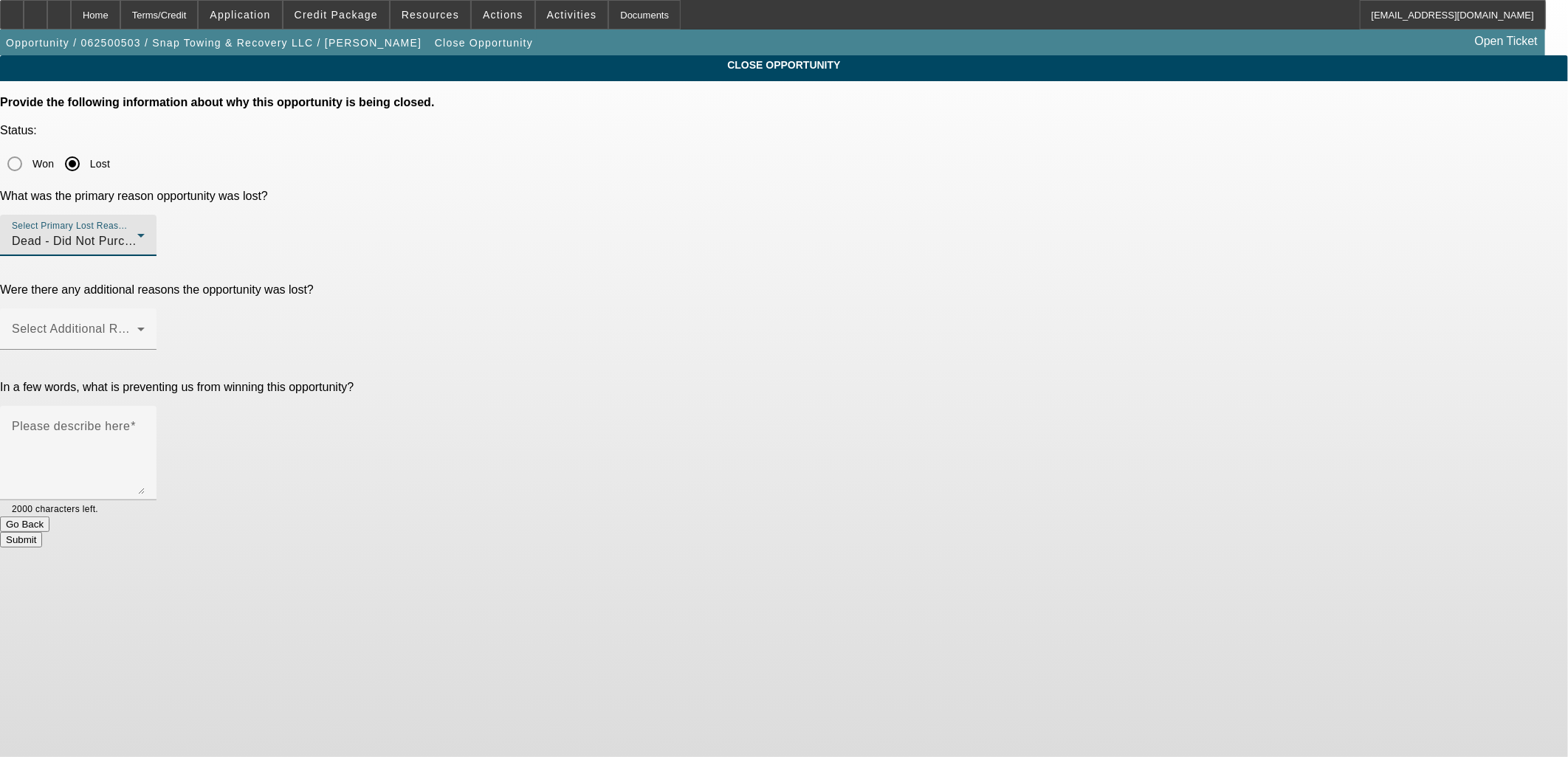
click at [137, 233] on div "Dead - Did Not Purchase" at bounding box center [75, 241] width 126 height 18
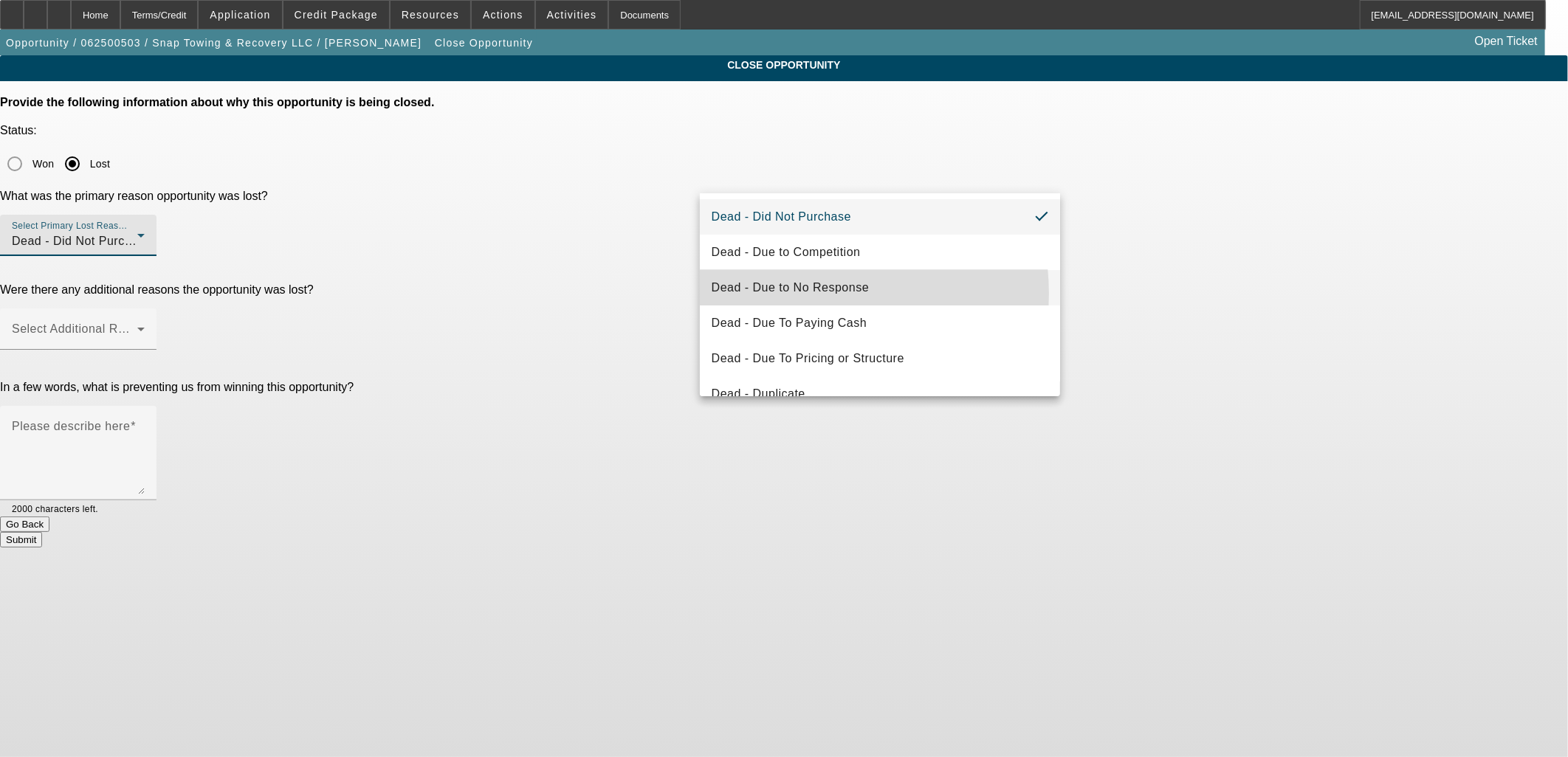
click at [798, 293] on span "Dead - Due to No Response" at bounding box center [790, 288] width 158 height 18
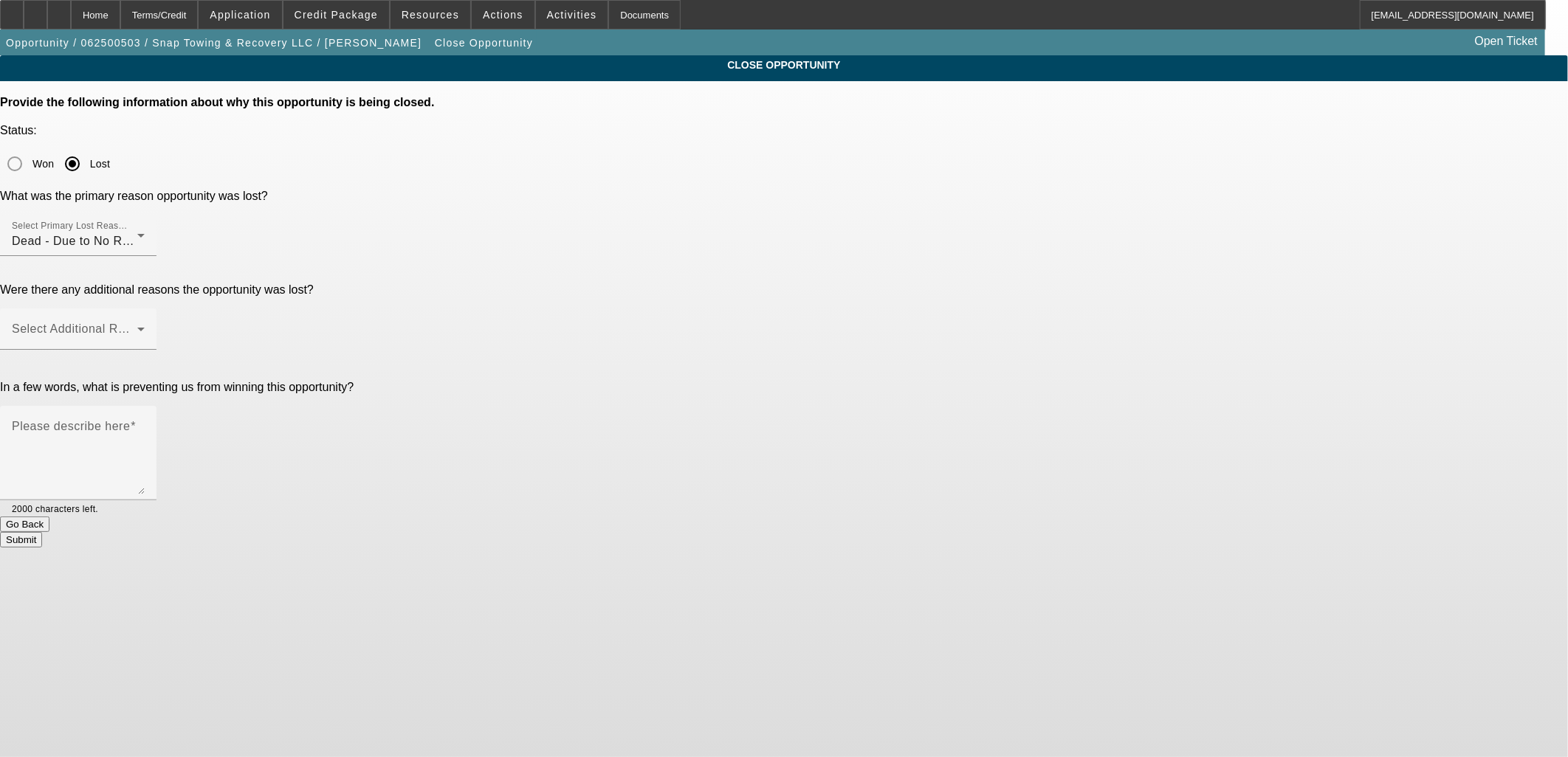
click at [640, 284] on div "Were there any additional reasons the opportunity was lost? Select Additional R…" at bounding box center [784, 325] width 1568 height 83
click at [158, 322] on mat-label "Select Additional Reasons" at bounding box center [85, 328] width 146 height 13
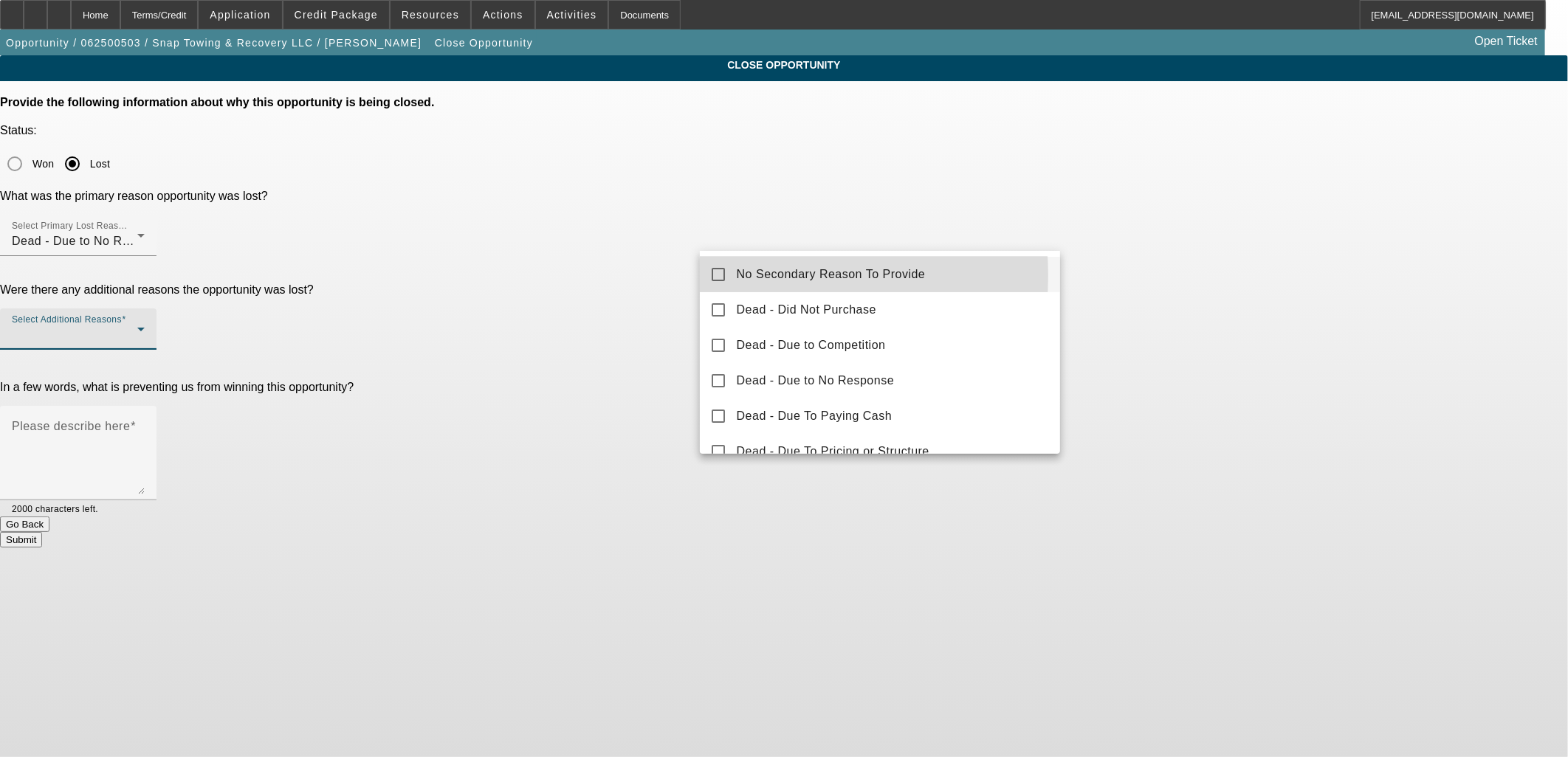
drag, startPoint x: 763, startPoint y: 275, endPoint x: 607, endPoint y: 262, distance: 156.5
click at [750, 275] on span "No Secondary Reason To Provide" at bounding box center [831, 274] width 189 height 18
click at [607, 262] on div at bounding box center [784, 378] width 1568 height 757
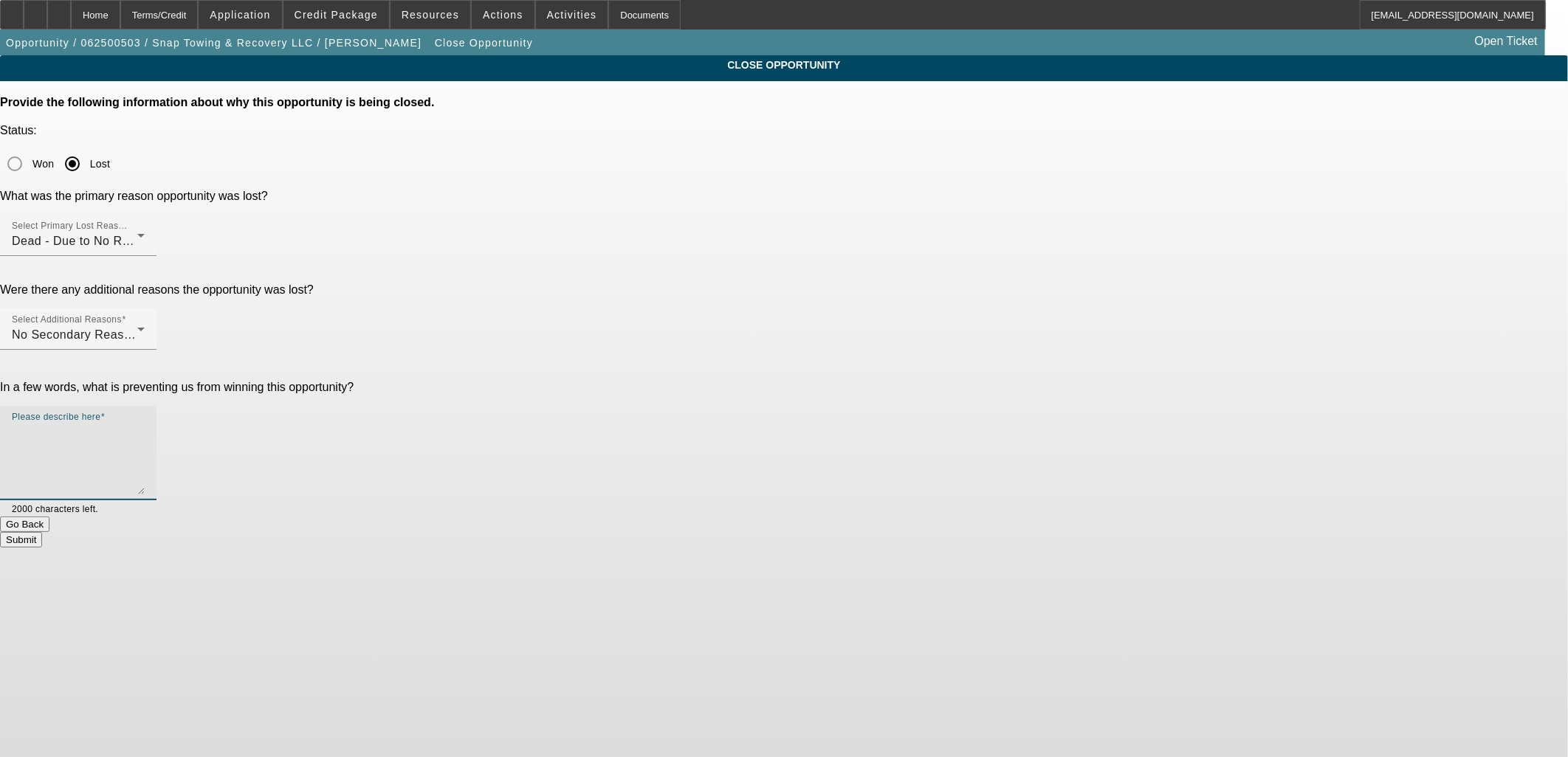
click at [145, 423] on textarea "Please describe here" at bounding box center [78, 459] width 133 height 71
type textarea "Ghosted. Would be an uphill battle with the Chp 11 from [DATE]."
click at [42, 532] on button "Submit" at bounding box center [21, 540] width 42 height 16
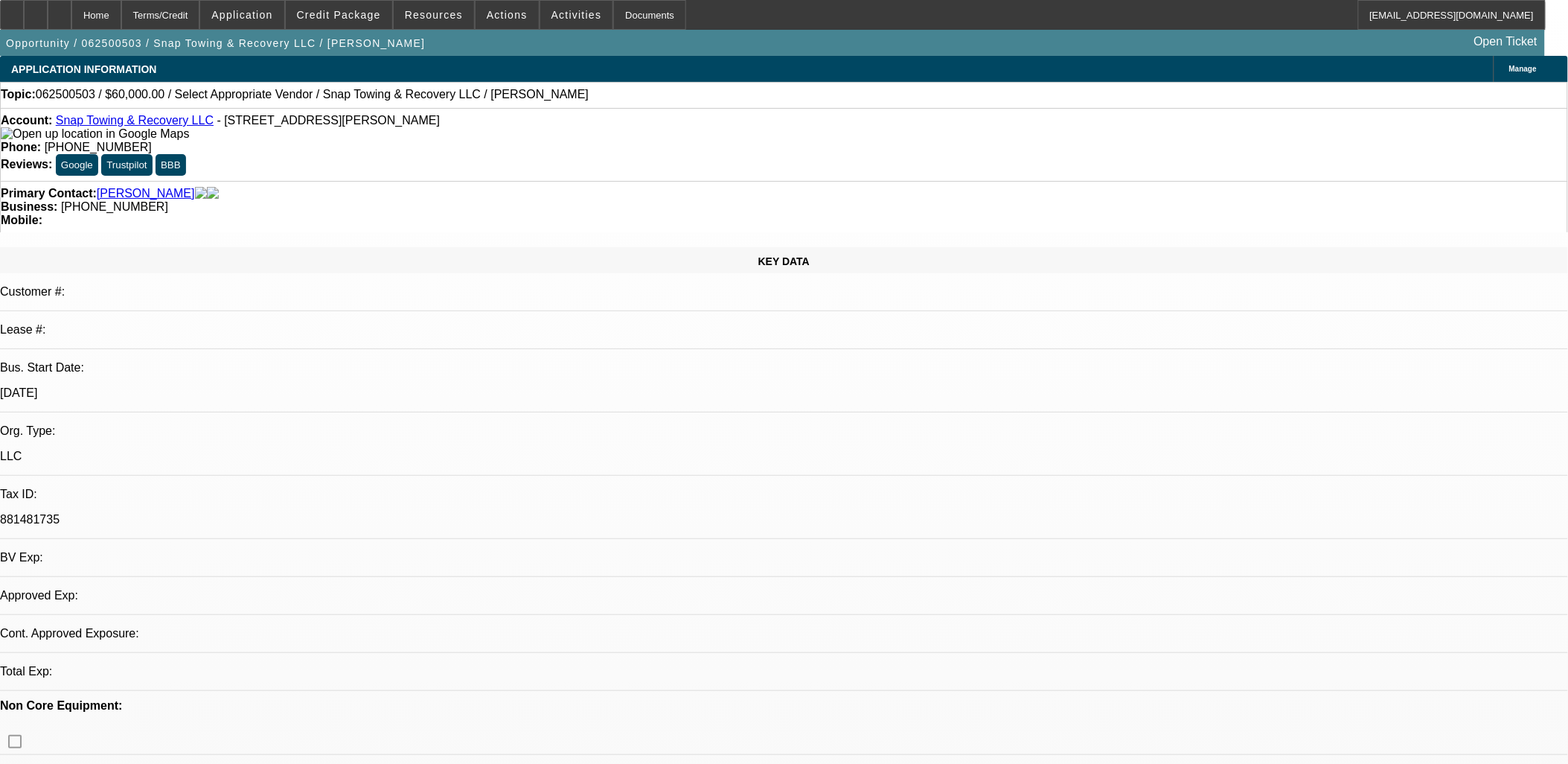
select select "0"
select select "2"
select select "0.1"
select select "4"
